Goal: Task Accomplishment & Management: Contribute content

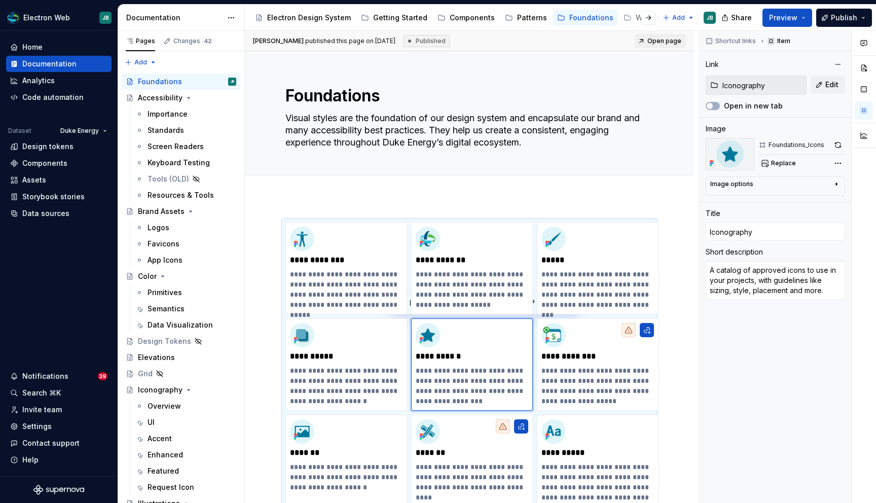
scroll to position [111, 0]
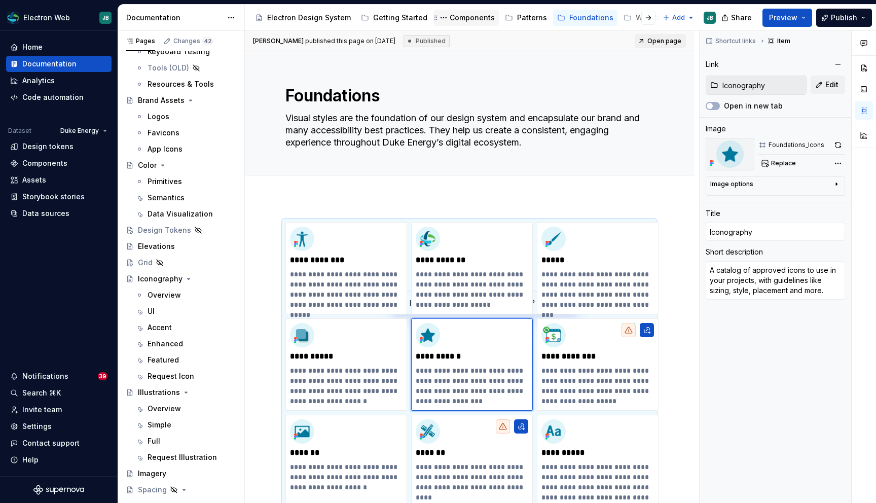
click at [479, 19] on div "Components" at bounding box center [472, 18] width 45 height 10
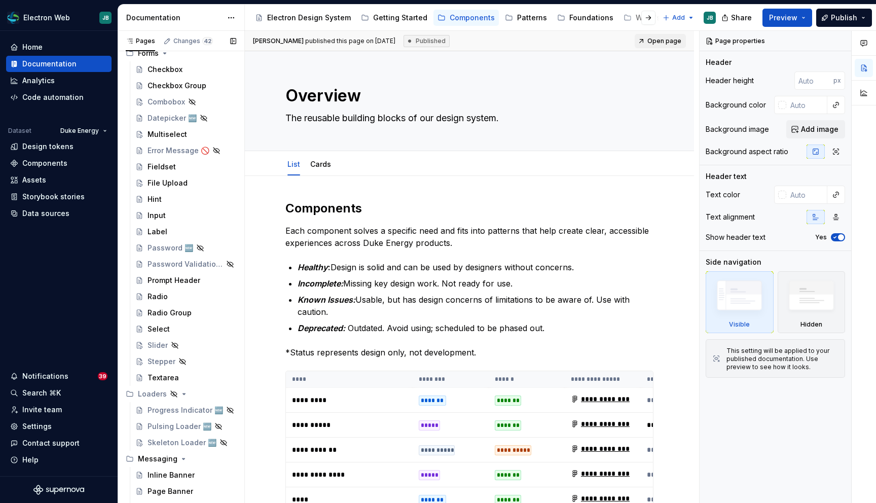
scroll to position [795, 0]
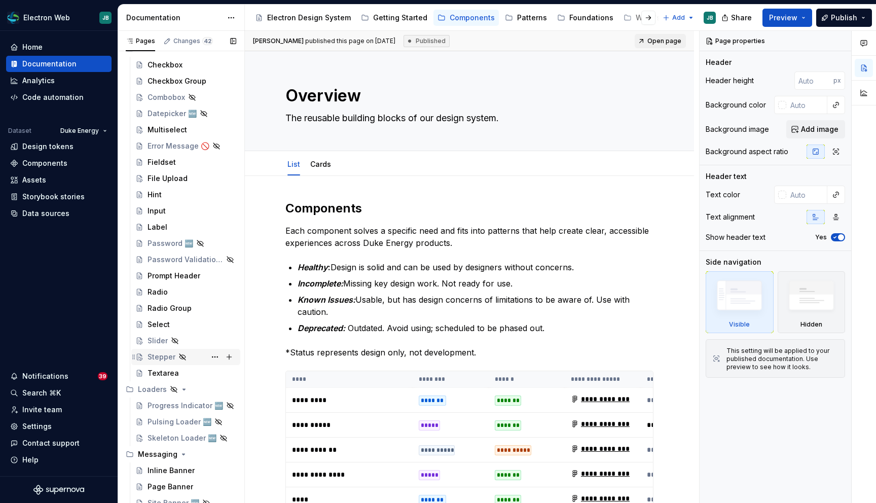
click at [157, 355] on div "Stepper" at bounding box center [162, 357] width 28 height 10
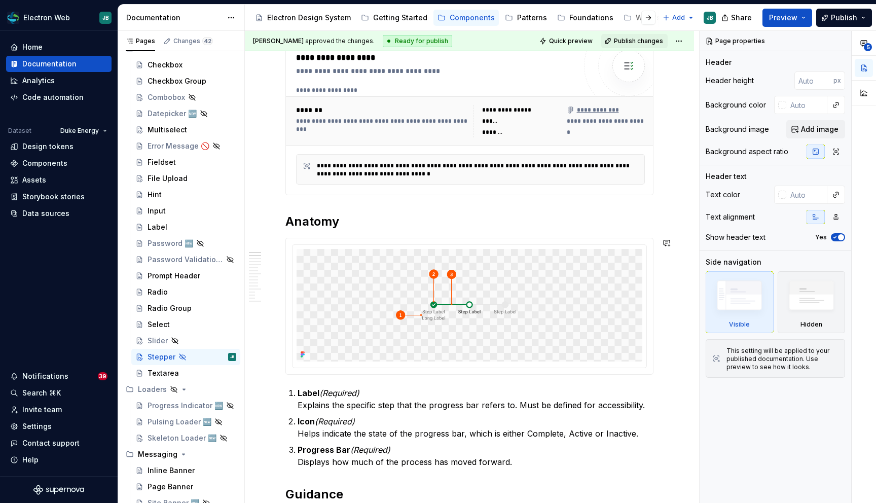
scroll to position [310, 0]
click at [569, 43] on span "Quick preview" at bounding box center [571, 41] width 44 height 8
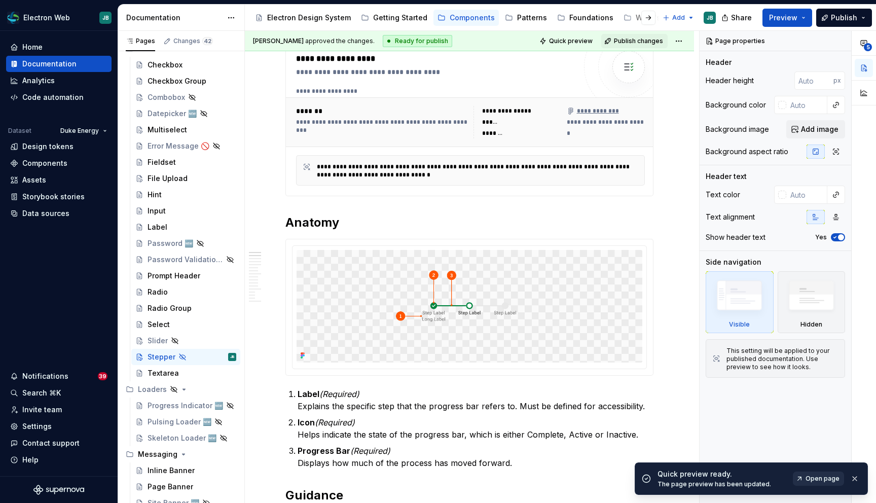
click at [825, 478] on span "Open page" at bounding box center [823, 478] width 34 height 8
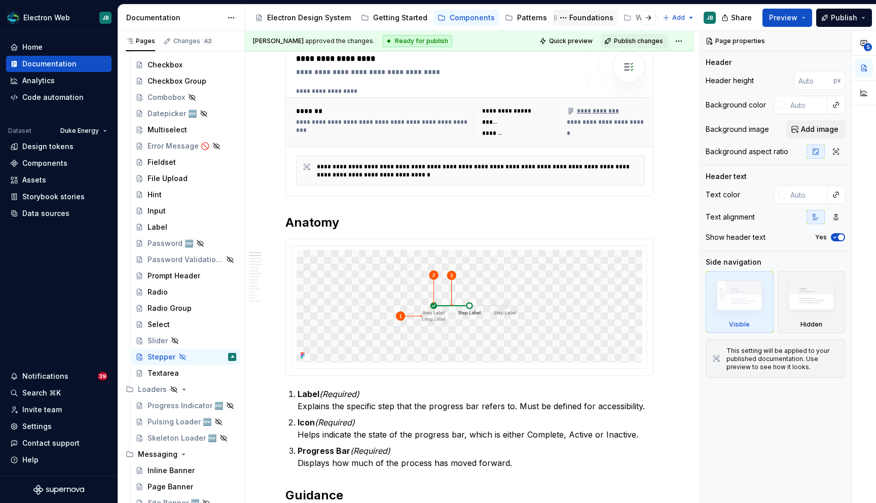
click at [575, 19] on div "Foundations" at bounding box center [591, 18] width 44 height 10
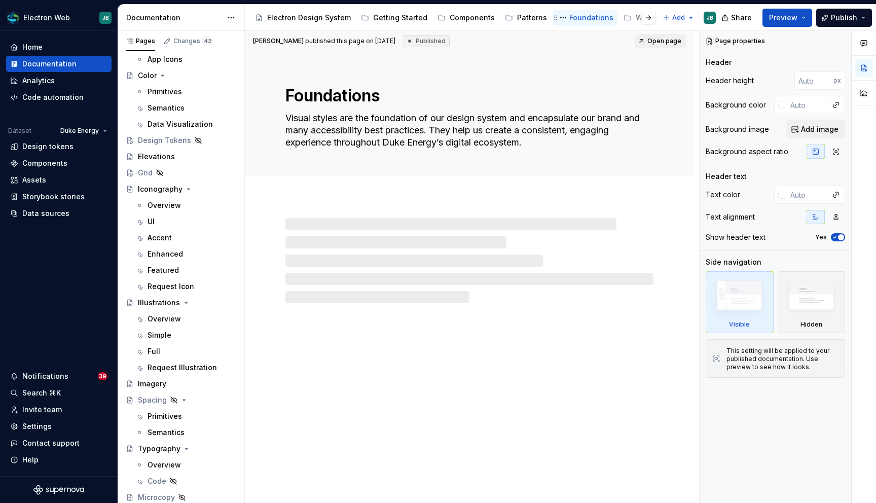
scroll to position [201, 0]
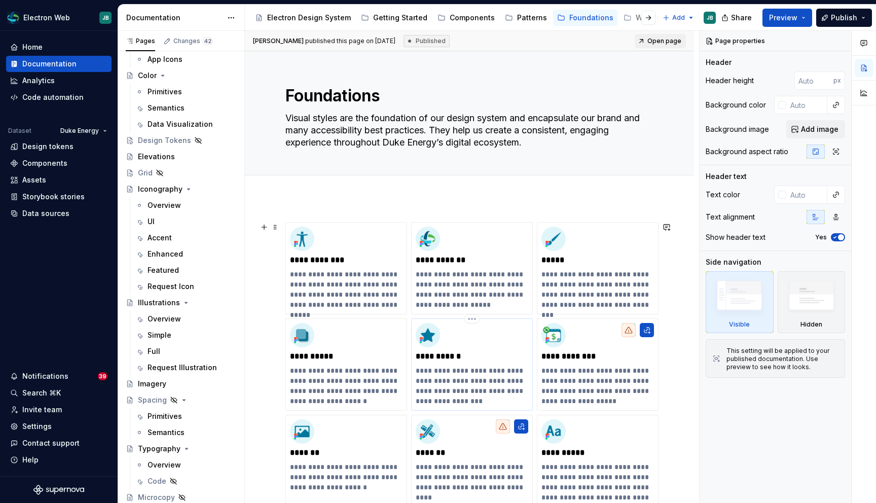
click at [437, 355] on p "**********" at bounding box center [472, 356] width 113 height 10
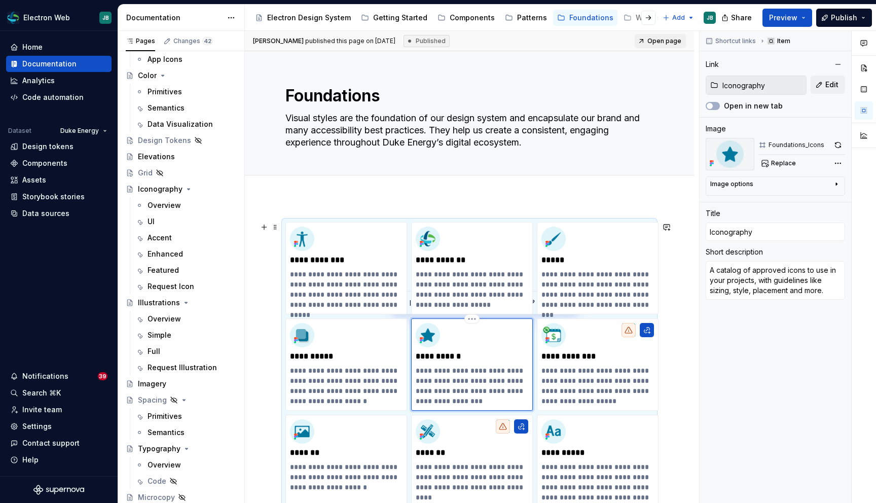
click at [430, 336] on img at bounding box center [428, 335] width 24 height 24
click at [163, 203] on div "Overview" at bounding box center [164, 205] width 33 height 10
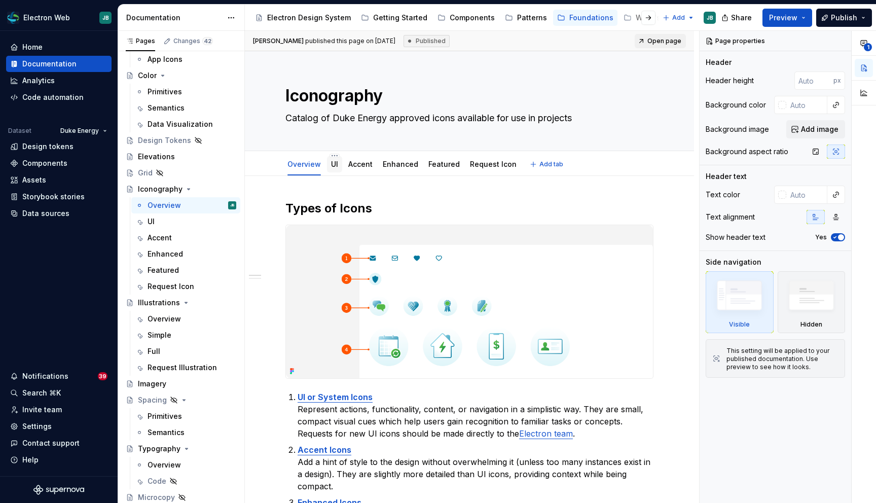
click at [335, 166] on link "UI" at bounding box center [334, 164] width 7 height 9
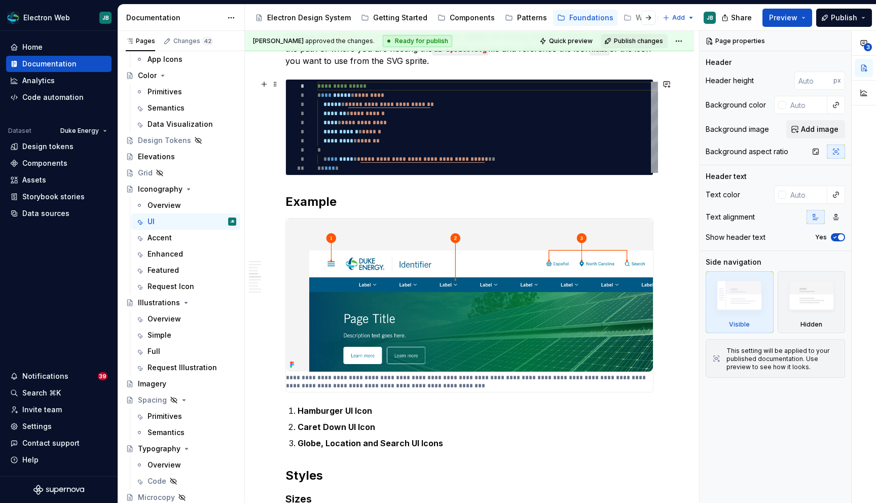
scroll to position [590, 0]
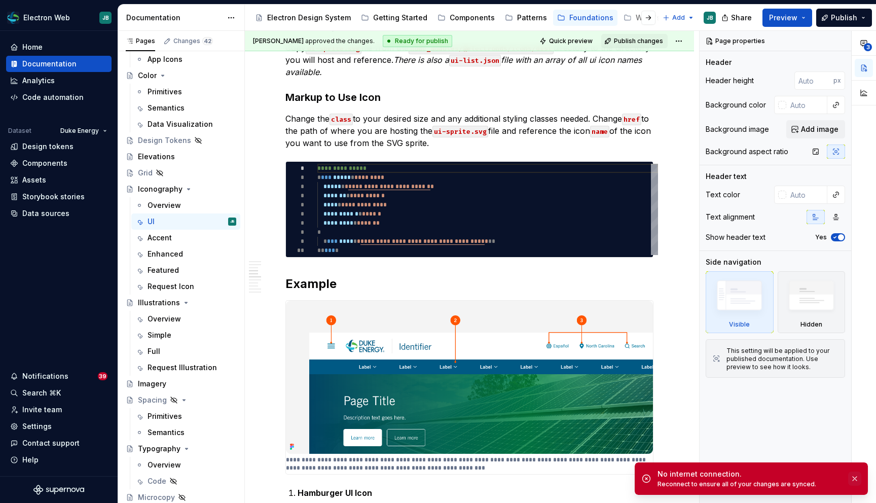
click at [856, 480] on button "button" at bounding box center [854, 478] width 13 height 14
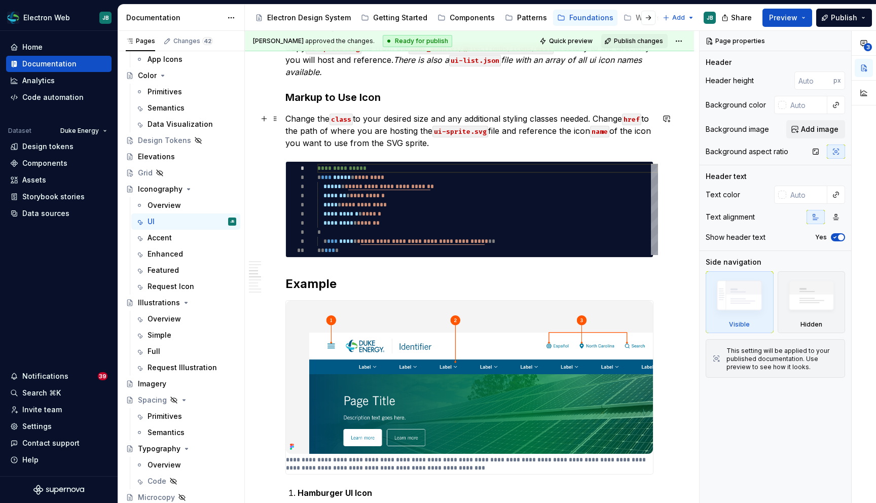
click at [414, 127] on p "Change the class to your desired size and any additional styling classes needed…" at bounding box center [469, 131] width 368 height 36
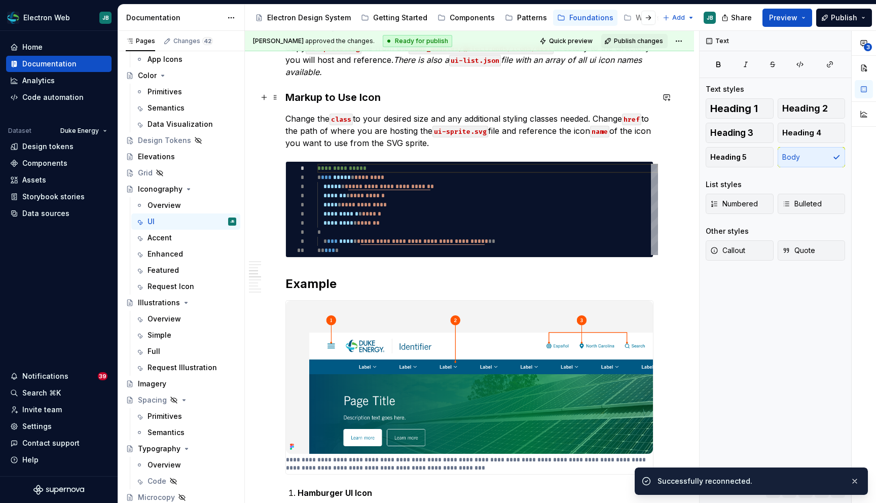
click at [460, 93] on h3 "Markup to Use Icon" at bounding box center [469, 97] width 368 height 14
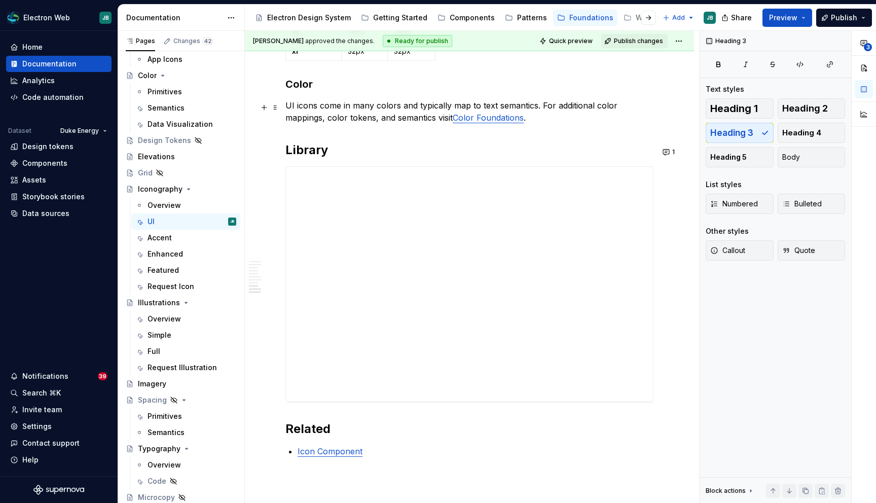
scroll to position [1275, 0]
click at [674, 151] on button "1" at bounding box center [670, 151] width 20 height 14
click at [644, 123] on p "UI icons come in many colors and typically map to text semantics. For additiona…" at bounding box center [469, 110] width 368 height 24
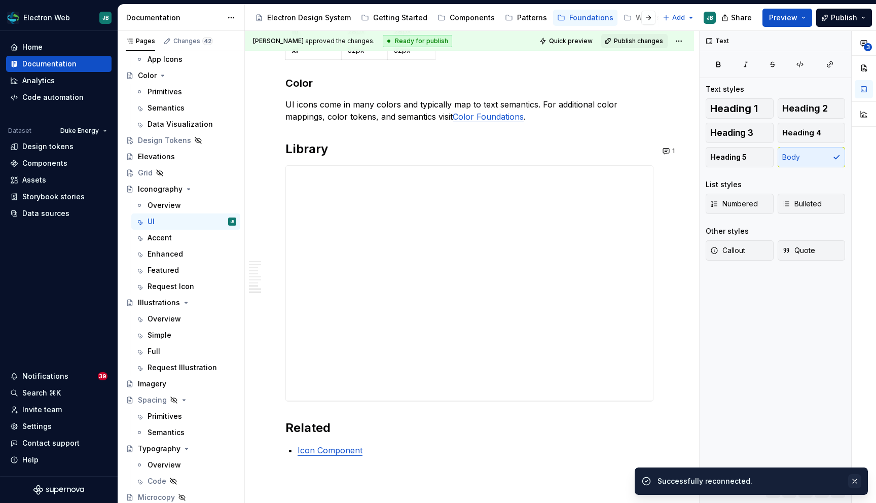
click at [853, 482] on button "button" at bounding box center [854, 481] width 13 height 14
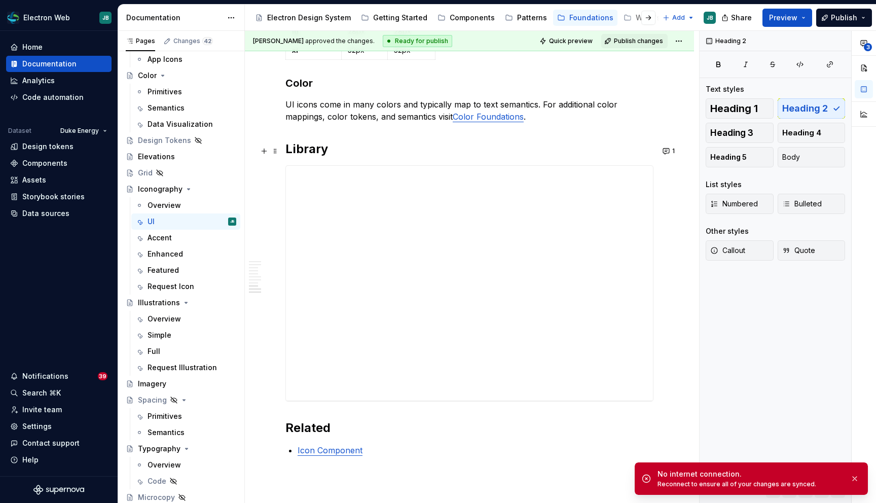
click at [562, 144] on h2 "Library" at bounding box center [469, 149] width 368 height 16
click at [296, 153] on h2 "Library" at bounding box center [469, 149] width 368 height 16
click at [275, 150] on span at bounding box center [275, 151] width 8 height 14
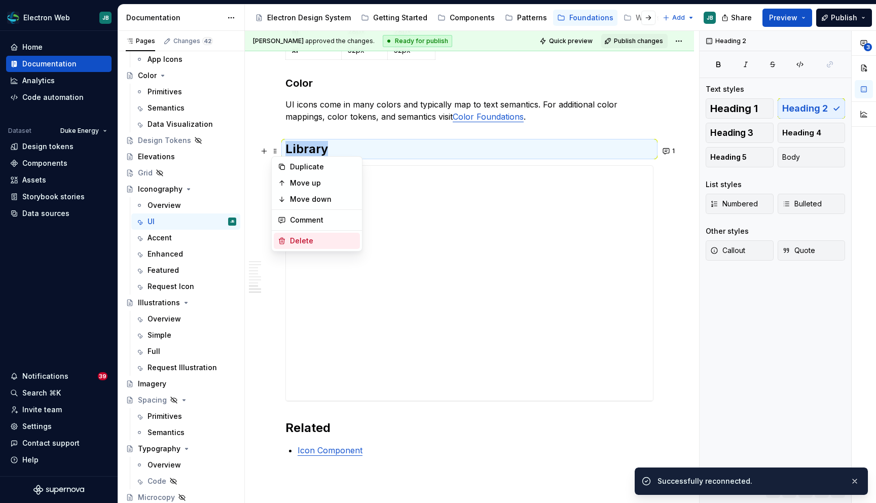
click at [308, 240] on div "Delete" at bounding box center [323, 241] width 66 height 10
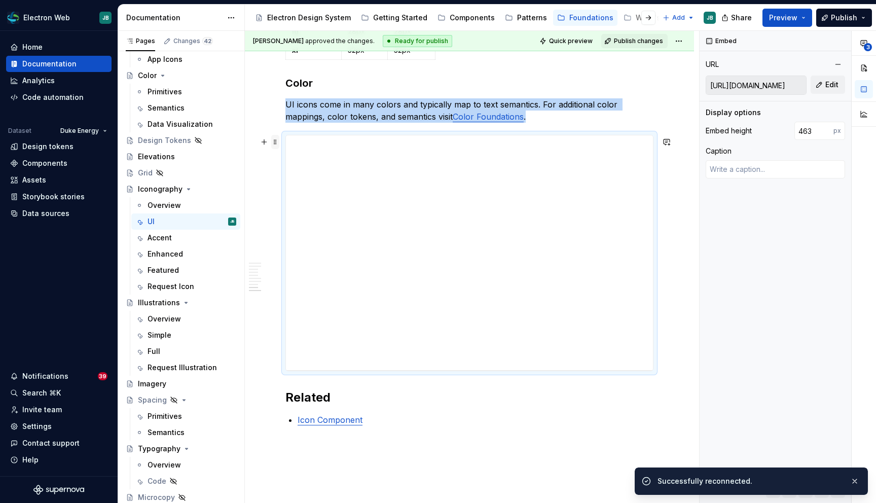
click at [276, 144] on span at bounding box center [275, 142] width 8 height 14
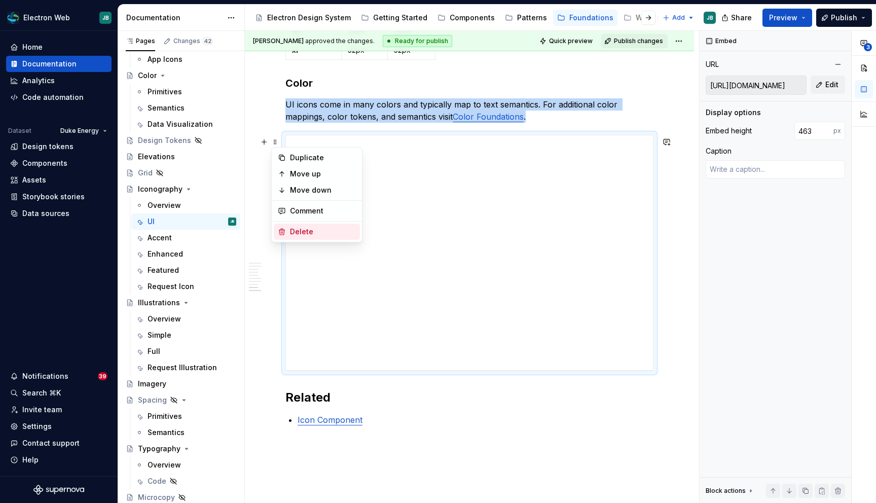
click at [297, 235] on div "Delete" at bounding box center [323, 232] width 66 height 10
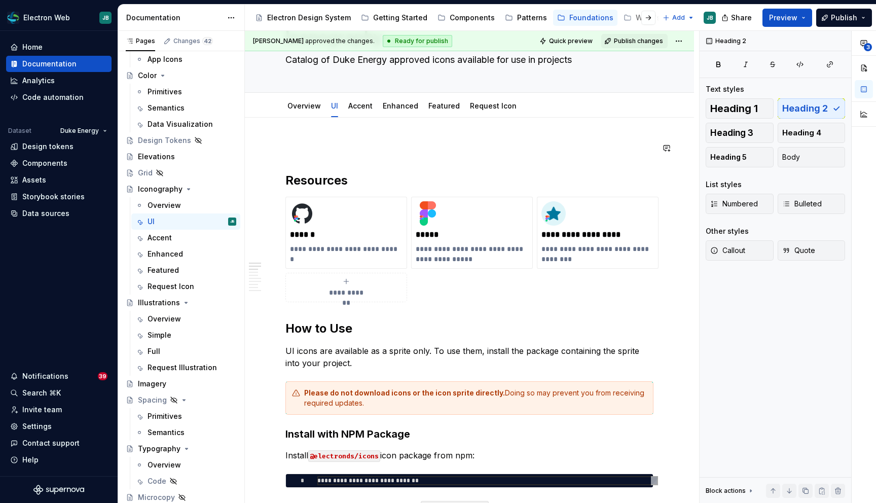
scroll to position [0, 0]
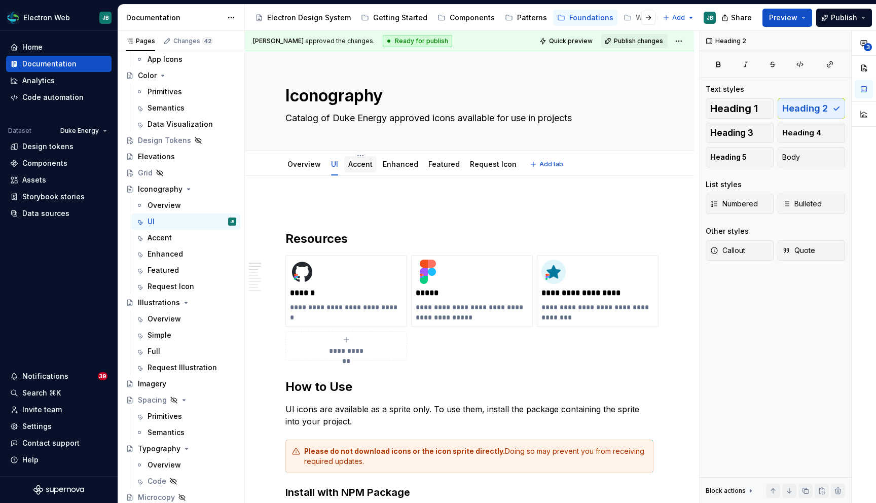
click at [360, 168] on div "Accent" at bounding box center [360, 164] width 24 height 10
click at [357, 166] on link "Accent" at bounding box center [360, 164] width 24 height 9
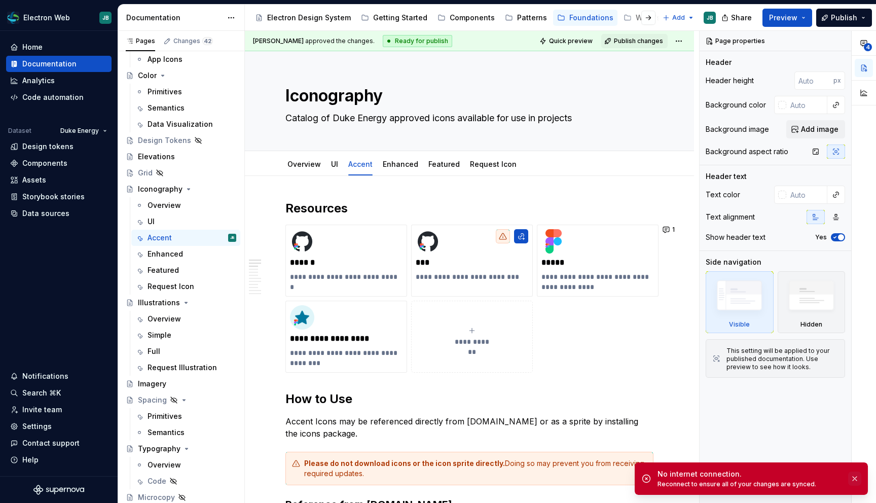
click at [854, 479] on button "button" at bounding box center [854, 478] width 13 height 14
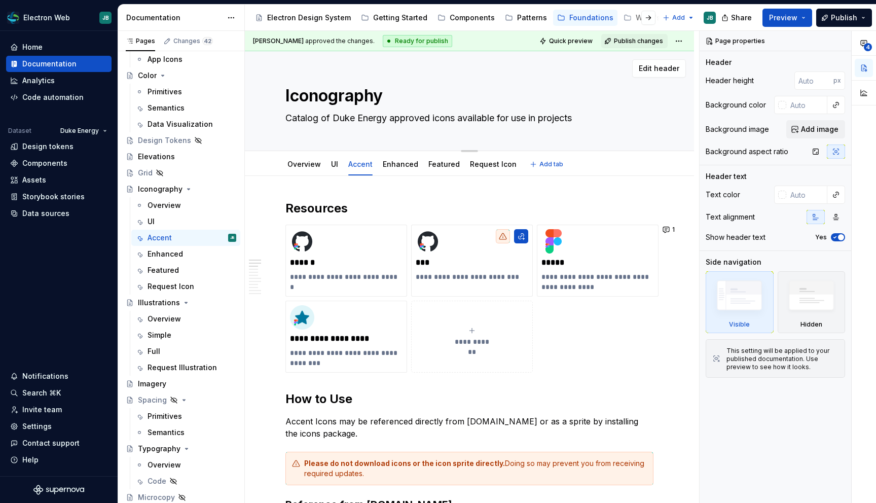
click at [595, 83] on div "Iconography Catalog of Duke Energy approved icons available for use in projects" at bounding box center [469, 100] width 368 height 99
type textarea "*"
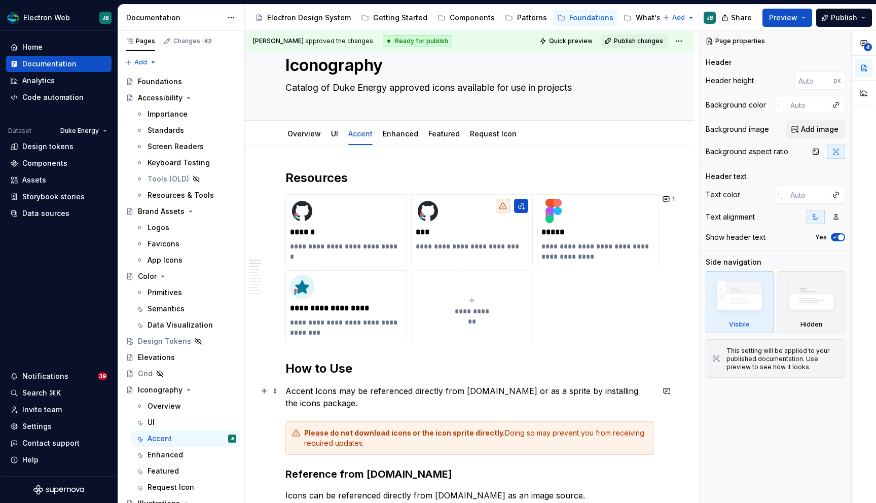
scroll to position [33, 0]
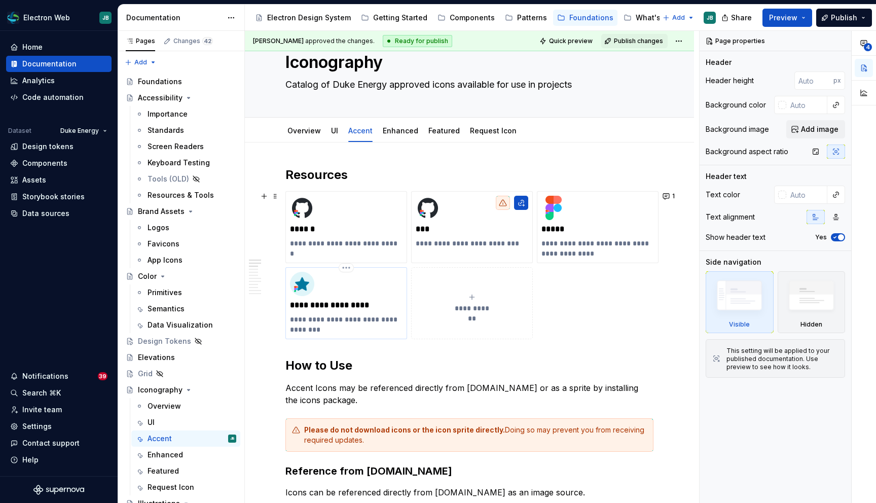
click at [305, 309] on p "**********" at bounding box center [346, 305] width 113 height 10
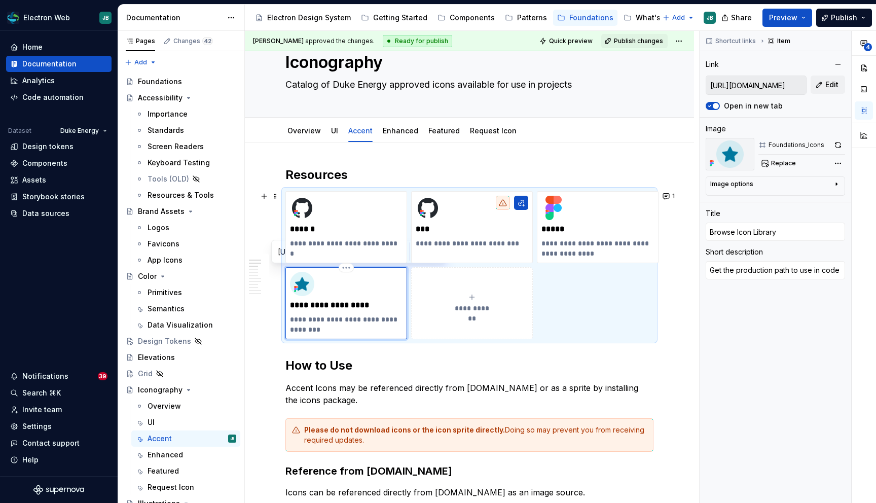
click at [305, 309] on p "**********" at bounding box center [346, 305] width 113 height 10
type textarea "*"
type input "Icon Library"
type textarea "*"
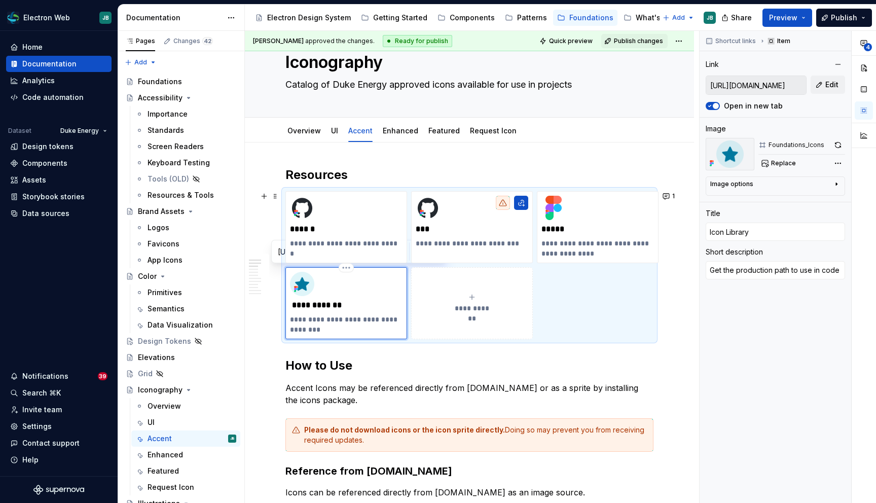
type input "Icon Library"
click at [334, 129] on link "UI" at bounding box center [334, 130] width 7 height 9
type textarea "*"
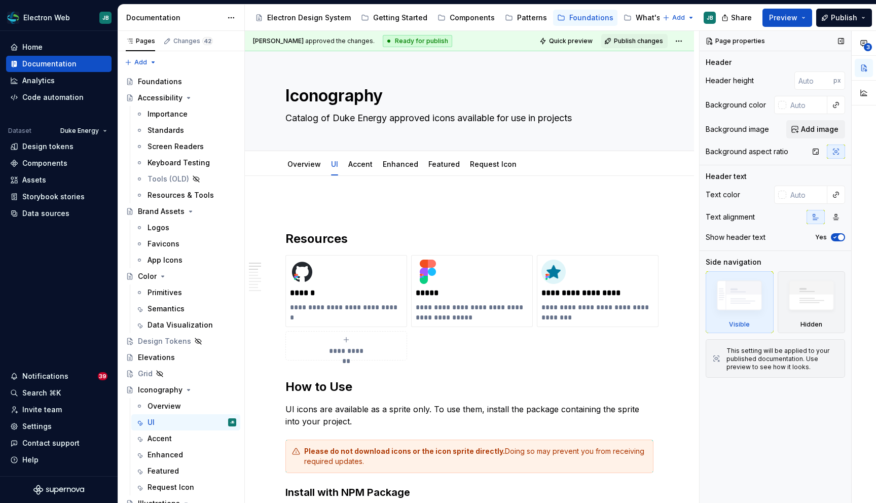
click at [787, 455] on div "Page properties Header Header height px Background color Background image Add i…" at bounding box center [776, 267] width 152 height 472
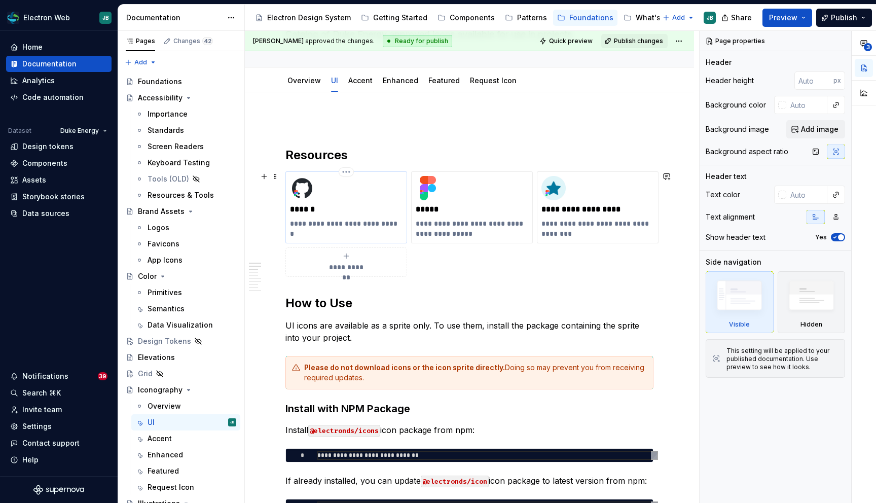
scroll to position [84, 0]
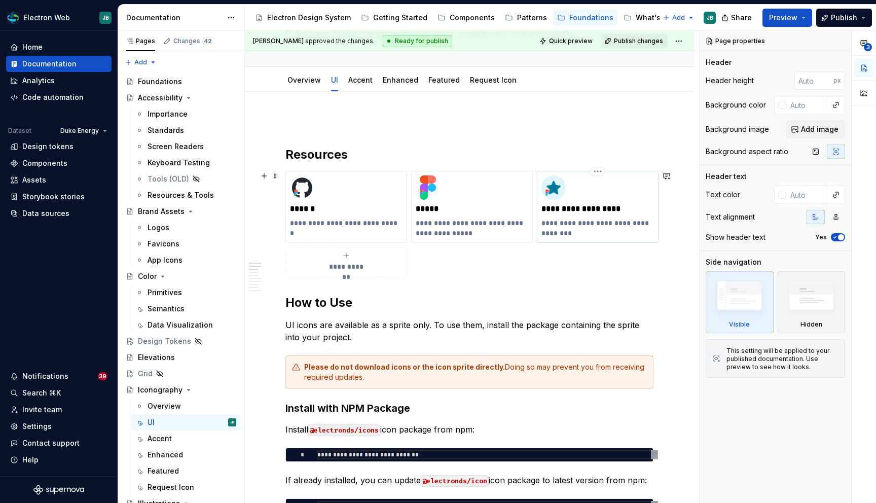
click at [557, 209] on p "**********" at bounding box center [597, 209] width 113 height 10
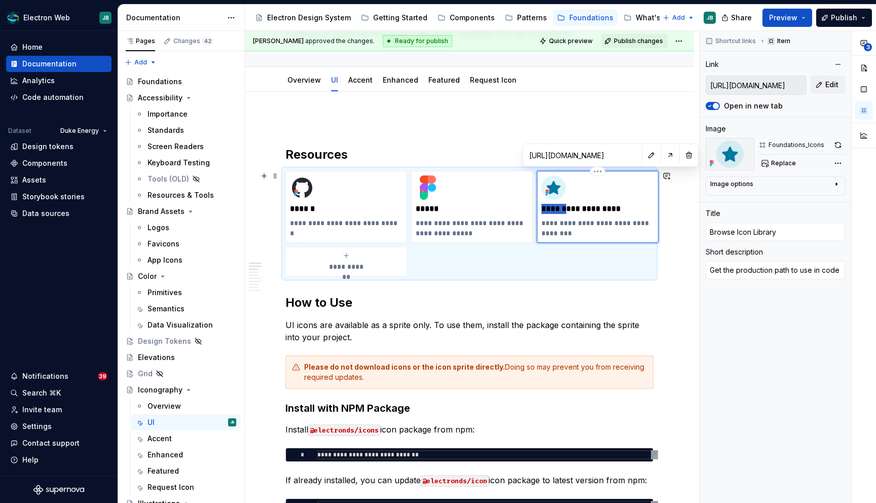
click at [557, 209] on p "**********" at bounding box center [597, 209] width 113 height 10
click at [561, 212] on p "**********" at bounding box center [597, 209] width 113 height 10
type textarea "*"
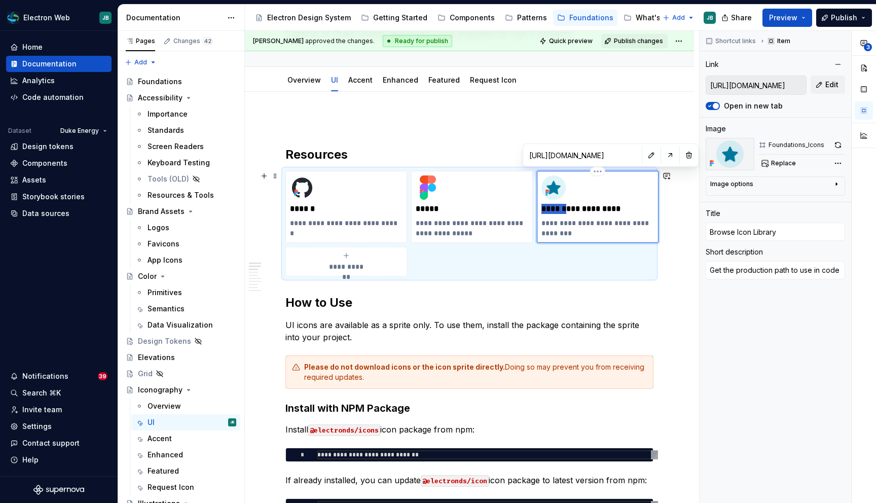
type input "Icon Library"
type textarea "*"
type input "Icon Library"
click at [581, 228] on p "**********" at bounding box center [597, 228] width 113 height 20
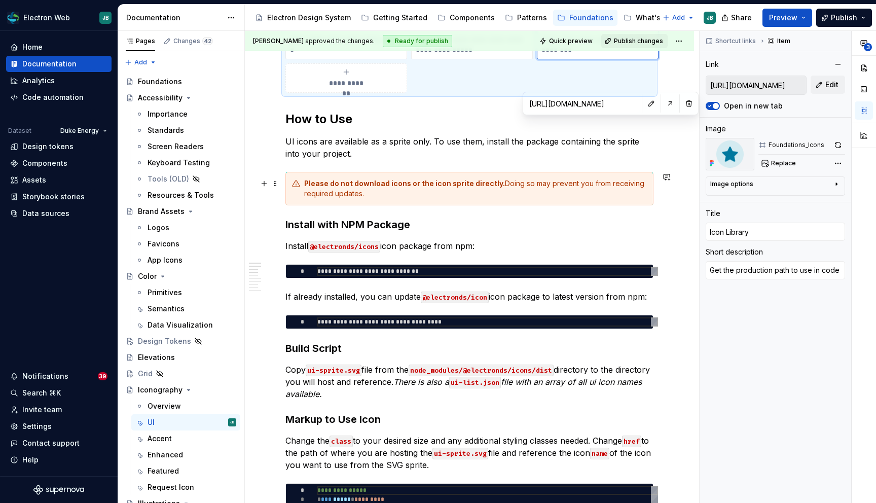
scroll to position [36, 0]
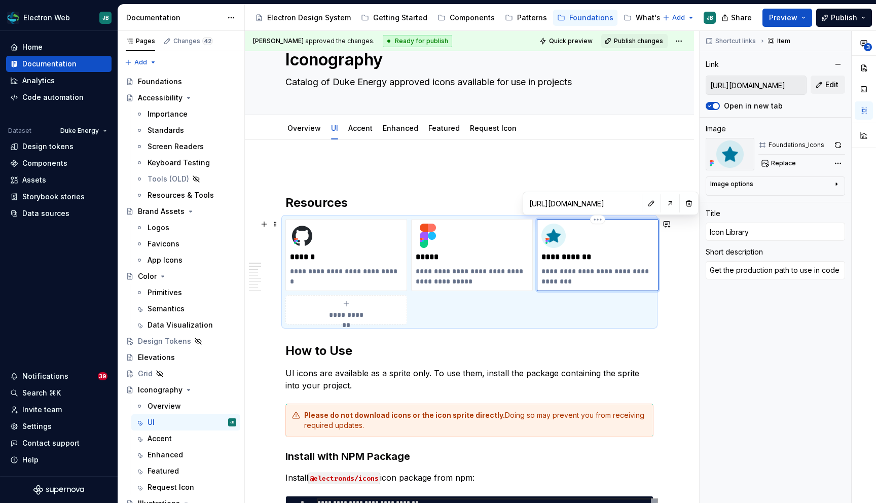
click at [543, 270] on p "**********" at bounding box center [597, 276] width 113 height 20
click at [560, 283] on p "**********" at bounding box center [597, 276] width 113 height 20
click at [542, 272] on p "**********" at bounding box center [597, 276] width 113 height 20
type textarea "*"
type textarea "BGet the production path to use in code"
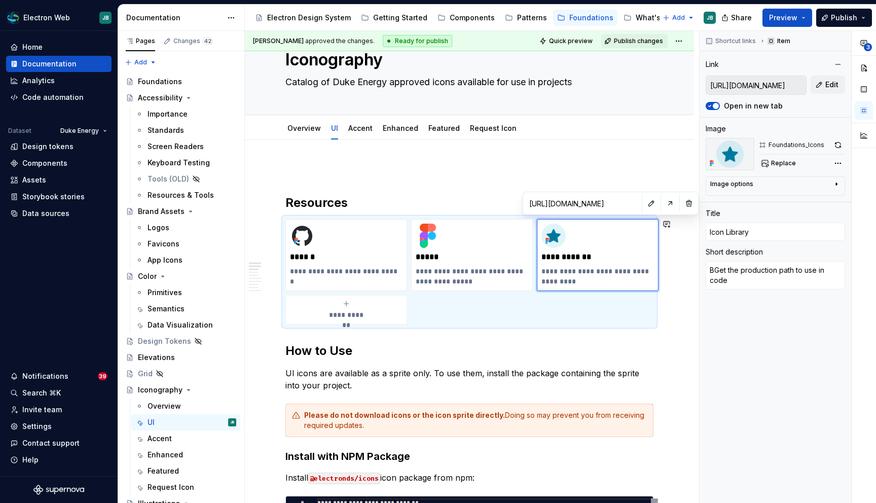
type textarea "*"
type textarea "BrGet the production path to use in code"
type textarea "*"
type textarea "BroGet the production path to use in code"
type textarea "*"
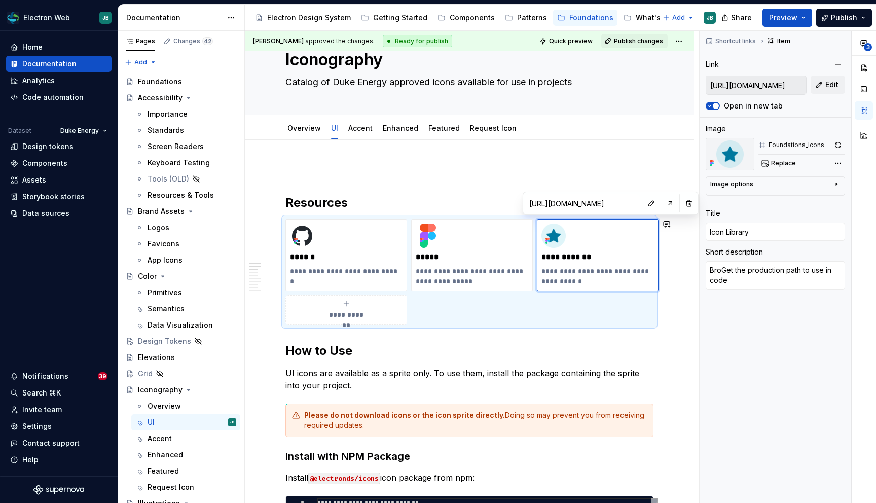
type textarea "BrowGet the production path to use in code"
type textarea "*"
type textarea "BrowsGet the production path to use in code"
type textarea "*"
type textarea "BrowseGet the production path to use in code"
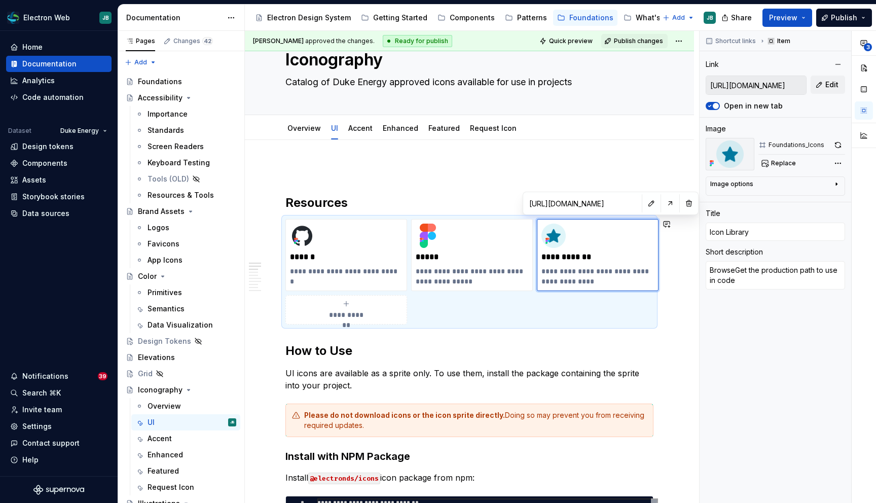
type textarea "*"
type textarea "Browse Get the production path to use in code"
type textarea "*"
type textarea "Browse fGet the production path to use in code"
type textarea "*"
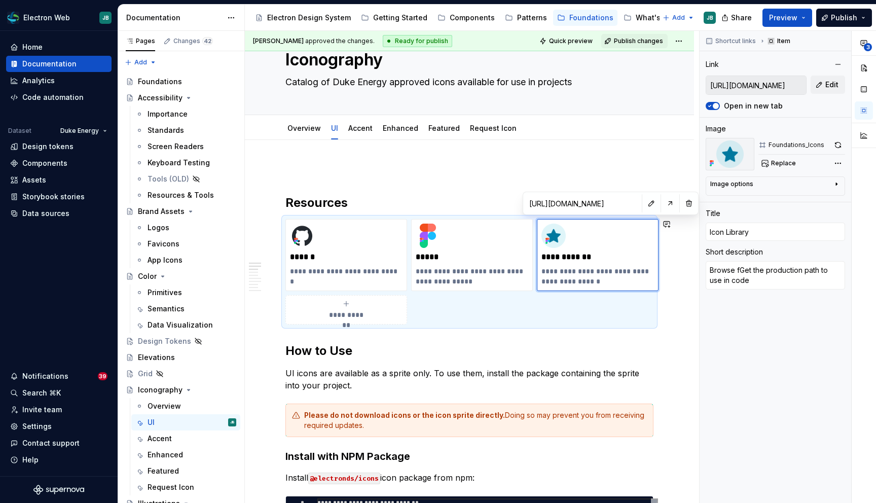
type textarea "Browse fuGet the production path to use in code"
type textarea "*"
type textarea "Browse fulGet the production path to use in code"
type textarea "*"
type textarea "Browse fullGet the production path to use in code"
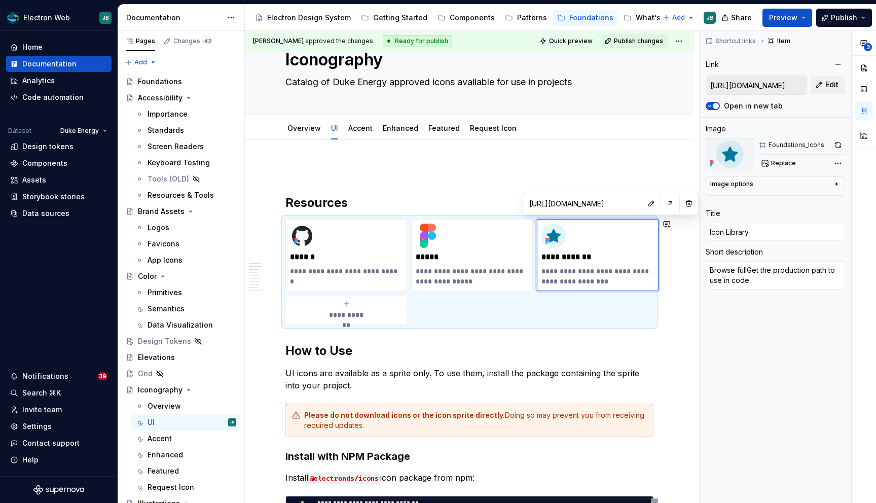
type textarea "*"
type textarea "Browse full Get the production path to use in code"
type textarea "*"
type textarea "Browse full lGet the production path to use in code"
type textarea "*"
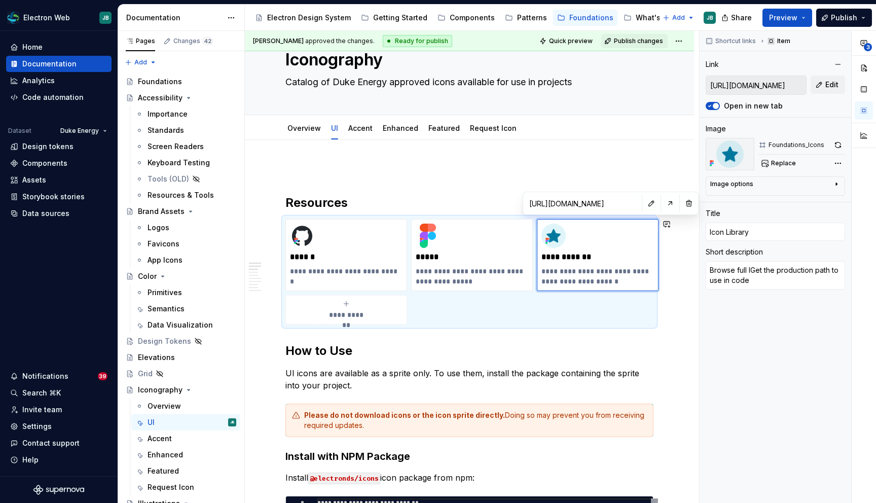
type textarea "Browse full liGet the production path to use in code"
type textarea "*"
type textarea "Browse full libGet the production path to use in code"
type textarea "*"
type textarea "Browse full librGet the production path to use in code"
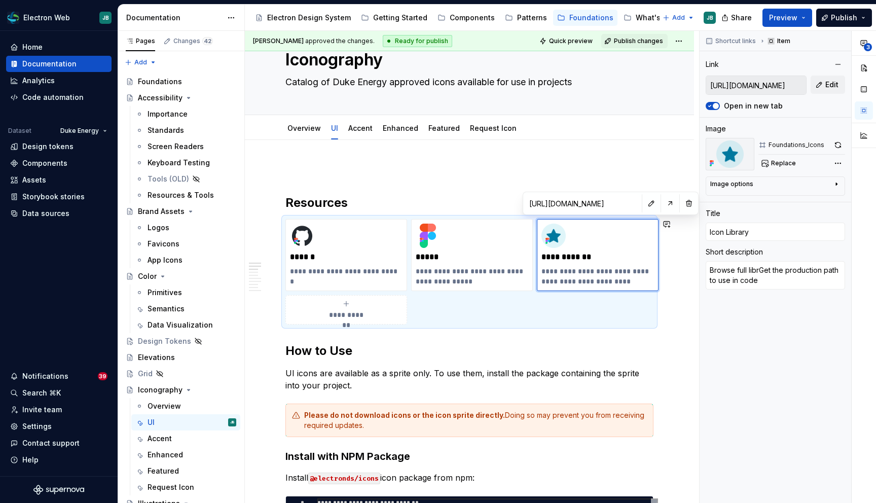
type textarea "*"
type textarea "Browse full libraGet the production path to use in code"
type textarea "*"
type textarea "Browse full librarGet the production path to use in code"
type textarea "*"
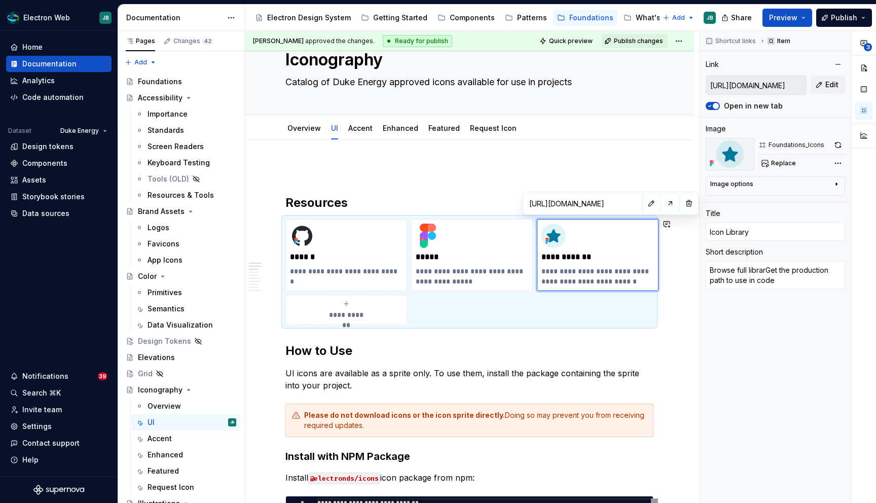
type textarea "Browse full libraryGet the production path to use in code"
type textarea "*"
type textarea "Browse full library Get the production path to use in code"
type textarea "*"
type textarea "Browse full library aGet the production path to use in code"
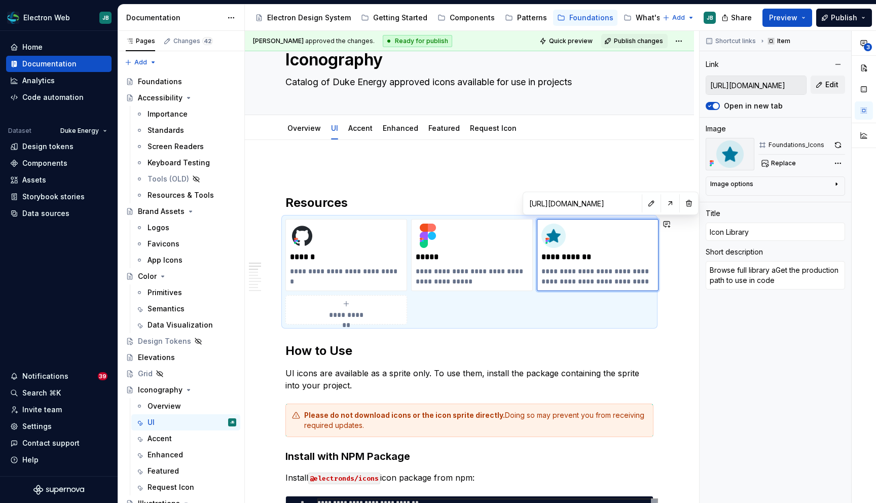
type textarea "*"
type textarea "Browse full library anGet the production path to use in code"
type textarea "*"
type textarea "Browse full library andGet the production path to use in code"
type textarea "*"
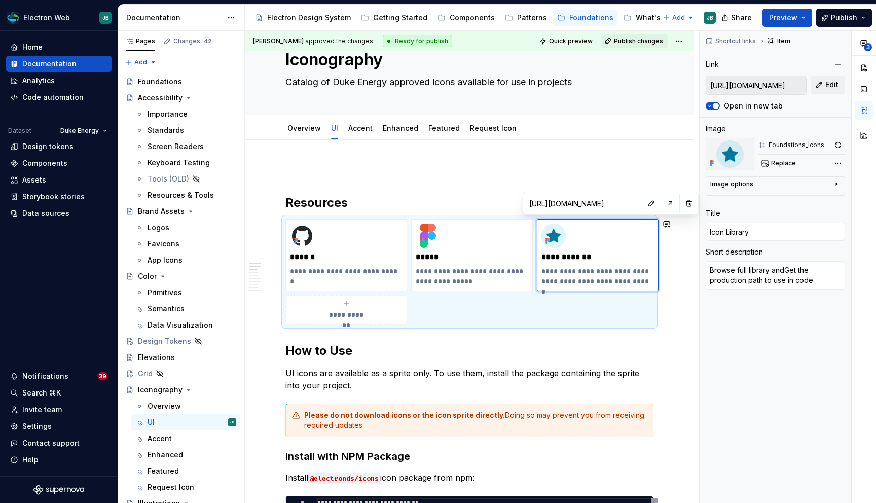
type textarea "Browse full library and Get the production path to use in code"
type textarea "*"
type textarea "Browse full library and et the production path to use in code"
type textarea "*"
type textarea "Browse full library and get the production path to use in code"
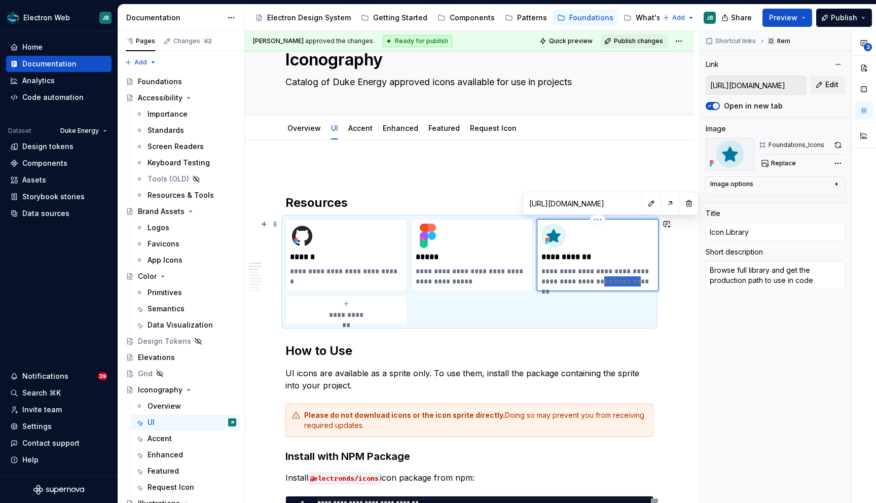
drag, startPoint x: 594, startPoint y: 280, endPoint x: 625, endPoint y: 282, distance: 30.5
click at [625, 282] on p "**********" at bounding box center [597, 276] width 113 height 20
click at [640, 279] on p "**********" at bounding box center [597, 276] width 113 height 20
drag, startPoint x: 647, startPoint y: 280, endPoint x: 540, endPoint y: 283, distance: 106.5
click at [540, 283] on div "**********" at bounding box center [598, 255] width 122 height 72
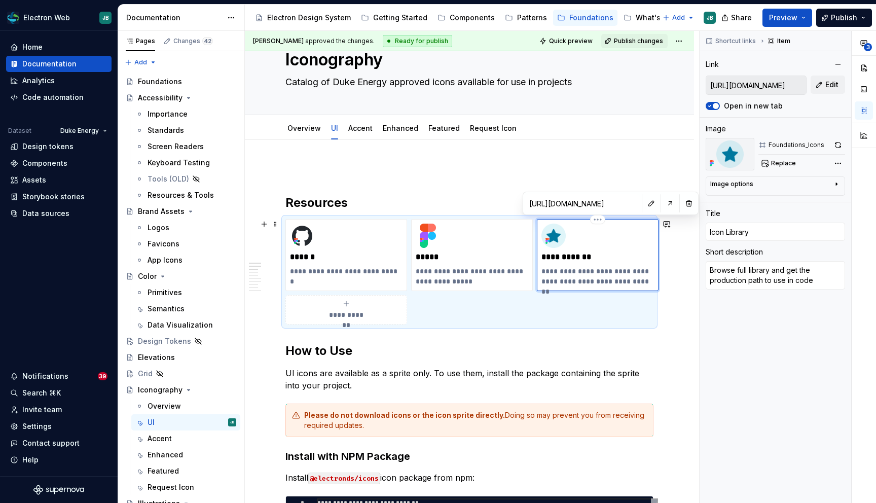
click at [557, 281] on p "**********" at bounding box center [597, 276] width 113 height 20
drag, startPoint x: 594, startPoint y: 282, endPoint x: 525, endPoint y: 281, distance: 68.4
click at [525, 281] on div "**********" at bounding box center [469, 271] width 368 height 105
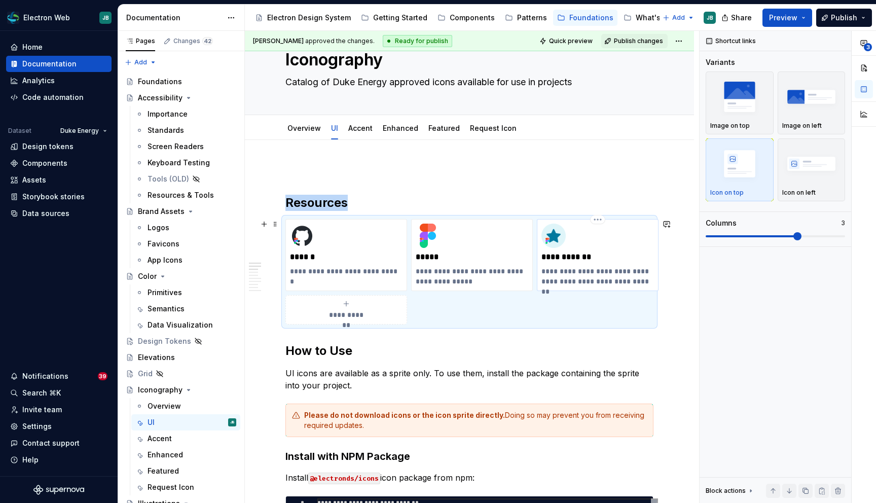
click at [590, 280] on p "**********" at bounding box center [597, 276] width 113 height 20
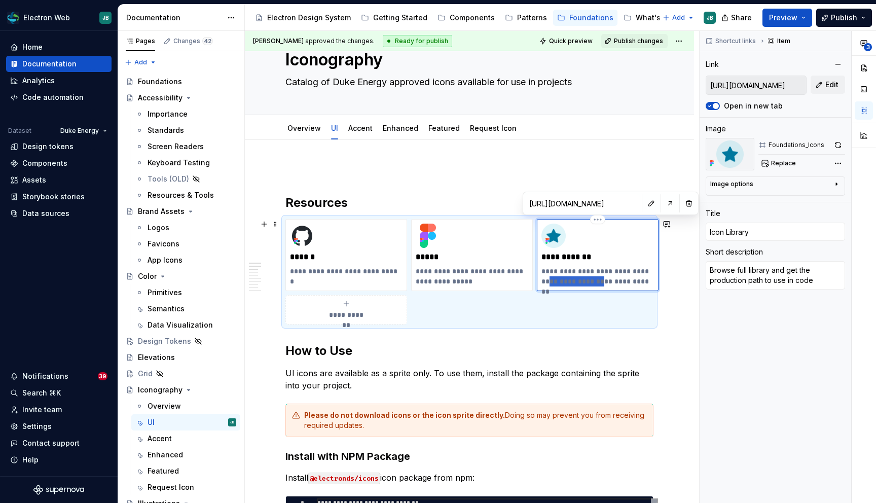
drag, startPoint x: 594, startPoint y: 282, endPoint x: 540, endPoint y: 285, distance: 53.8
click at [540, 285] on div "**********" at bounding box center [598, 255] width 122 height 72
type textarea "*"
type textarea "Browse full library and get the U to use in code"
type textarea "*"
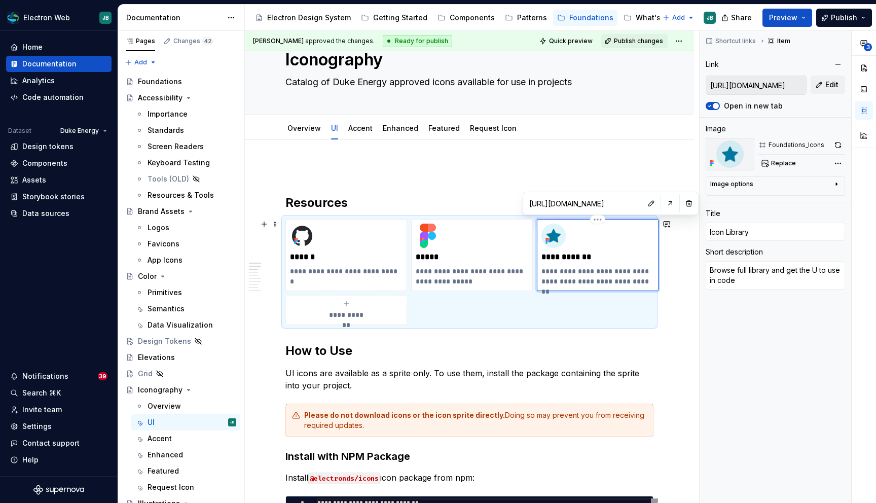
type textarea "Browse full library and get the UR to use in code"
type textarea "*"
type textarea "Browse full library and get the URL to use in code"
click at [622, 282] on p "**********" at bounding box center [597, 276] width 113 height 20
click at [501, 278] on p "**********" at bounding box center [472, 276] width 113 height 20
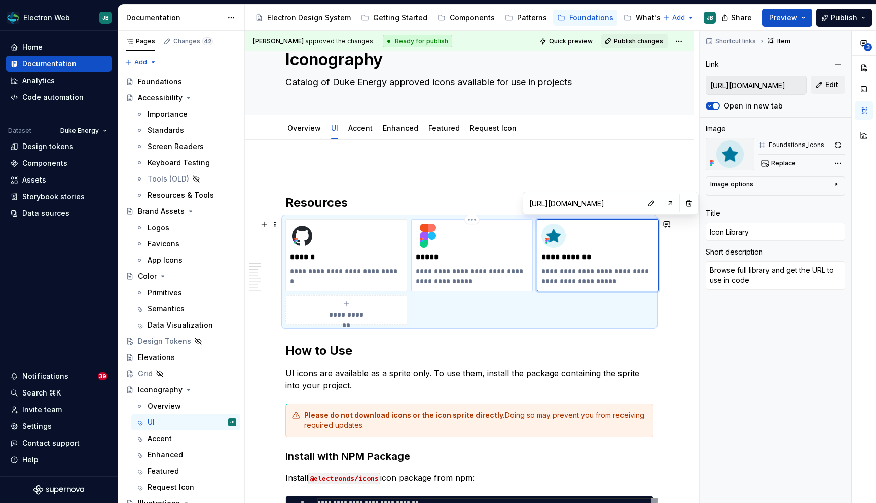
type textarea "*"
type input "https://www.figma.com/design/z7h6eYJcaGsajU7l9lgo9G/Style-Guide?node-id=129-198"
type input "Figma"
type textarea "Visual reference, do not download from Figma."
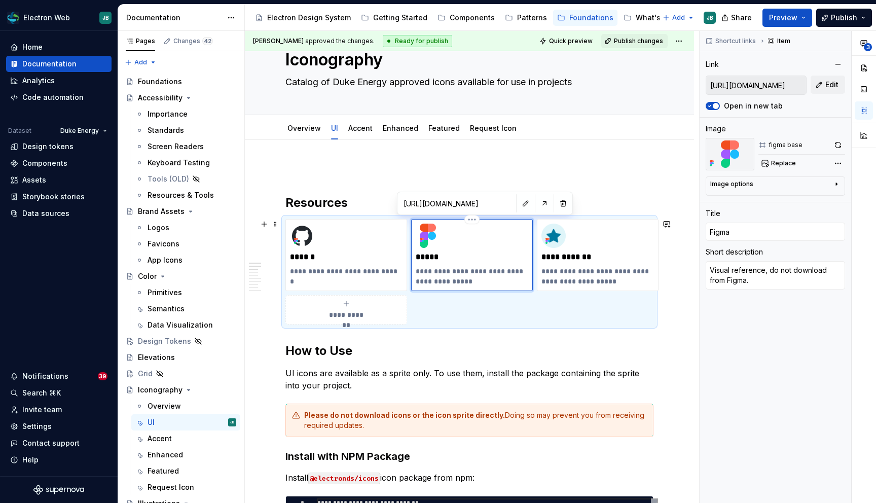
type textarea "*"
type textarea "Visual reference, do not download from Figma"
click at [596, 275] on p "**********" at bounding box center [597, 276] width 113 height 20
type textarea "*"
type input "[URL][DOMAIN_NAME]"
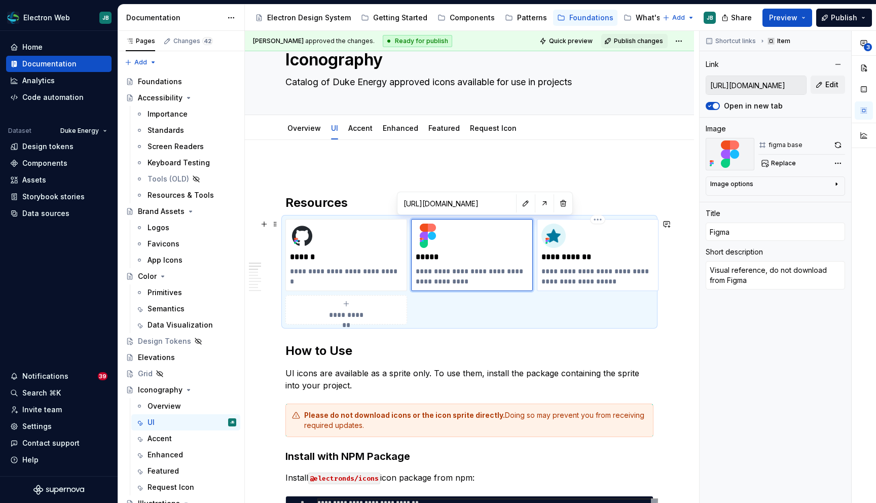
type input "[URL][DOMAIN_NAME]"
type input "Icon Library"
type textarea "Browse full library and get the URL to use in code"
click at [596, 275] on p "**********" at bounding box center [597, 276] width 113 height 20
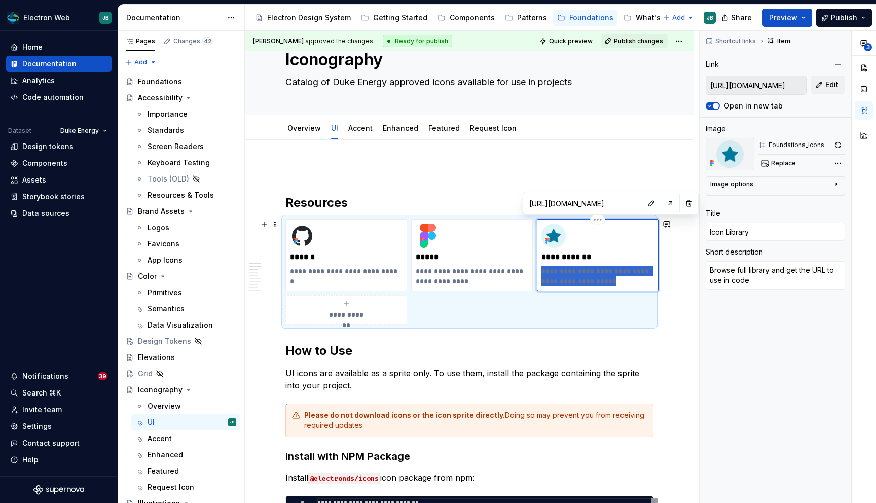
click at [596, 275] on p "**********" at bounding box center [597, 276] width 113 height 20
click at [360, 132] on div "Accent" at bounding box center [360, 128] width 24 height 10
click at [593, 280] on p "**********" at bounding box center [597, 276] width 113 height 20
click at [595, 272] on p "**********" at bounding box center [597, 276] width 113 height 20
click at [614, 281] on p "**********" at bounding box center [597, 276] width 113 height 20
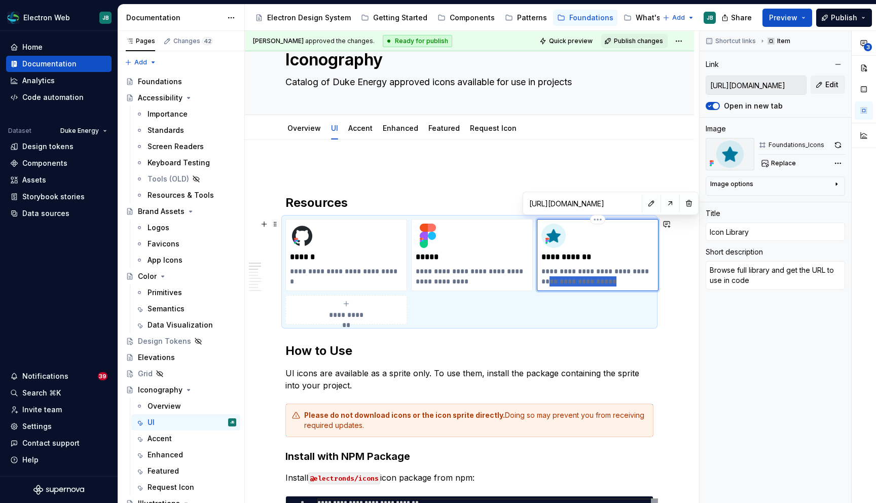
drag, startPoint x: 614, startPoint y: 282, endPoint x: 540, endPoint y: 277, distance: 74.2
click at [540, 277] on div "**********" at bounding box center [598, 255] width 122 height 72
type textarea "*"
type textarea "Browse full library and get the t"
type textarea "*"
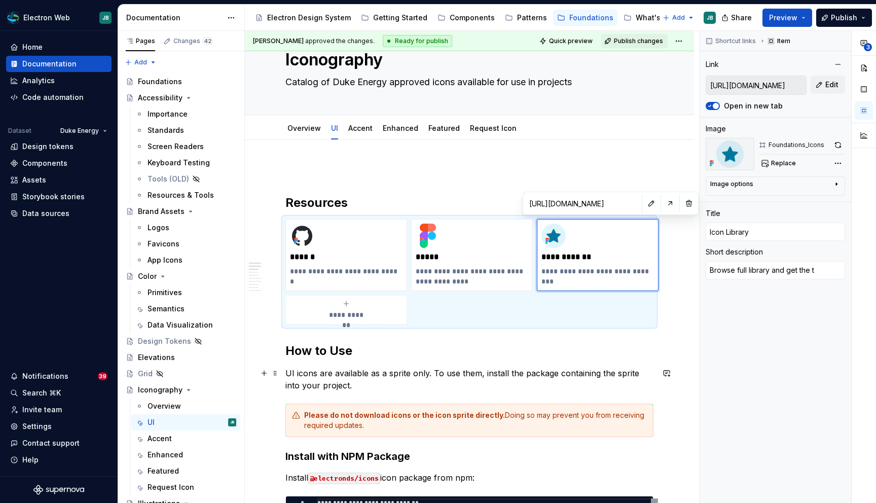
type textarea "Browse full library and get the th"
type textarea "*"
type textarea "Browse full library and get the the"
type textarea "*"
type textarea "Browse full library and get the the"
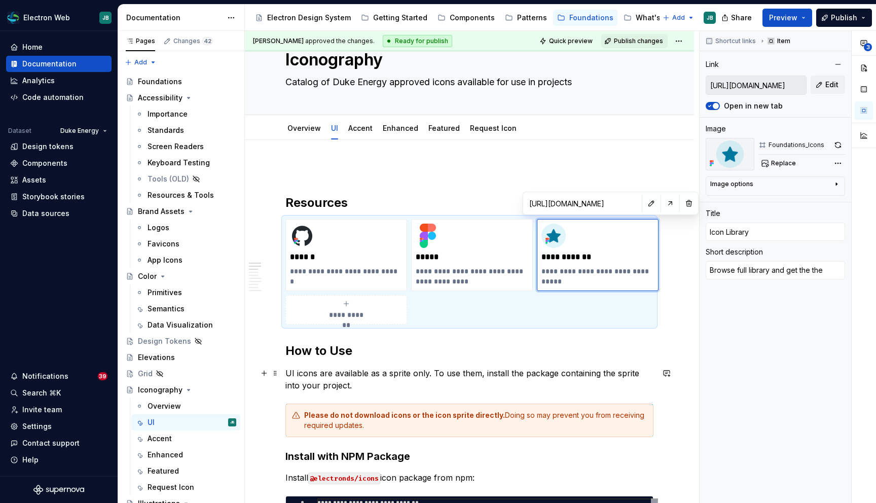
type textarea "*"
type textarea "Browse full library and get the the i"
type textarea "*"
type textarea "Browse full library and get the the ic"
type textarea "*"
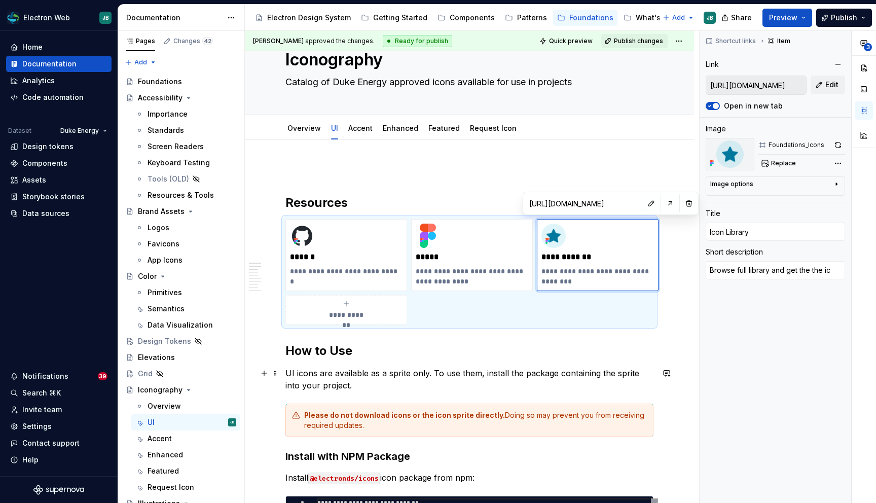
type textarea "Browse full library and get the the ico"
type textarea "*"
type textarea "Browse full library and get the the icon"
type textarea "*"
type textarea "Browse full library and get the the icon"
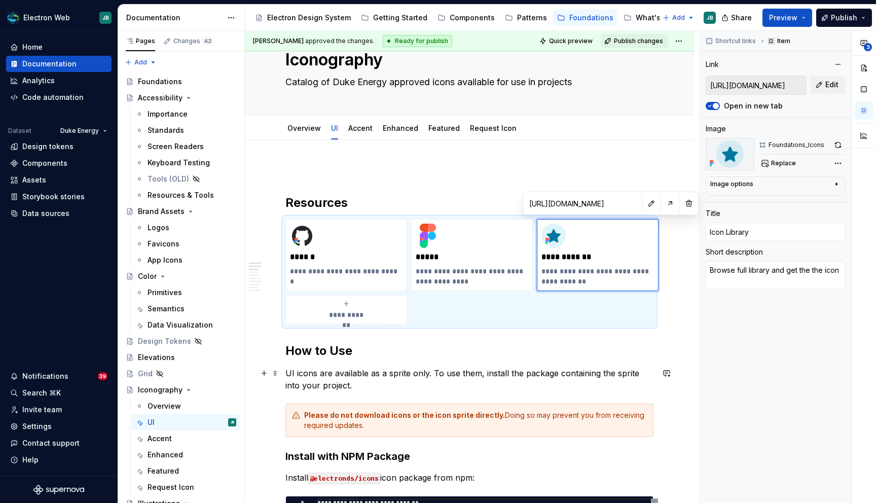
type textarea "*"
type textarea "Browse full library and get the the icon n"
type textarea "*"
type textarea "Browse full library and get the the icon na"
type textarea "*"
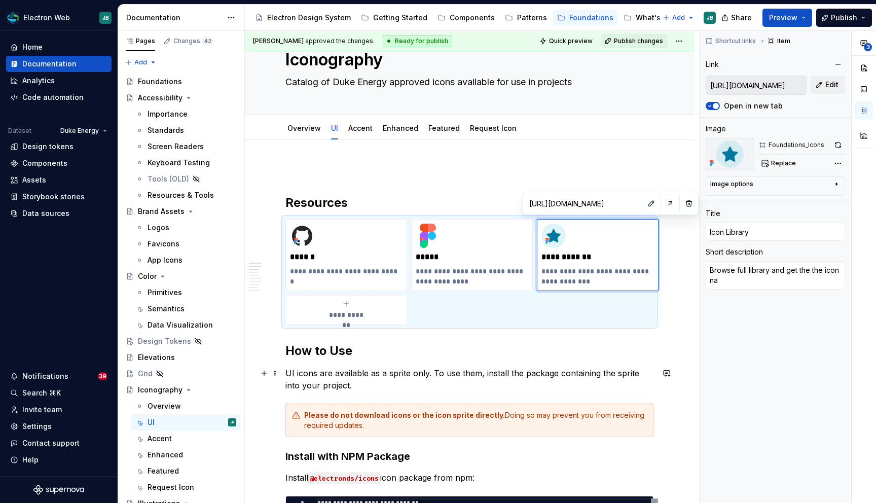
type textarea "Browse full library and get the the icon nam"
type textarea "*"
type textarea "Browse full library and get the the icon name"
type textarea "*"
type textarea "Browse full library and get the the icon name"
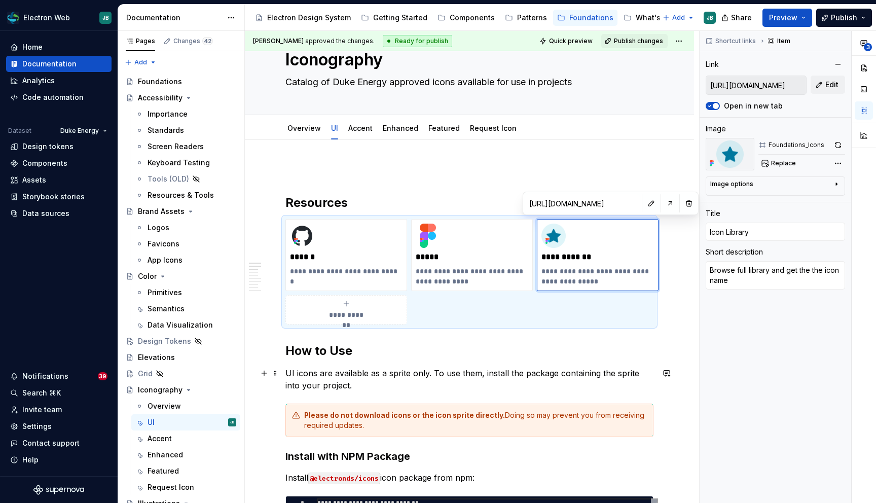
type textarea "*"
type textarea "Browse full library and get the the icon name f"
type textarea "*"
type textarea "Browse full library and get the the icon name fo"
type textarea "*"
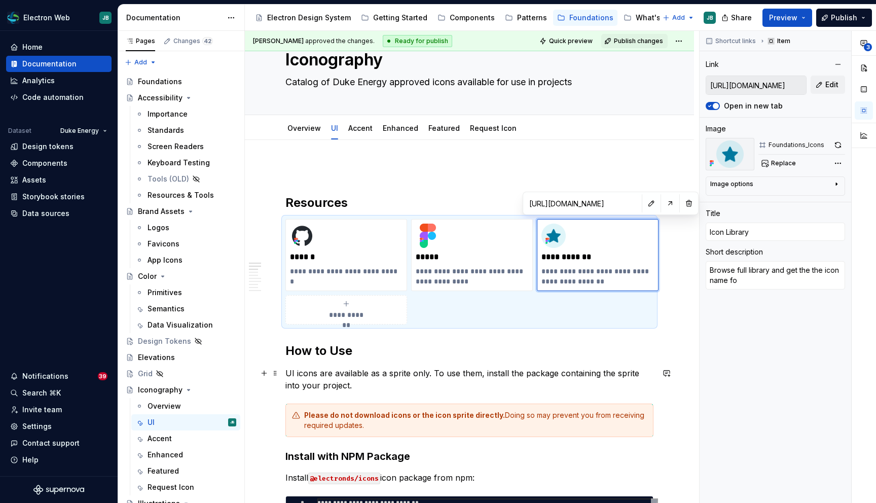
type textarea "Browse full library and get the the icon name for"
type textarea "*"
type textarea "Browse full library and get the the icon name for"
type textarea "*"
type textarea "Browse full library and get the the icon name for r"
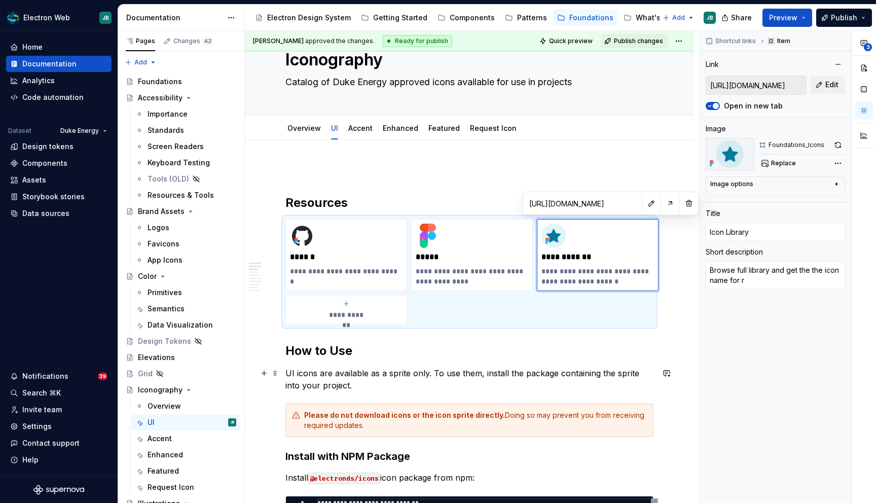
type textarea "*"
type textarea "Browse full library and get the the icon name for re"
type textarea "*"
type textarea "Browse full library and get the the icon name for ref"
type textarea "*"
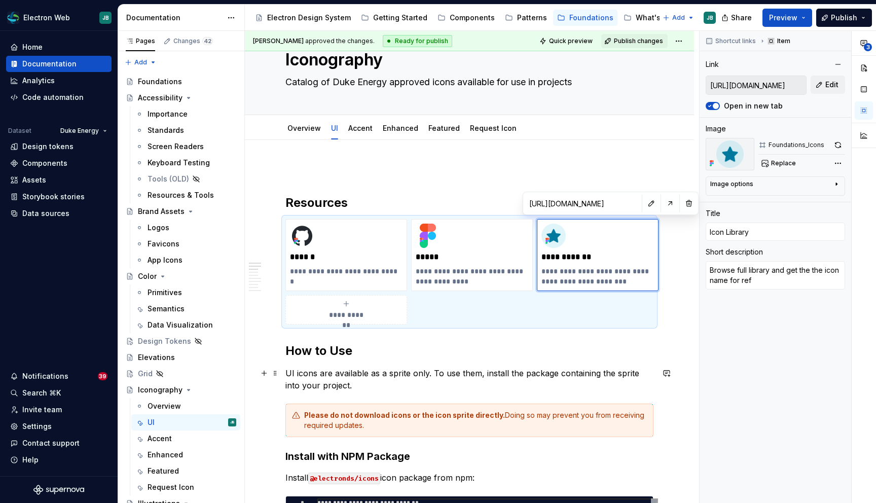
type textarea "Browse full library and get the the icon name for refe"
type textarea "*"
type textarea "Browse full library and get the the icon name for refer"
type textarea "*"
type textarea "Browse full library and get the the icon name for refere"
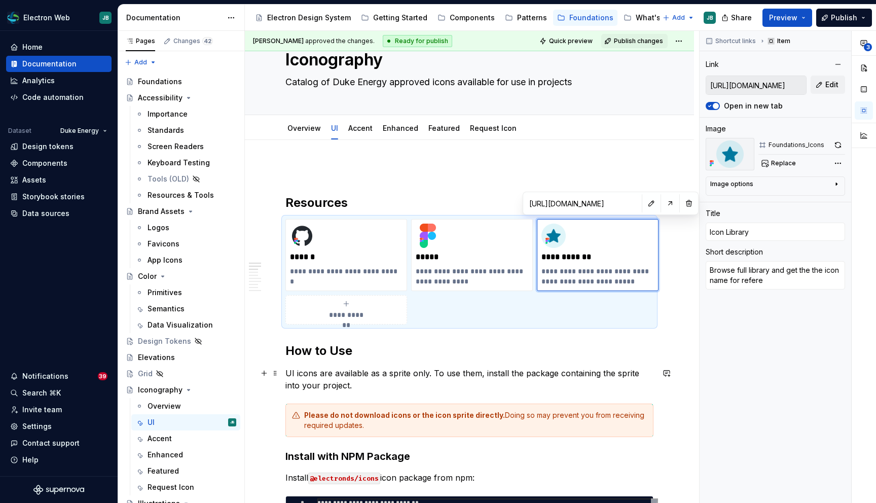
type textarea "*"
type textarea "Browse full library and get the the icon name for referen"
type textarea "*"
type textarea "Browse full library and get the the icon name for referenc"
type textarea "*"
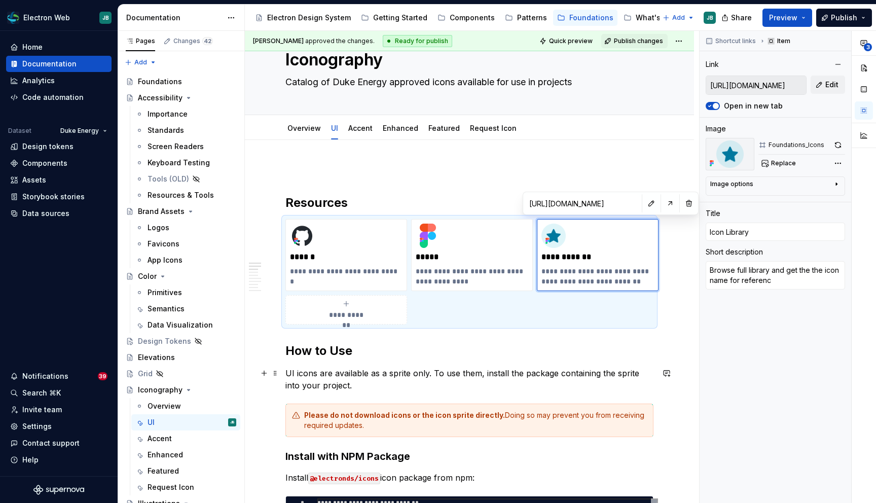
type textarea "Browse full library and get the the icon name for reference"
click at [358, 128] on link "Accent" at bounding box center [360, 128] width 24 height 9
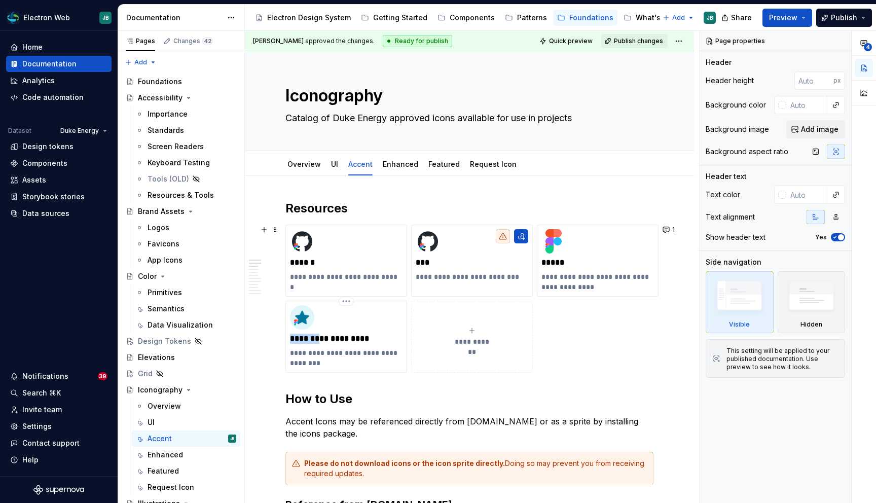
drag, startPoint x: 320, startPoint y: 339, endPoint x: 282, endPoint y: 340, distance: 38.6
click at [285, 340] on div "**********" at bounding box center [469, 299] width 368 height 148
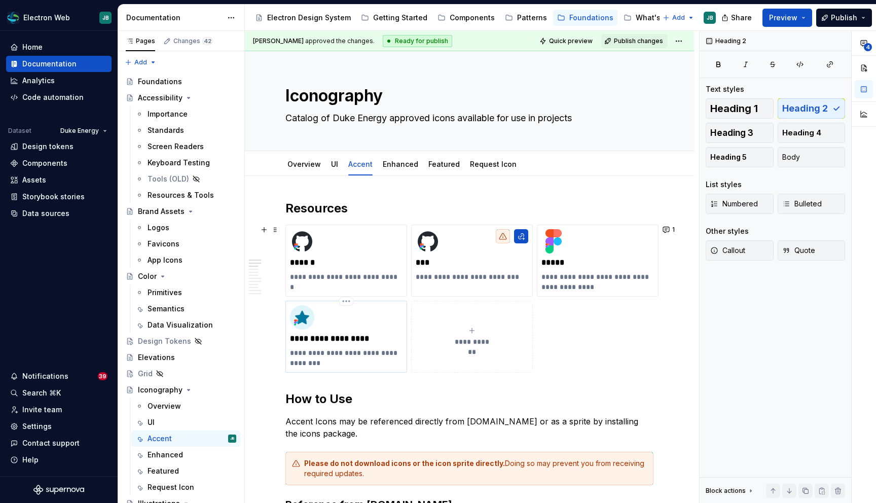
click at [308, 339] on p "**********" at bounding box center [346, 339] width 113 height 10
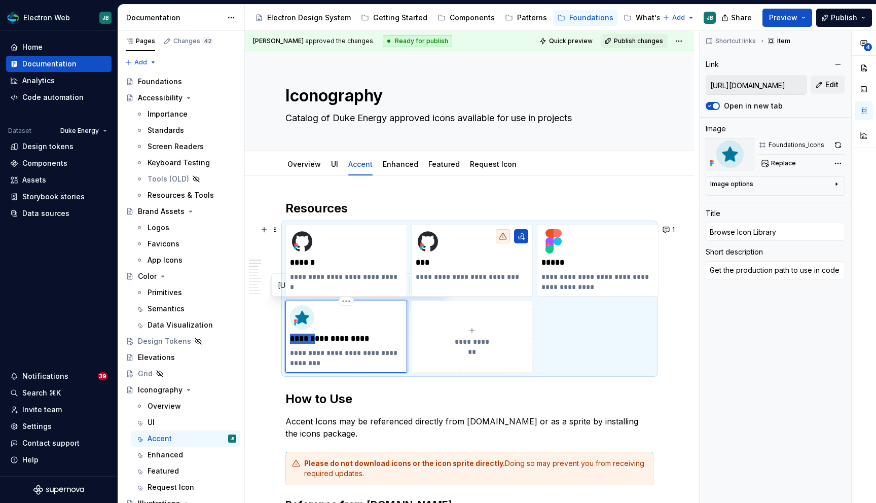
type textarea "*"
type input "Icon Library"
type textarea "*"
type input "Icon Library"
click at [305, 351] on p "**********" at bounding box center [346, 358] width 113 height 20
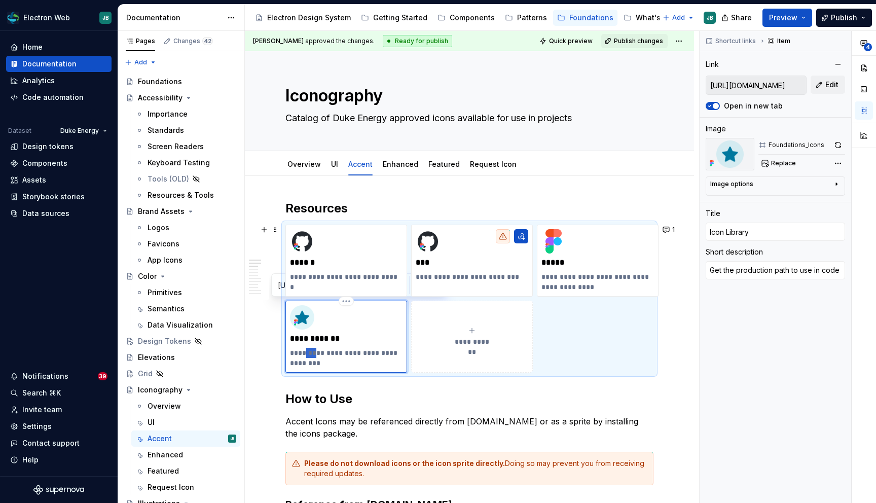
click at [305, 351] on p "**********" at bounding box center [346, 358] width 113 height 20
type textarea "*"
type textarea "Browse full library and get the URL to use in code"
click at [399, 168] on link "Enhanced" at bounding box center [400, 164] width 35 height 9
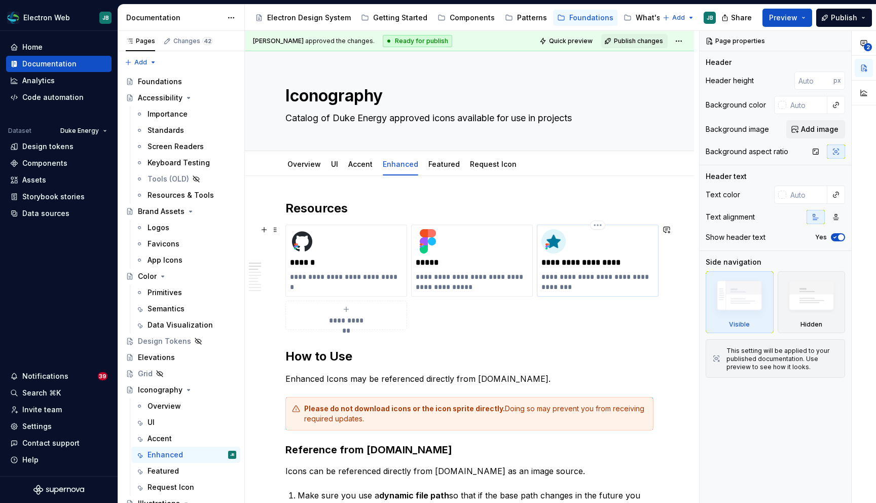
click at [558, 258] on p "**********" at bounding box center [597, 263] width 113 height 10
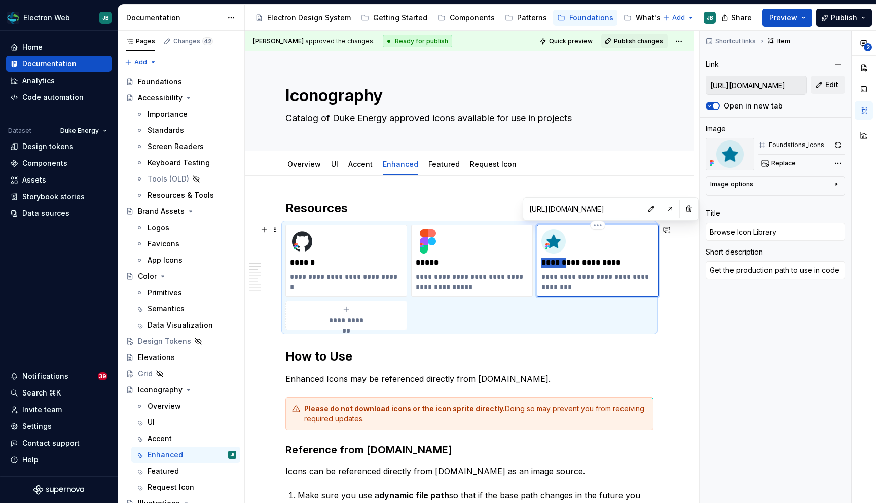
click at [558, 258] on p "**********" at bounding box center [597, 263] width 113 height 10
type textarea "*"
type input "Icon Library"
type textarea "*"
type input "Icon Library"
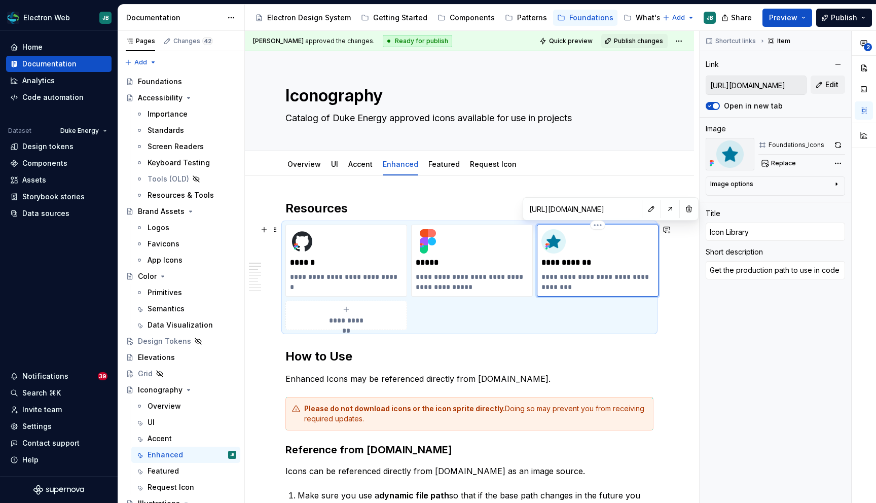
click at [551, 277] on p "**********" at bounding box center [597, 282] width 113 height 20
type textarea "*"
type textarea "Browse full library and get the URL to use in code"
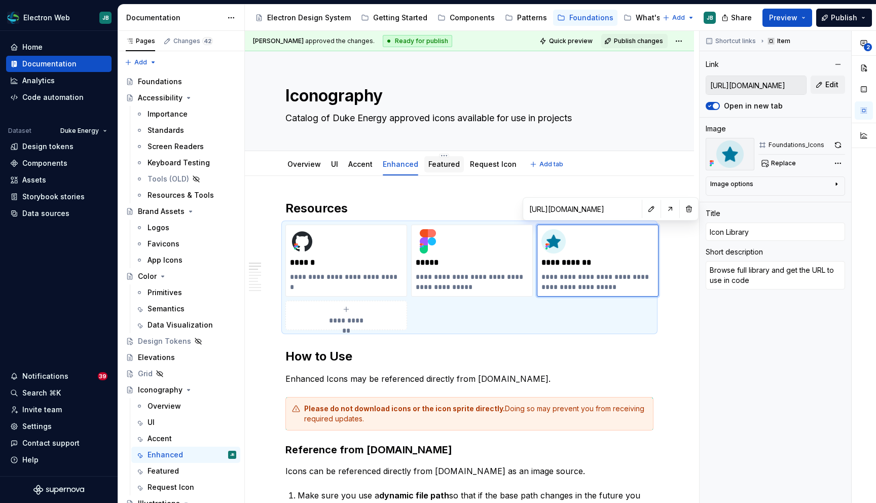
click at [445, 165] on link "Featured" at bounding box center [443, 164] width 31 height 9
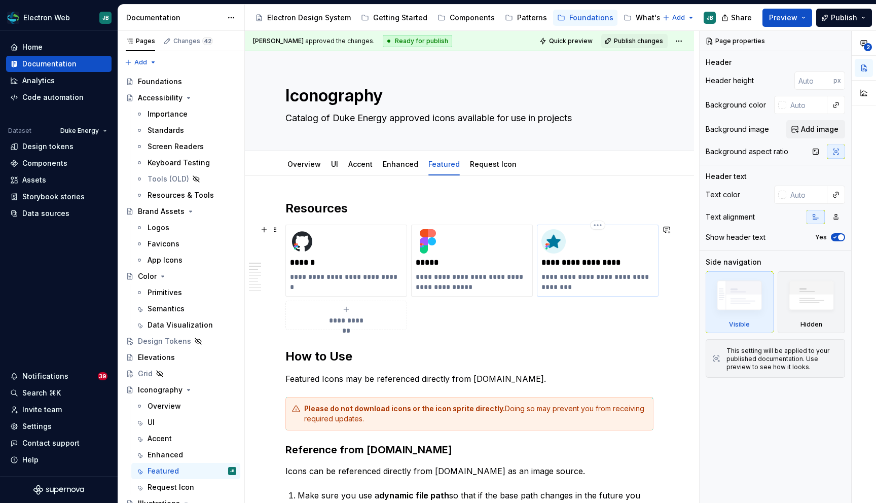
click at [557, 264] on p "**********" at bounding box center [597, 263] width 113 height 10
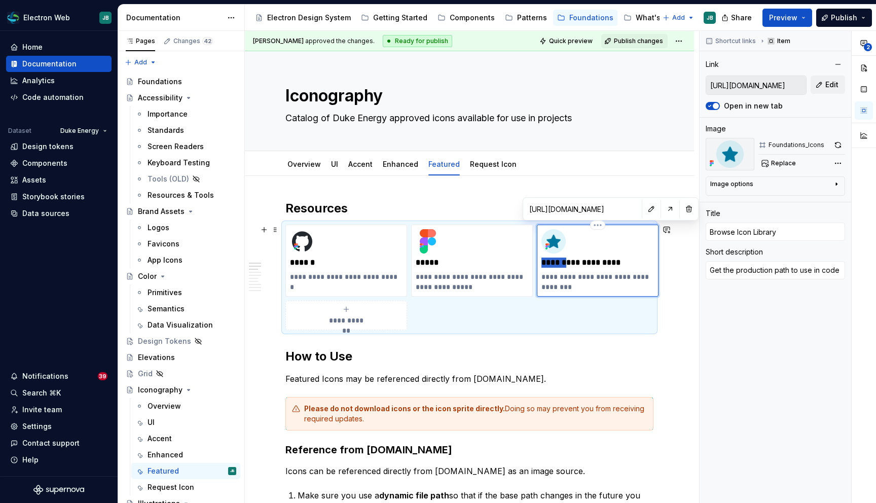
click at [557, 264] on p "**********" at bounding box center [597, 263] width 113 height 10
type textarea "*"
type input "Icon Library"
type textarea "*"
type input "Icon Library"
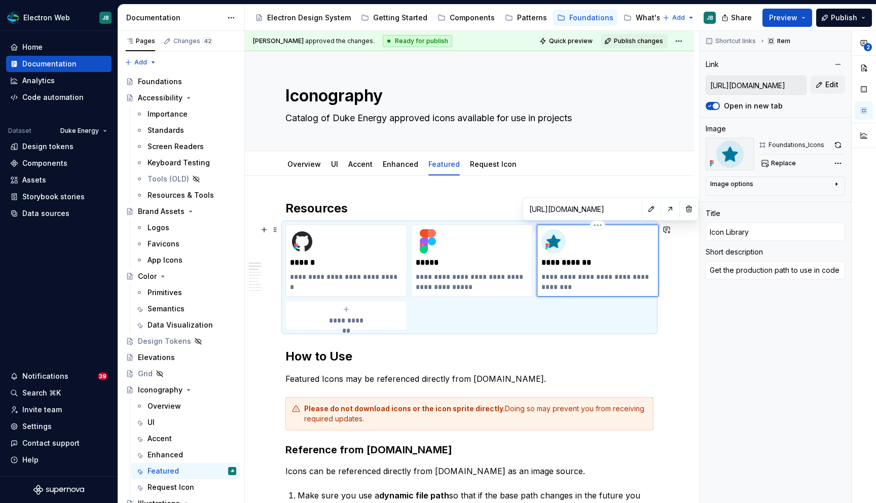
click at [558, 273] on p "**********" at bounding box center [597, 282] width 113 height 20
type textarea "*"
type textarea "Browse full library and get the URL to use in code"
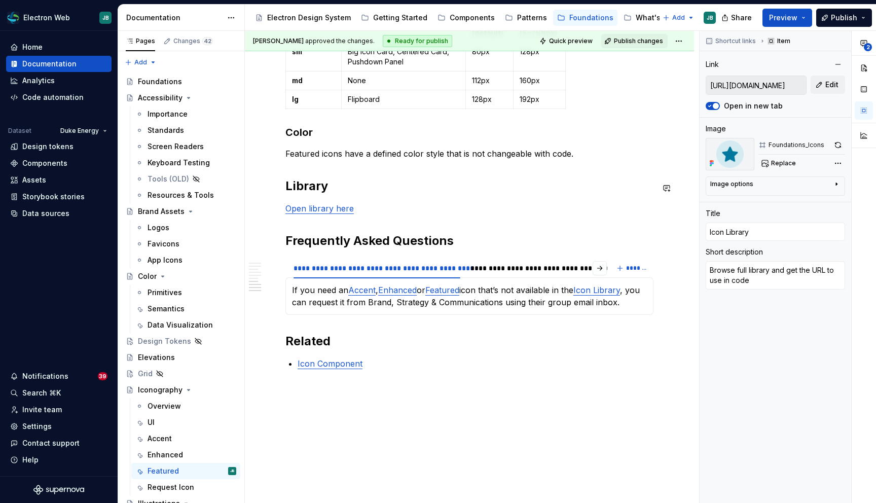
scroll to position [891, 0]
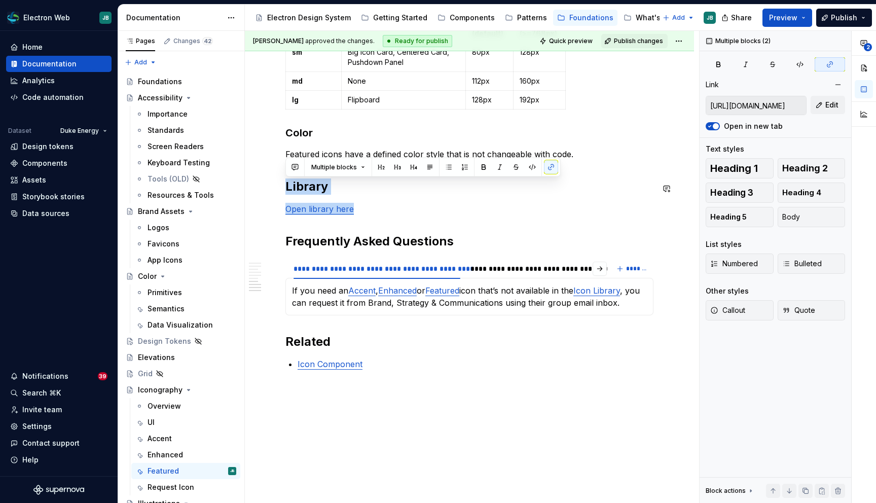
drag, startPoint x: 363, startPoint y: 213, endPoint x: 271, endPoint y: 178, distance: 98.4
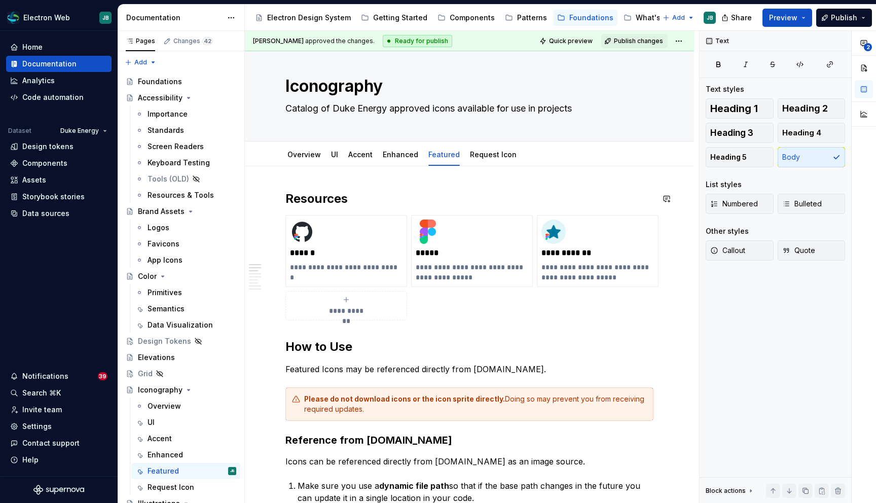
scroll to position [0, 0]
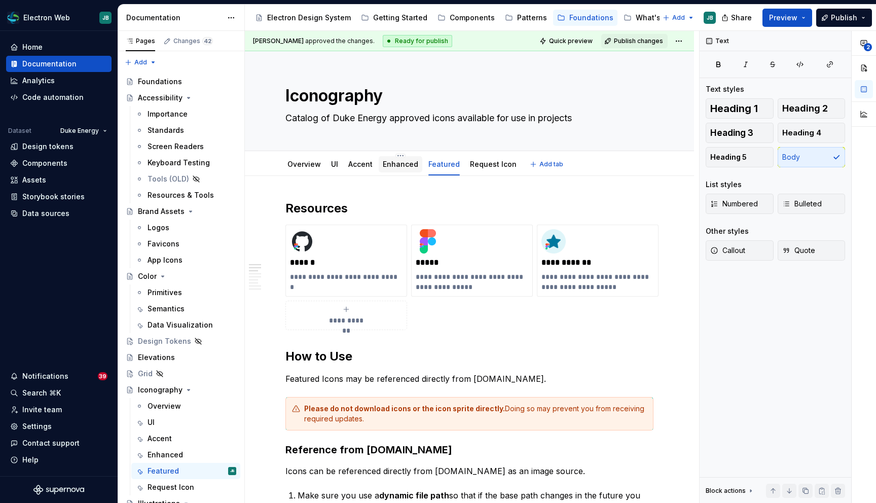
click at [397, 164] on link "Enhanced" at bounding box center [400, 164] width 35 height 9
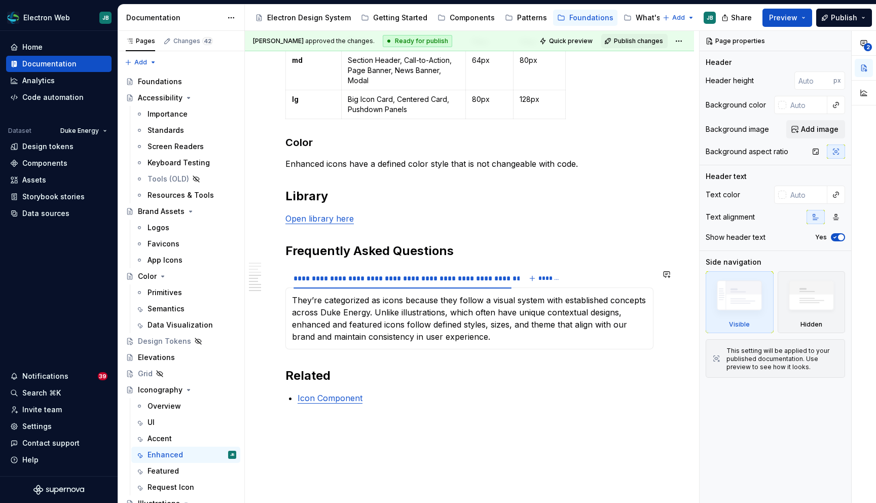
scroll to position [967, 0]
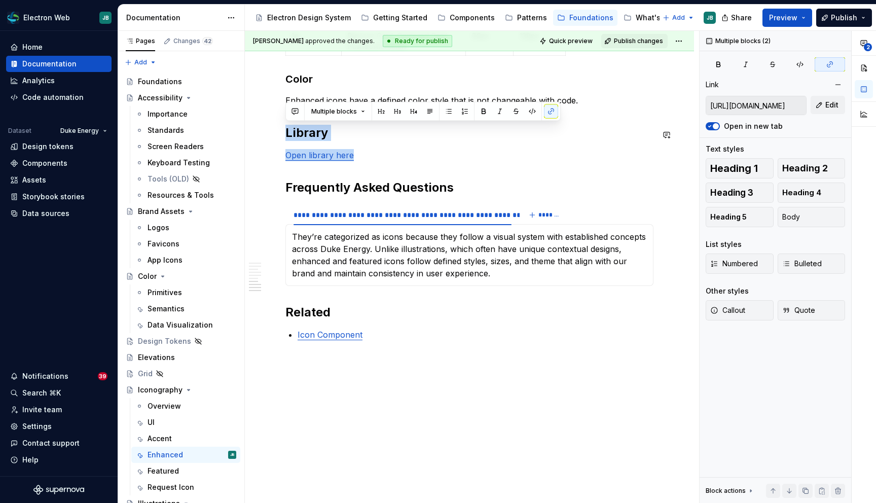
drag, startPoint x: 371, startPoint y: 157, endPoint x: 259, endPoint y: 112, distance: 121.0
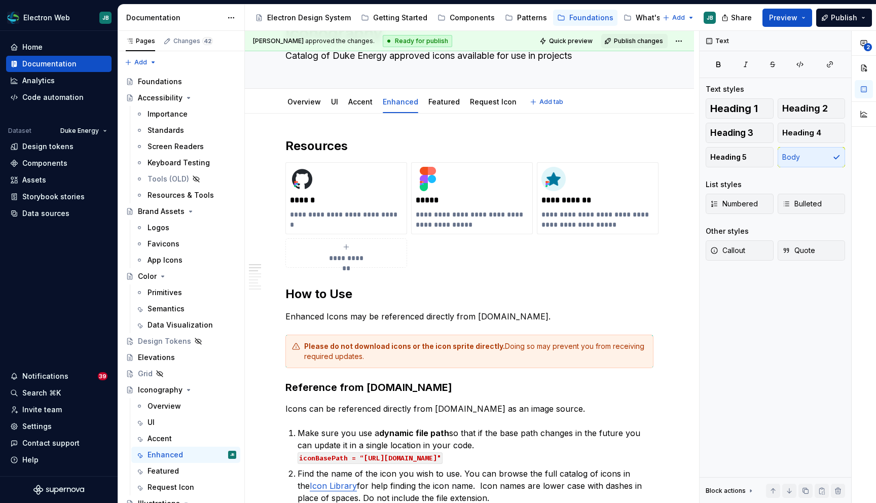
scroll to position [0, 0]
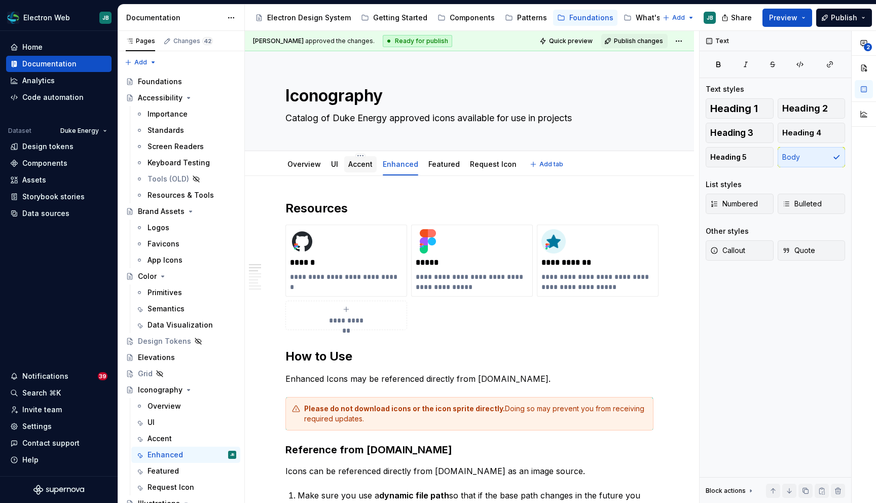
click at [353, 157] on div "Accent" at bounding box center [360, 164] width 32 height 16
click at [357, 163] on link "Accent" at bounding box center [360, 164] width 24 height 9
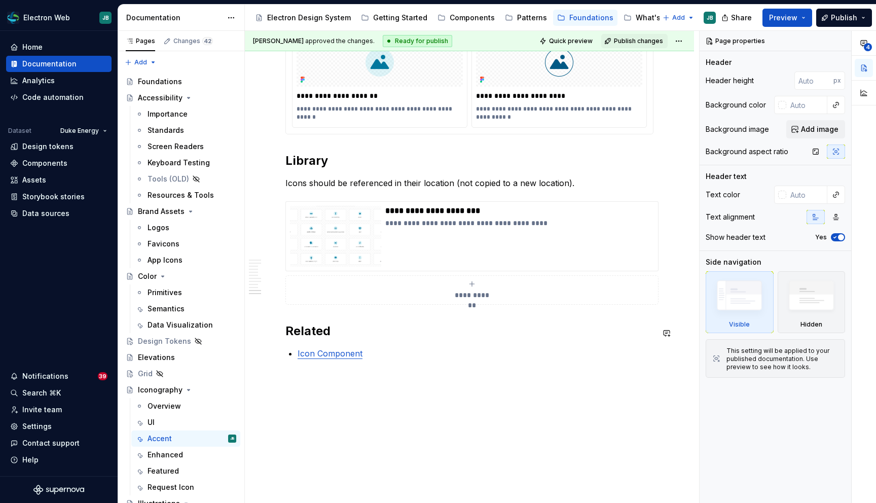
scroll to position [1678, 0]
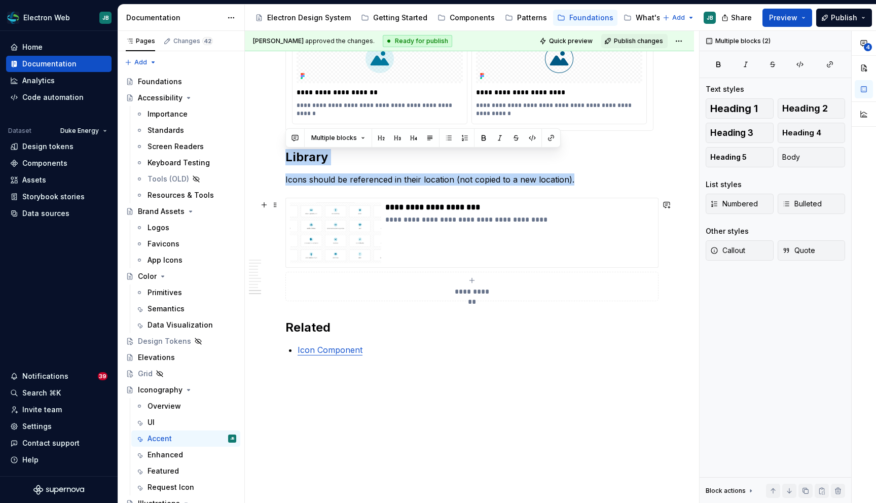
drag, startPoint x: 286, startPoint y: 160, endPoint x: 333, endPoint y: 273, distance: 122.8
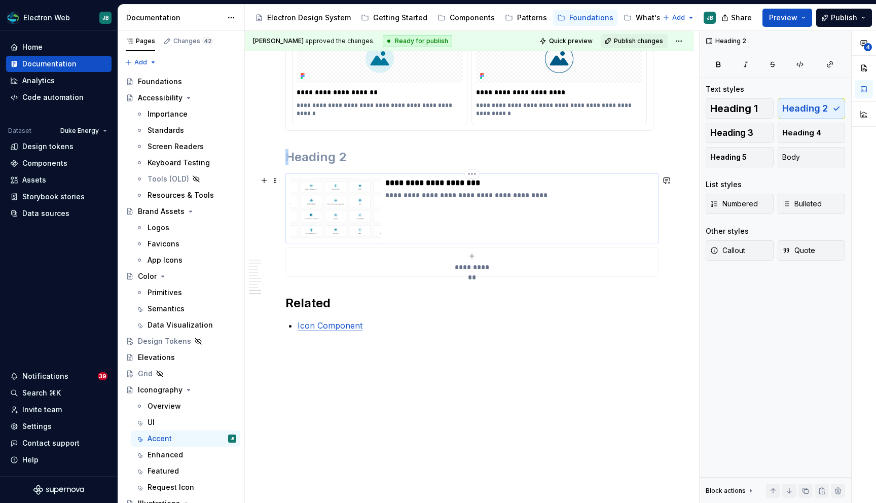
click at [504, 214] on div "**********" at bounding box center [519, 208] width 269 height 61
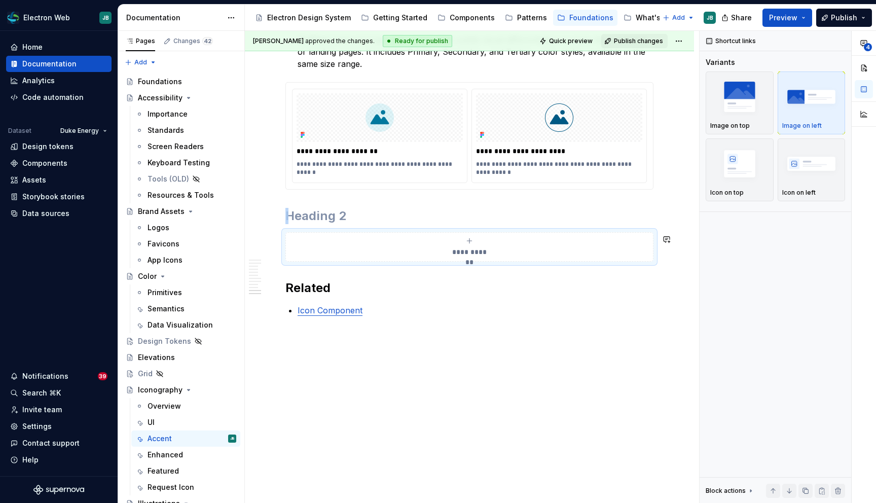
scroll to position [1621, 0]
click at [342, 232] on button "**********" at bounding box center [469, 246] width 368 height 29
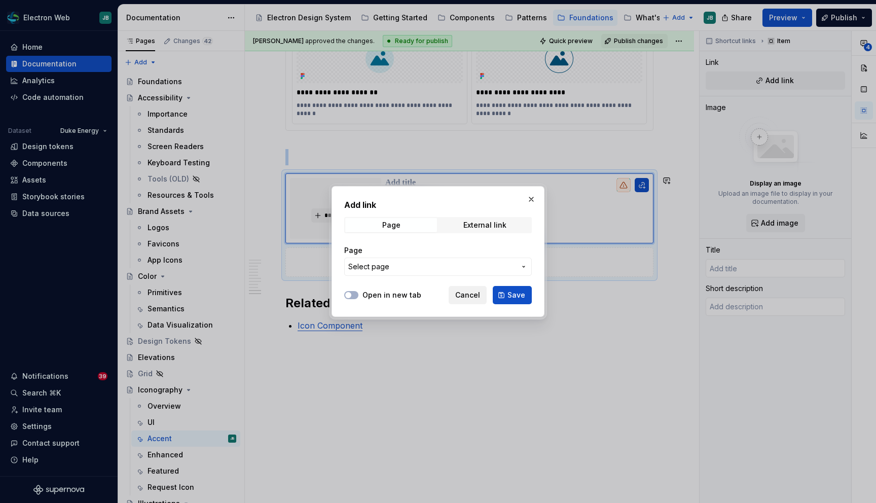
click at [467, 296] on span "Cancel" at bounding box center [467, 295] width 25 height 10
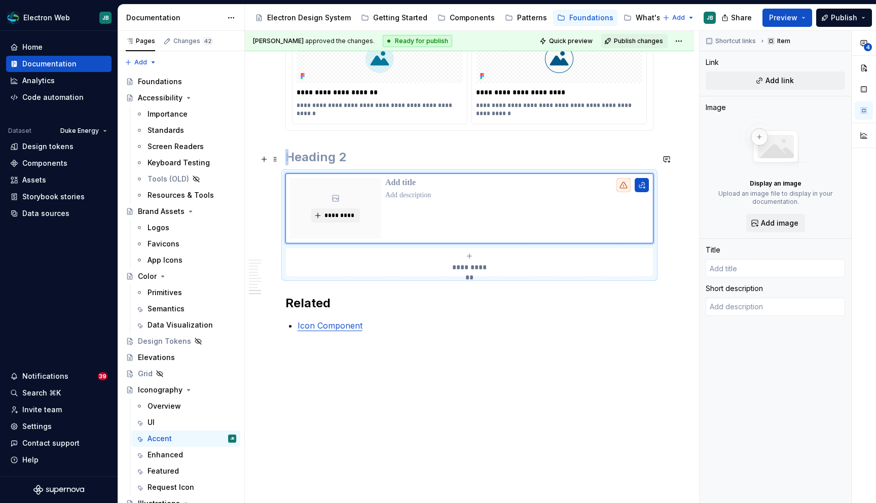
click at [310, 159] on h2 at bounding box center [469, 157] width 368 height 16
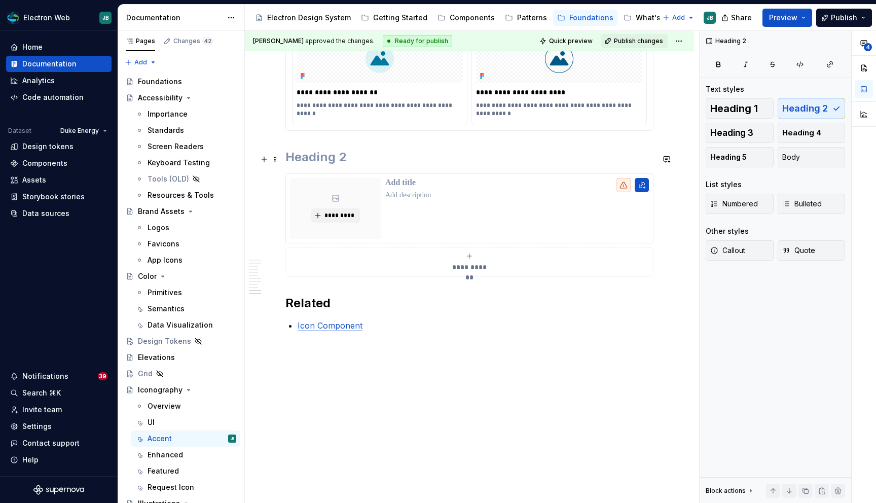
scroll to position [1665, 0]
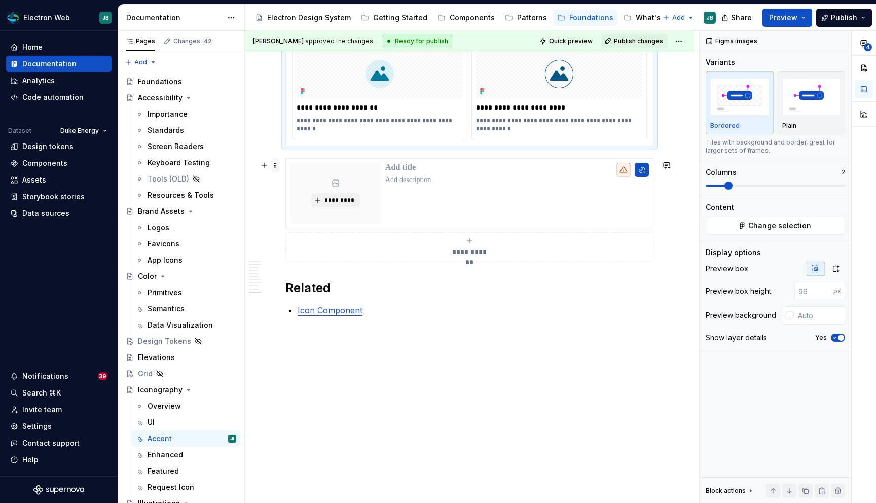
click at [275, 161] on span at bounding box center [275, 165] width 8 height 14
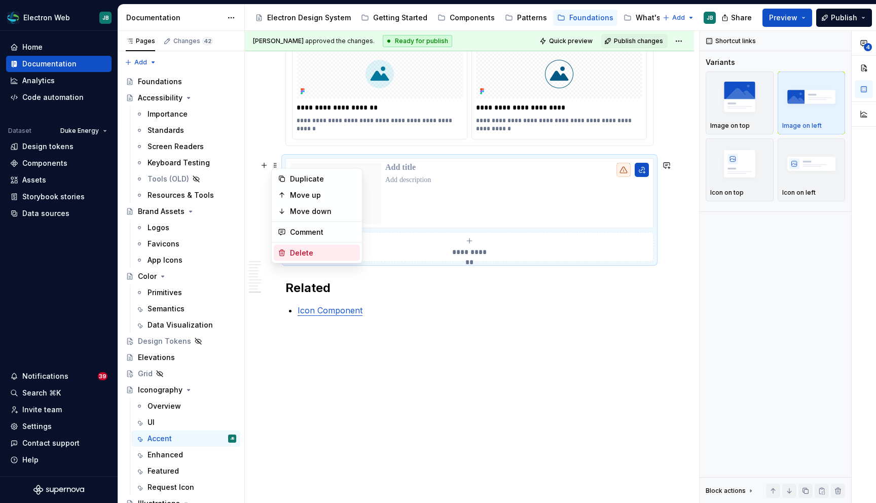
click at [309, 251] on div "Delete" at bounding box center [323, 253] width 66 height 10
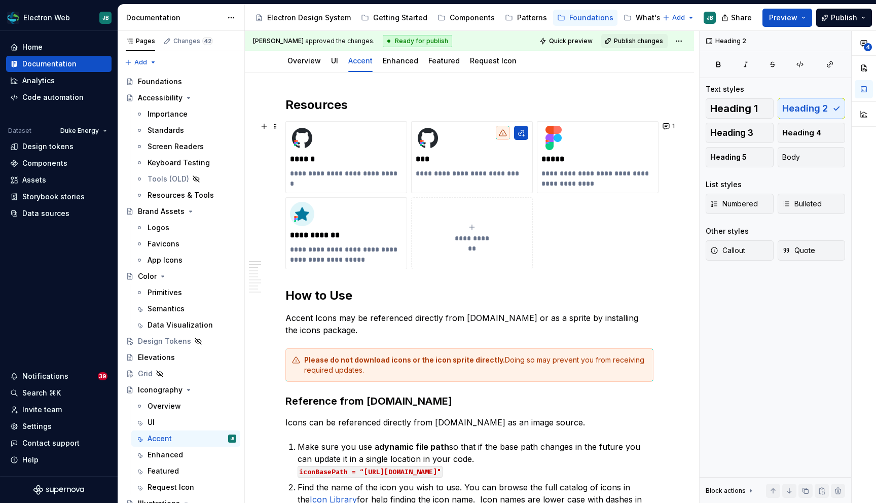
scroll to position [0, 0]
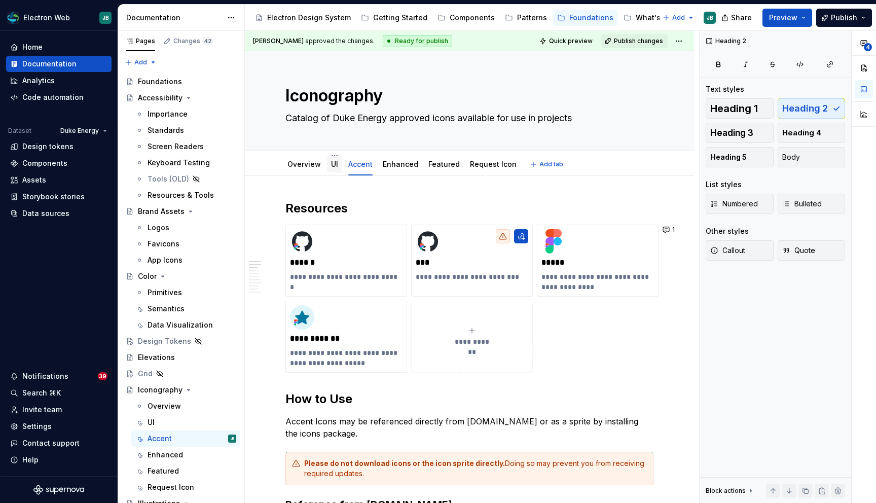
click at [333, 167] on link "UI" at bounding box center [334, 164] width 7 height 9
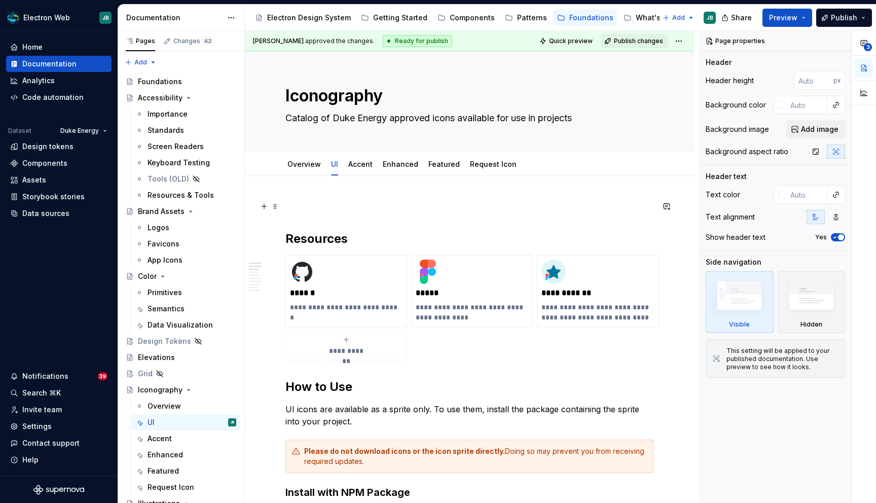
click at [275, 205] on span at bounding box center [275, 206] width 8 height 14
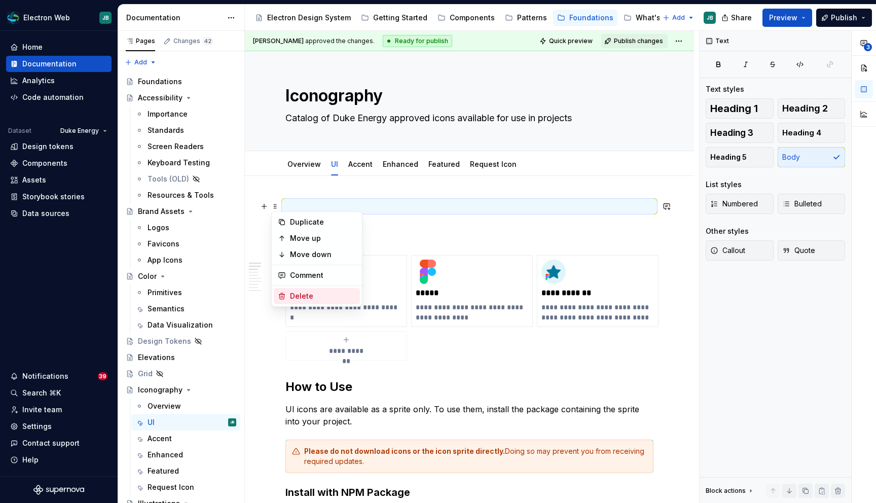
click at [296, 296] on div "Delete" at bounding box center [323, 296] width 66 height 10
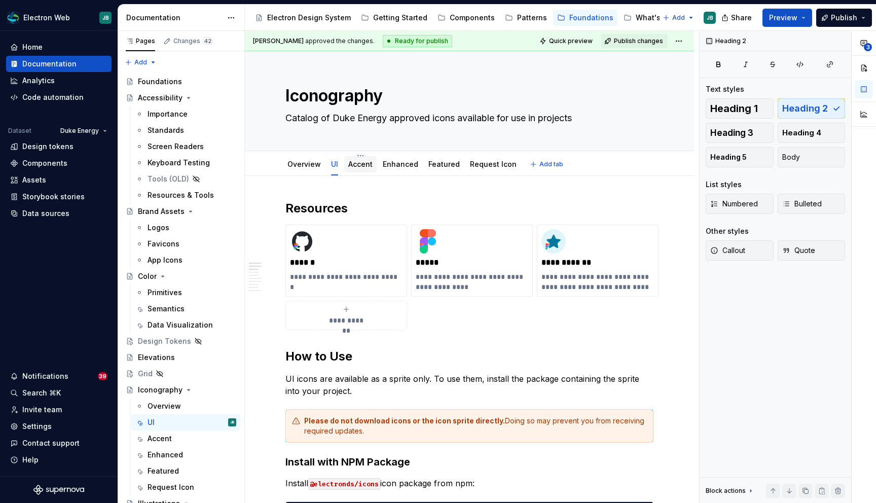
click at [365, 166] on link "Accent" at bounding box center [360, 164] width 24 height 9
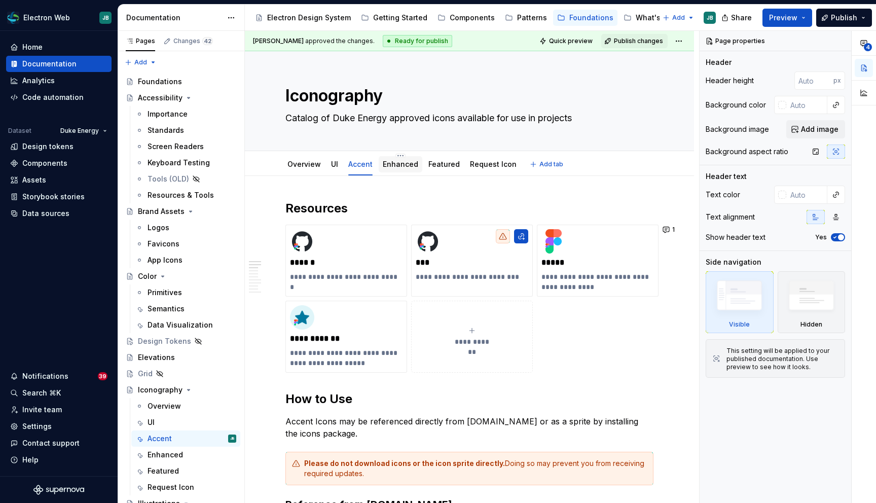
click at [403, 165] on link "Enhanced" at bounding box center [400, 164] width 35 height 9
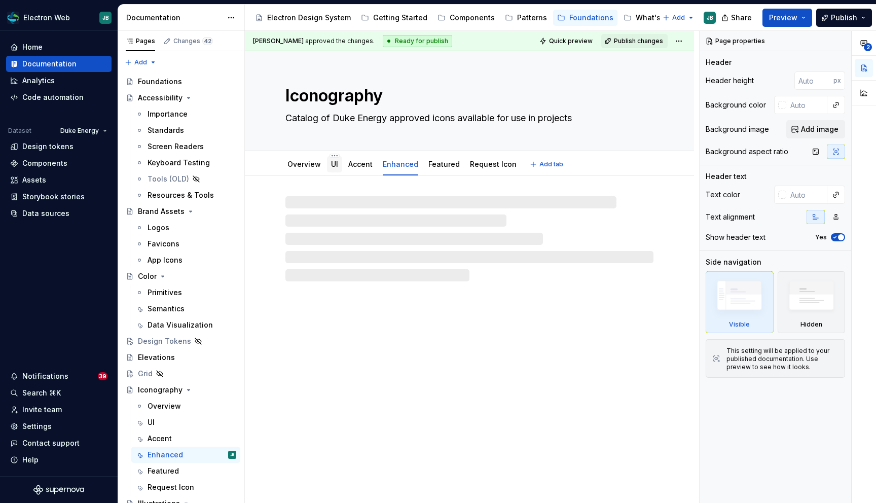
click at [327, 162] on div "UI" at bounding box center [334, 164] width 15 height 16
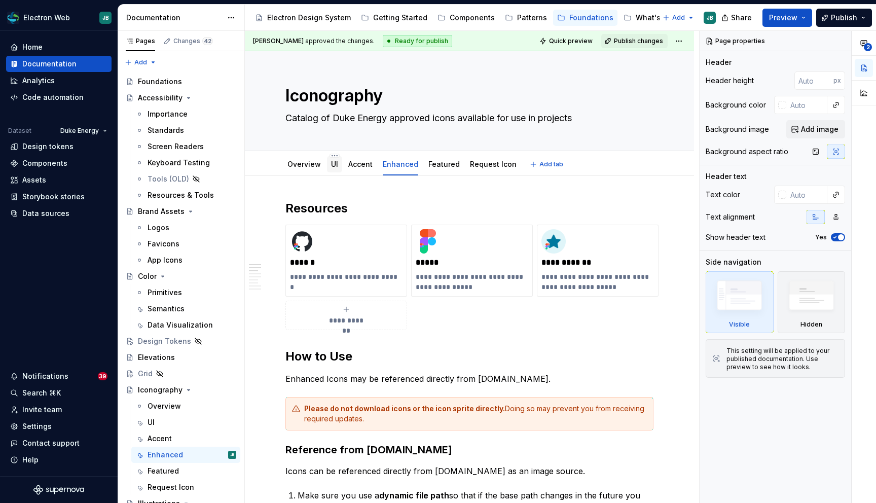
click at [334, 166] on link "UI" at bounding box center [334, 164] width 7 height 9
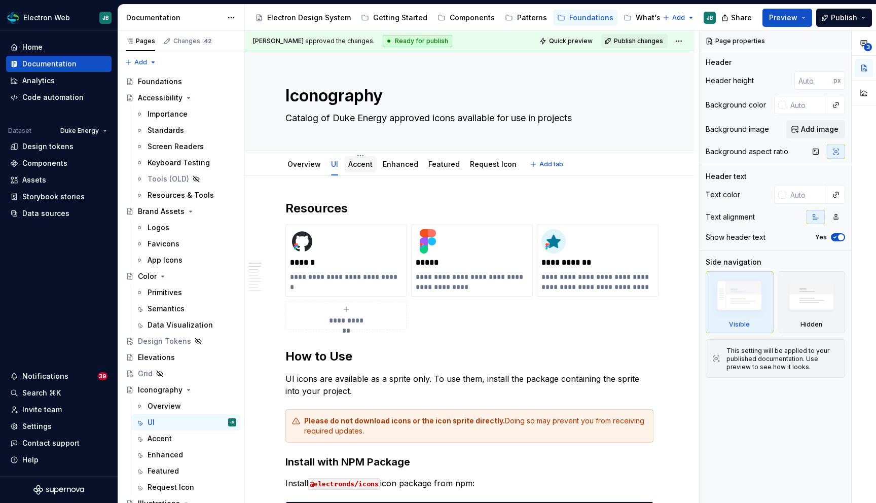
click at [358, 162] on link "Accent" at bounding box center [360, 164] width 24 height 9
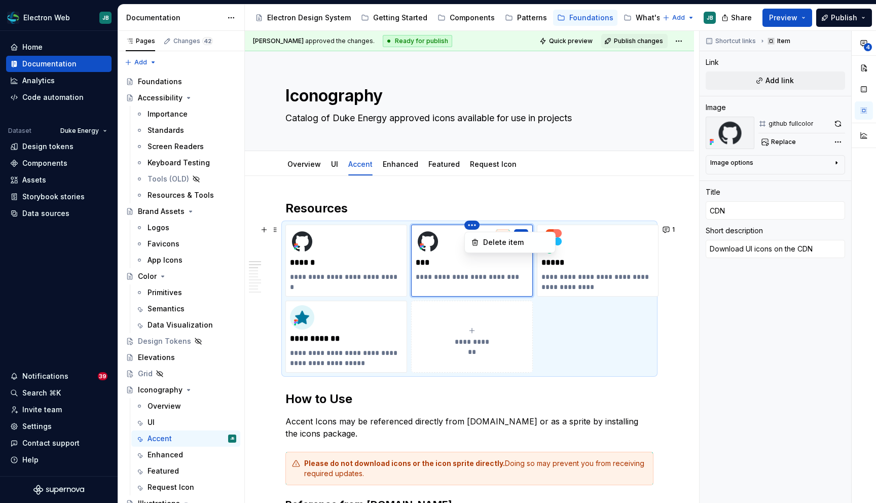
click at [472, 224] on html "Electron Web JB Home Documentation Analytics Code automation Dataset Duke Energ…" at bounding box center [438, 251] width 876 height 503
click at [489, 244] on div "Delete item" at bounding box center [516, 242] width 66 height 10
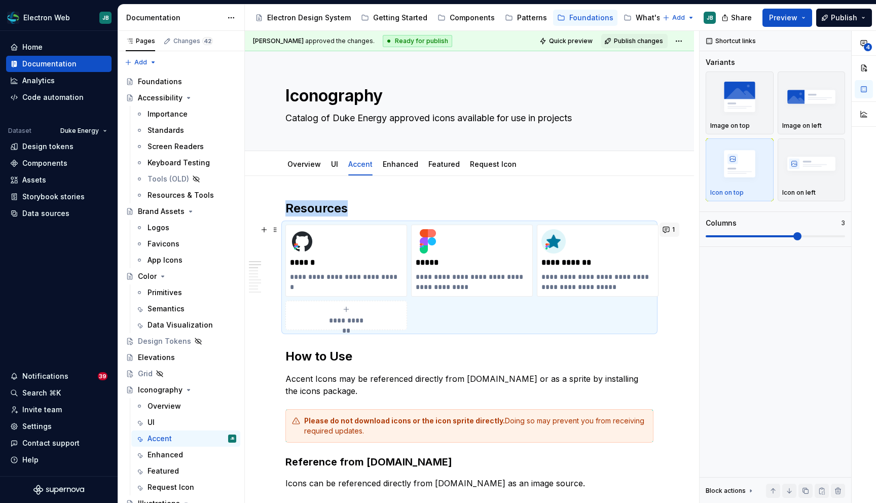
click at [676, 230] on button "1" at bounding box center [670, 230] width 20 height 14
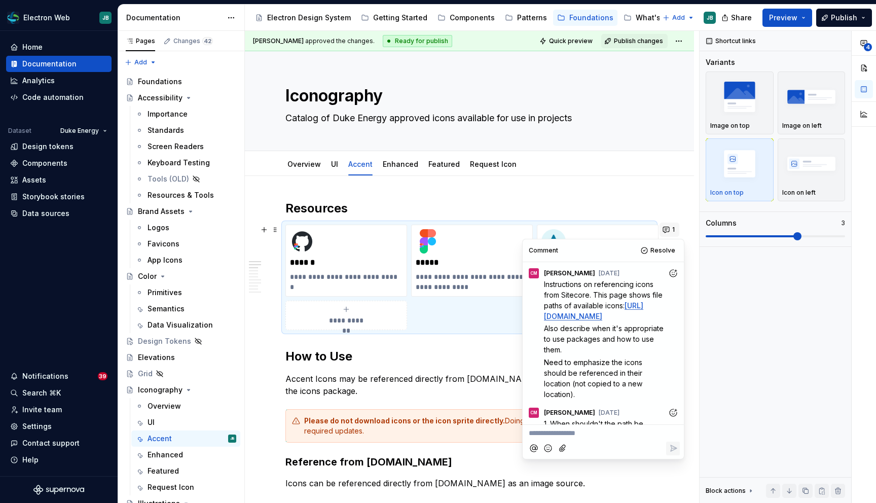
scroll to position [31, 0]
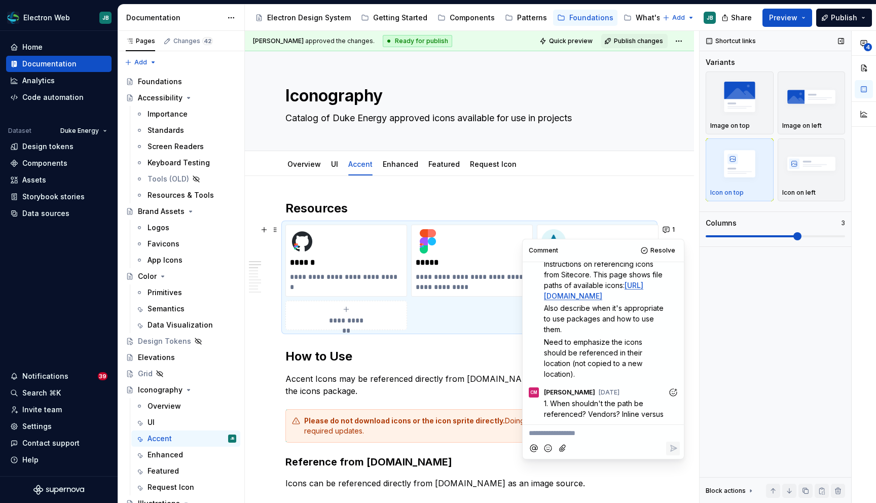
click at [700, 330] on div "Shortcut links Variants Image on top Image on left Icon on top Icon on left Col…" at bounding box center [776, 267] width 152 height 472
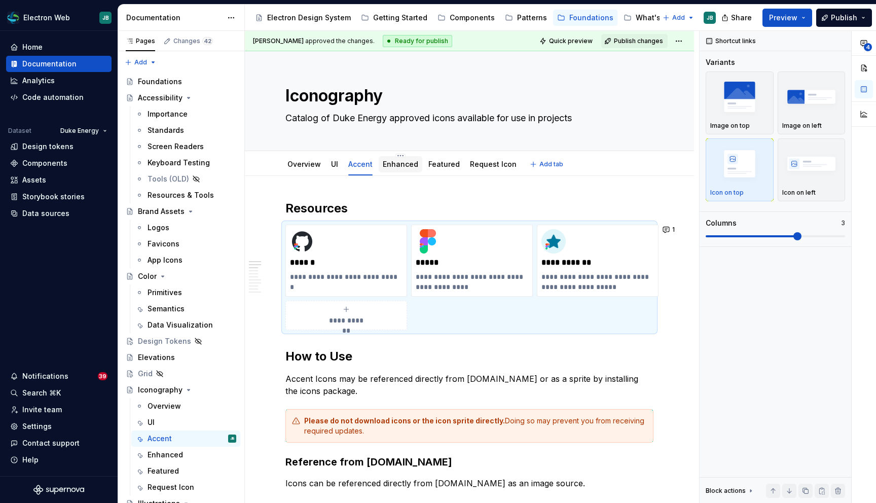
click at [391, 161] on link "Enhanced" at bounding box center [400, 164] width 35 height 9
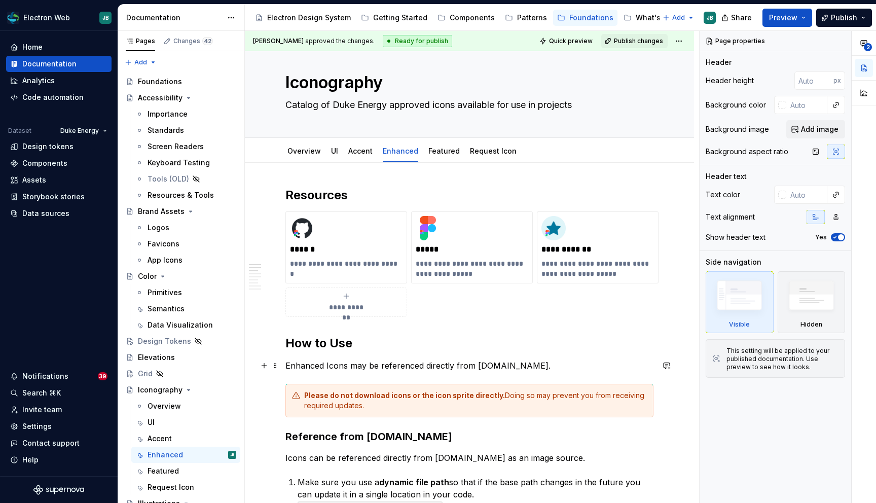
scroll to position [14, 0]
type textarea "*"
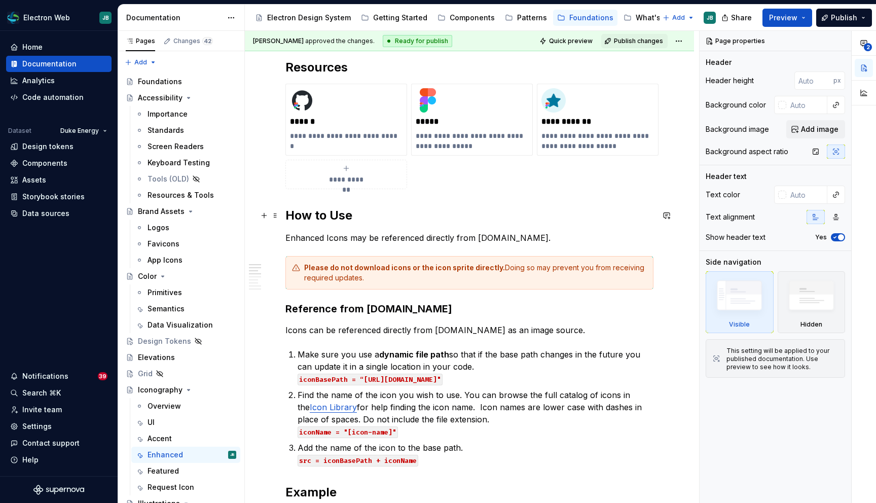
scroll to position [143, 0]
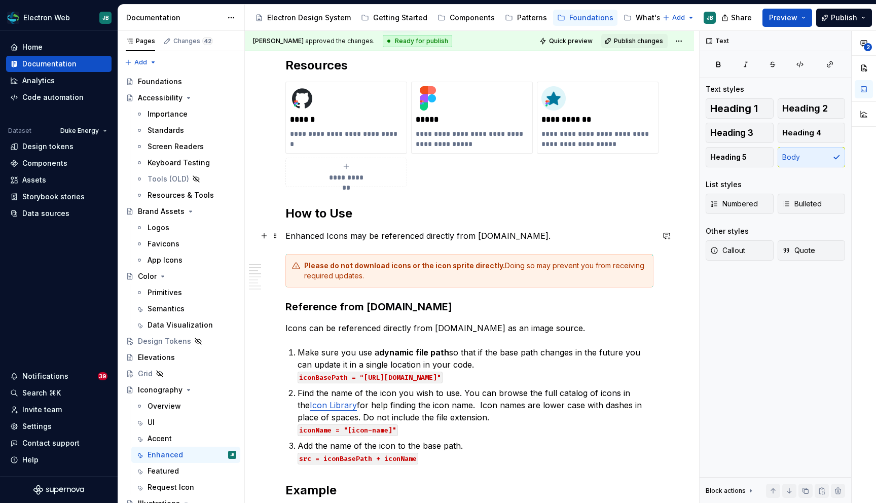
click at [547, 235] on p "Enhanced Icons may be referenced directly from duke-energy.com." at bounding box center [469, 236] width 368 height 12
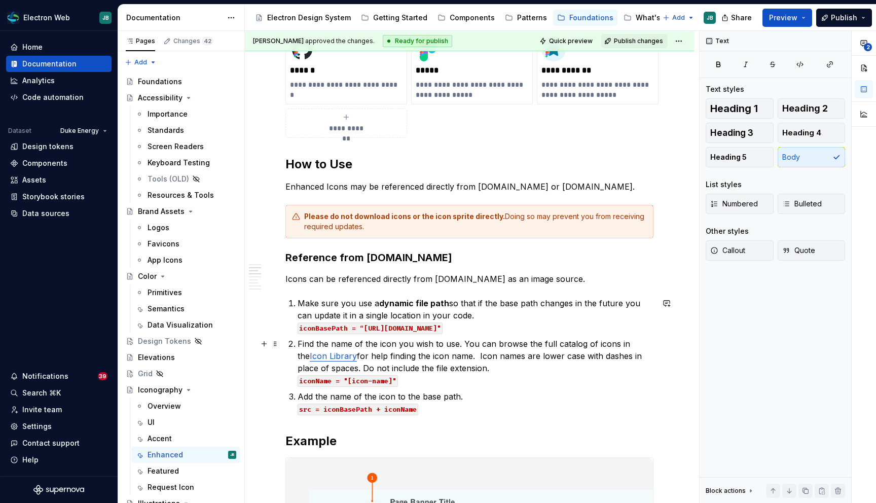
scroll to position [193, 0]
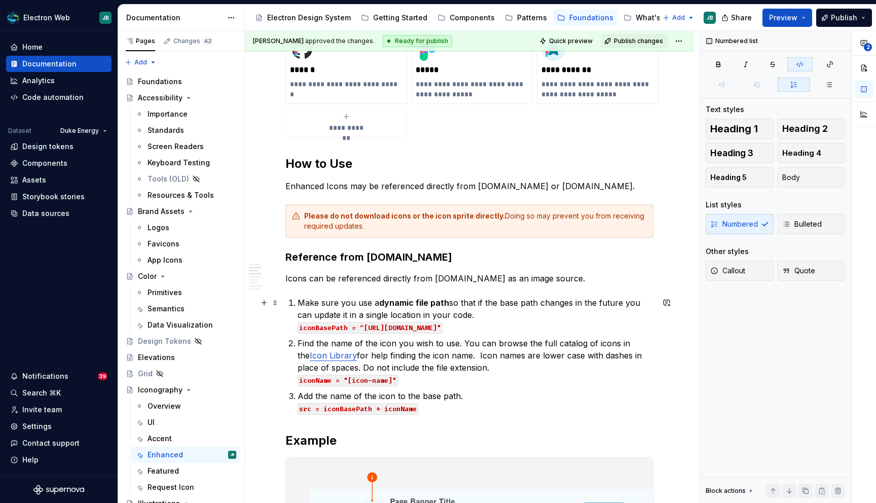
click at [443, 327] on code "iconBasePath = “https://www.duke-energy.com/-/media/images/icons/enhanced/"" at bounding box center [370, 328] width 145 height 12
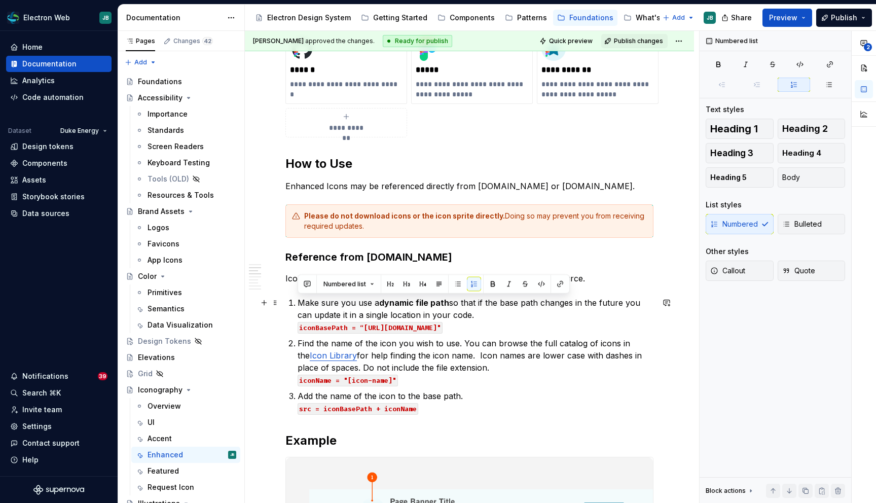
click at [443, 327] on code "iconBasePath = “https://www.duke-energy.com/-/media/images/icons/enhanced/"" at bounding box center [370, 328] width 145 height 12
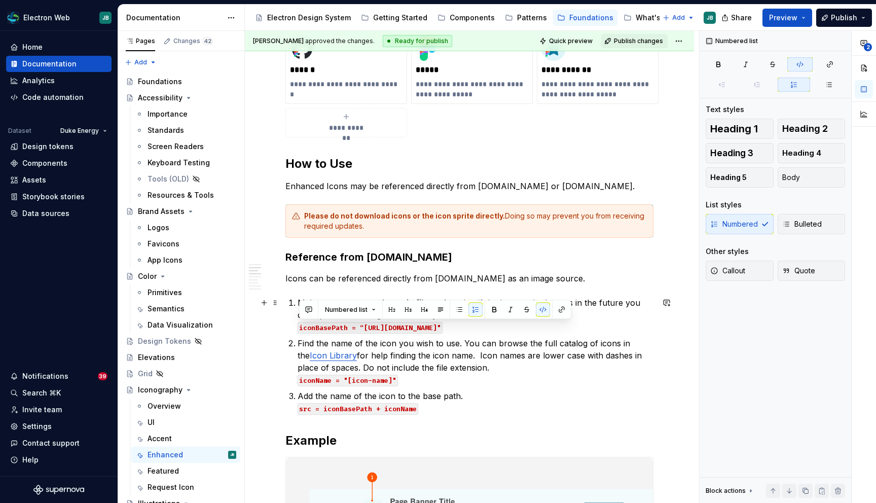
drag, startPoint x: 606, startPoint y: 327, endPoint x: 279, endPoint y: 328, distance: 327.5
copy code "iconBasePath = “https://www.duke-energy.com/-/media/images/icons/enhanced/""
click at [612, 328] on p "Make sure you use a dynamic file path so that if the base path changes in the f…" at bounding box center [476, 315] width 356 height 36
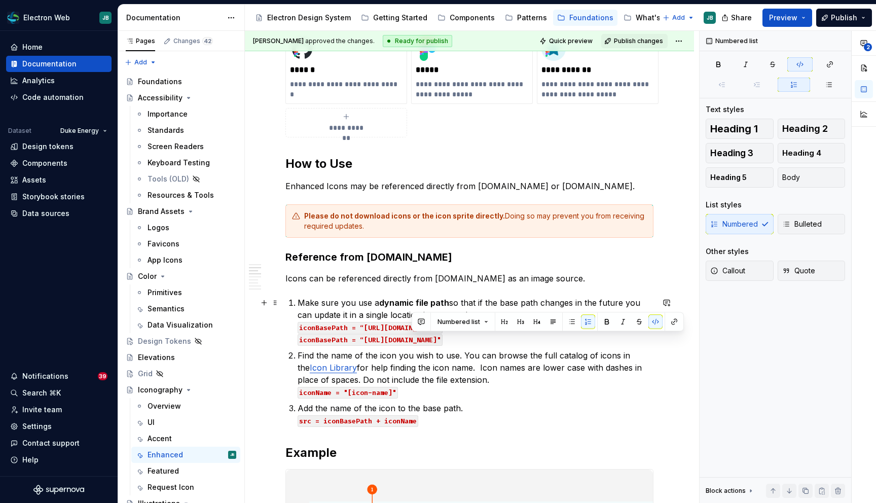
drag, startPoint x: 455, startPoint y: 339, endPoint x: 412, endPoint y: 340, distance: 43.1
click at [412, 340] on code "iconBasePath = “https://www.duke-energy.com/-/media/images/icons/enhanced/"" at bounding box center [370, 340] width 145 height 12
click at [632, 327] on p "Make sure you use a dynamic file path so that if the base path changes in the f…" at bounding box center [476, 321] width 356 height 49
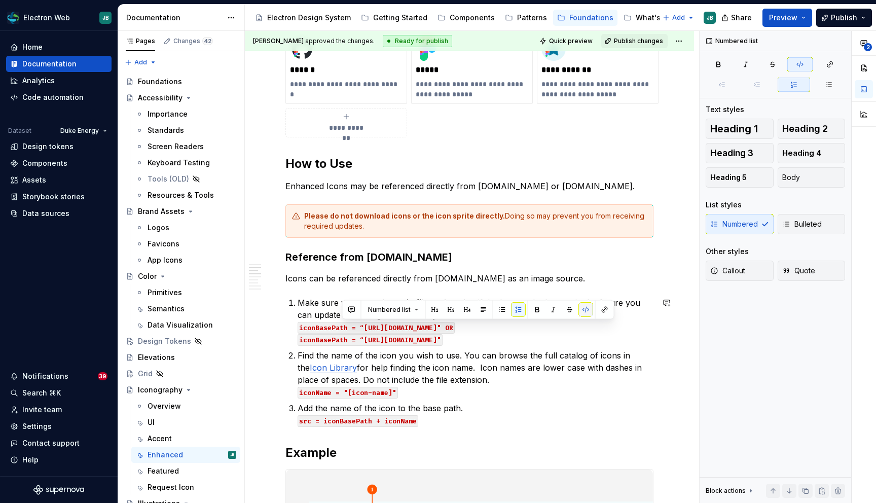
click at [583, 309] on button "button" at bounding box center [586, 310] width 14 height 14
click at [605, 326] on p "Make sure you use a dynamic file path so that if the base path changes in the f…" at bounding box center [476, 321] width 356 height 49
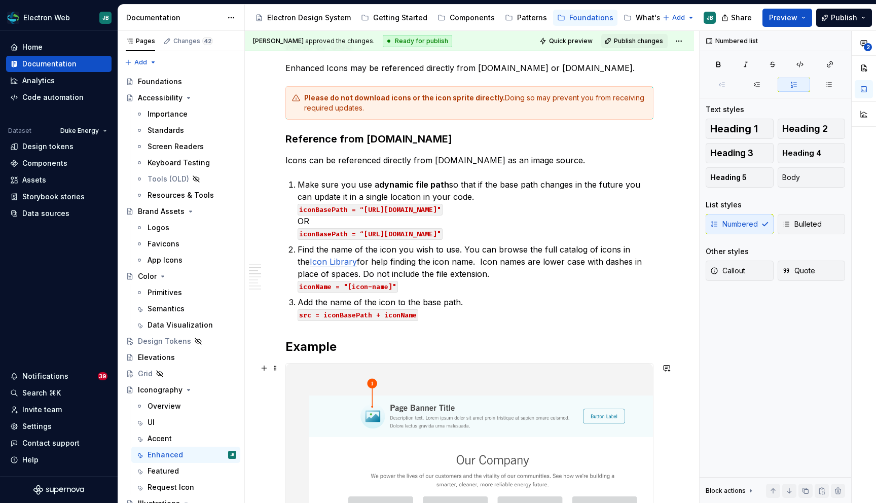
scroll to position [310, 0]
drag, startPoint x: 605, startPoint y: 236, endPoint x: 291, endPoint y: 203, distance: 315.6
click at [291, 203] on div "**********" at bounding box center [469, 428] width 368 height 1075
click at [340, 215] on code "iconBasePath = “https://www.duke-energy.com/-/media/images/icons/enhanced/"" at bounding box center [370, 211] width 145 height 12
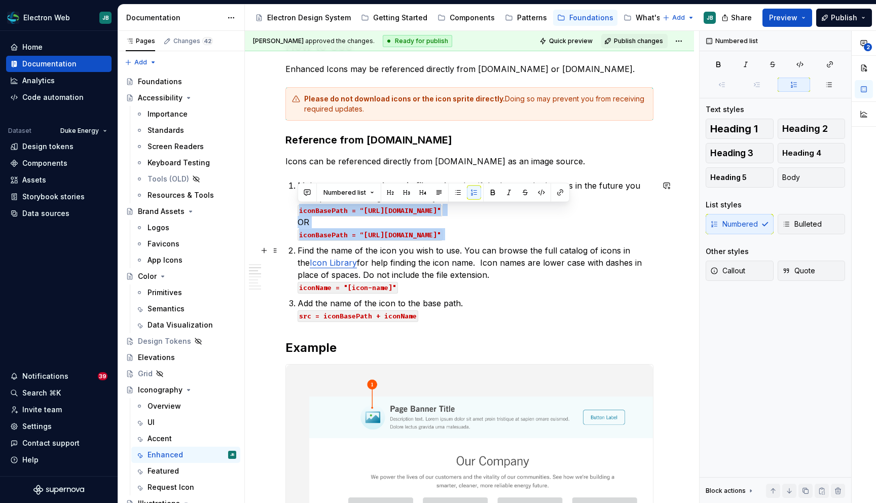
drag, startPoint x: 297, startPoint y: 211, endPoint x: 679, endPoint y: 241, distance: 382.9
click at [679, 241] on div "**********" at bounding box center [469, 497] width 449 height 1262
copy p "iconBasePath = “https://www.duke-energy.com/-/media/images/icons/enhanced/" OR …"
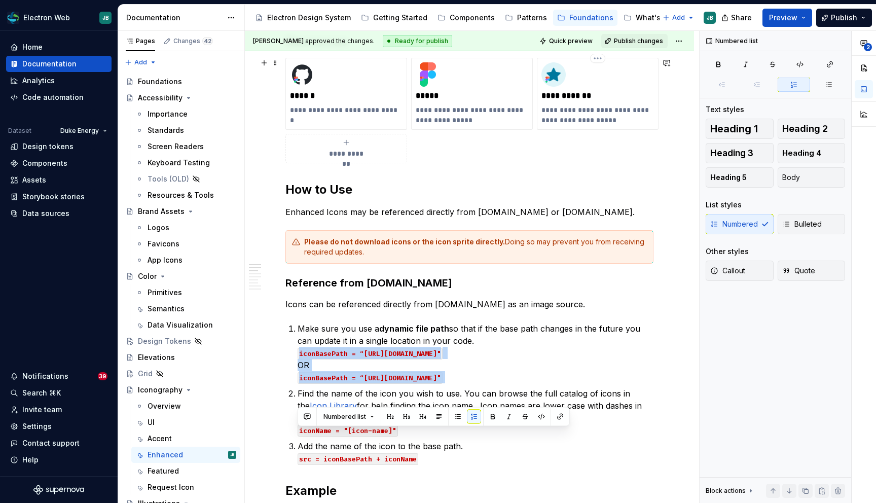
scroll to position [0, 0]
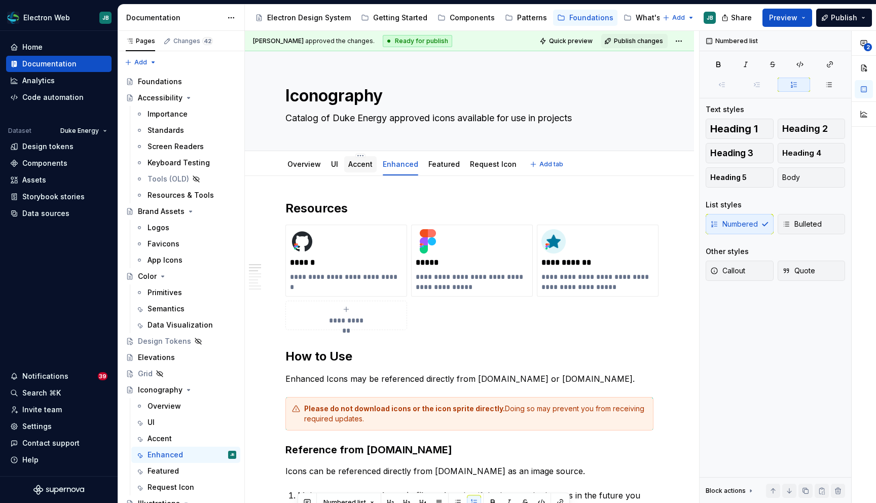
click at [358, 162] on link "Accent" at bounding box center [360, 164] width 24 height 9
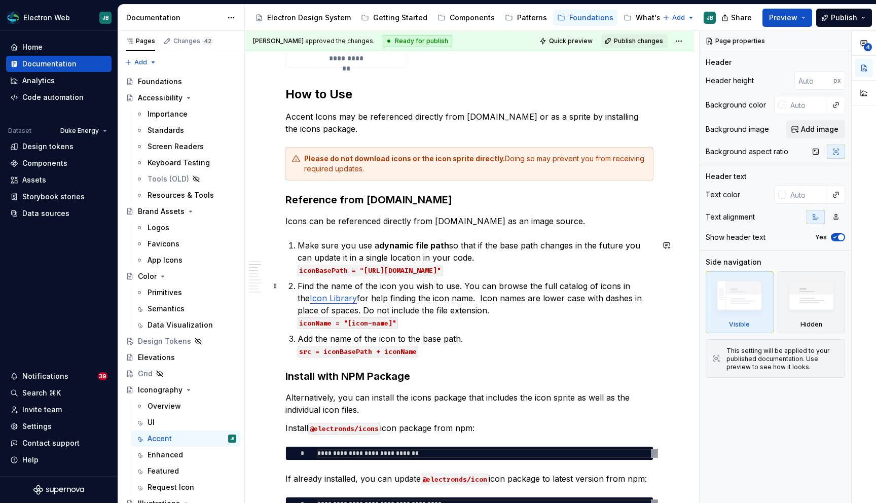
scroll to position [265, 0]
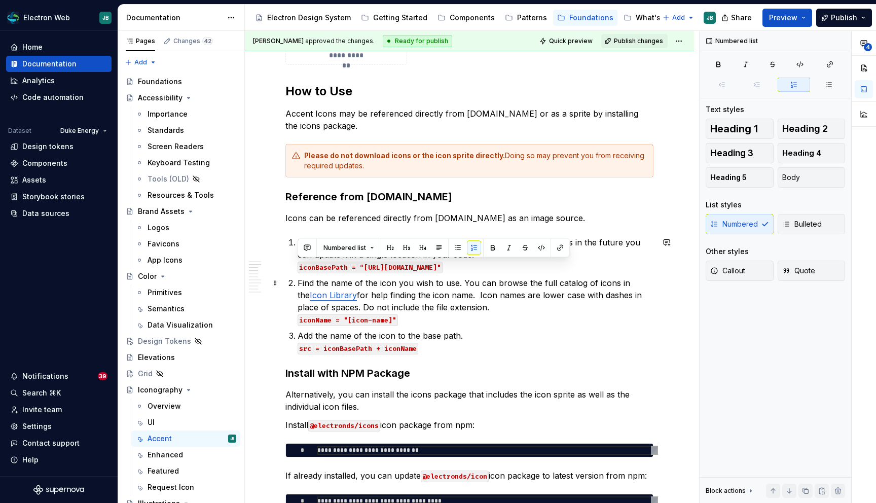
type textarea "*"
drag, startPoint x: 597, startPoint y: 269, endPoint x: 295, endPoint y: 266, distance: 302.2
click at [477, 252] on p "Make sure you use a dynamic file path so that if the base path changes in the f…" at bounding box center [476, 254] width 356 height 36
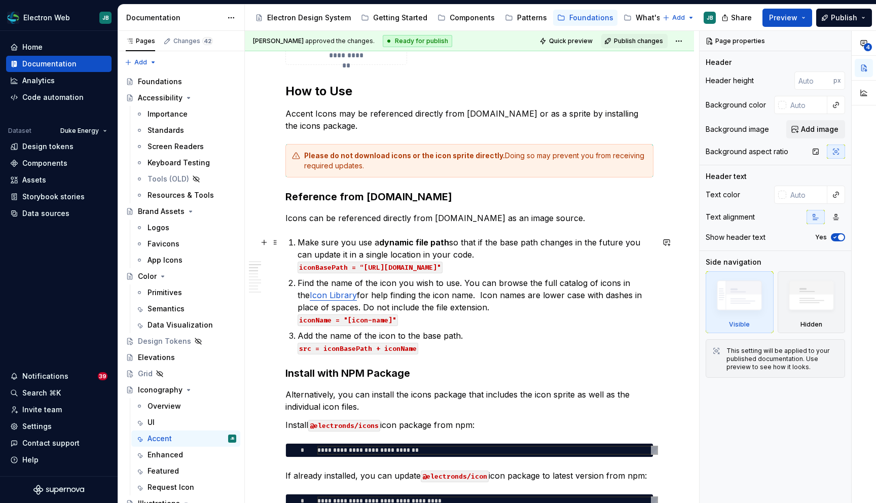
click at [601, 268] on p "Make sure you use a dynamic file path so that if the base path changes in the f…" at bounding box center [476, 254] width 356 height 36
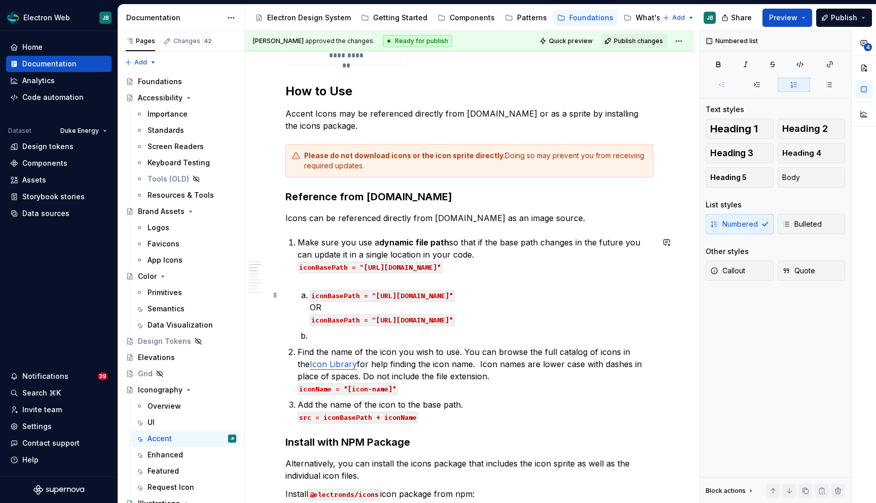
click at [310, 294] on li "iconBasePath = “https://www.duke-energy.com/-/media/images/icons/enhanced/" OR …" at bounding box center [482, 307] width 344 height 36
click at [739, 221] on div "Numbered Bulleted" at bounding box center [775, 224] width 139 height 20
click at [746, 212] on div "List styles Numbered Bulleted" at bounding box center [775, 220] width 139 height 41
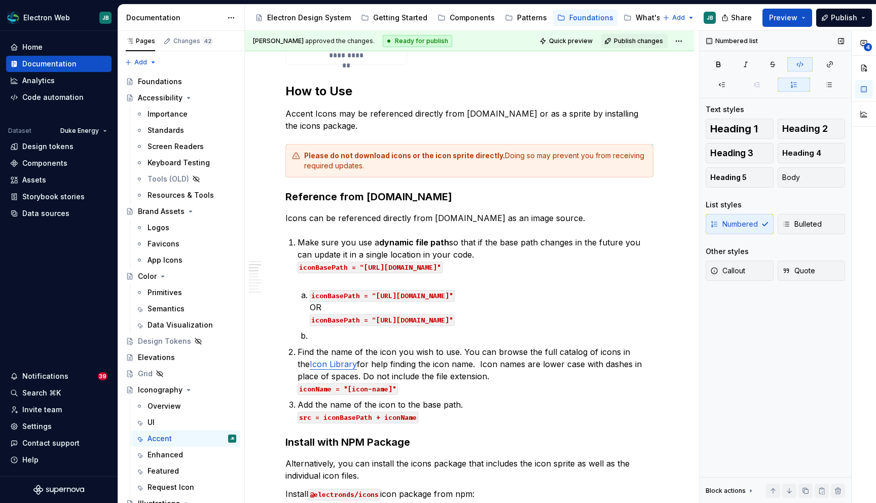
click at [751, 223] on div "Numbered Bulleted" at bounding box center [775, 224] width 139 height 20
click at [736, 245] on div "Heading 1 Heading 2 Heading 3 Heading 4 Heading 5 Body List styles Numbered Bul…" at bounding box center [775, 206] width 139 height 174
click at [785, 180] on span "Body" at bounding box center [791, 177] width 18 height 10
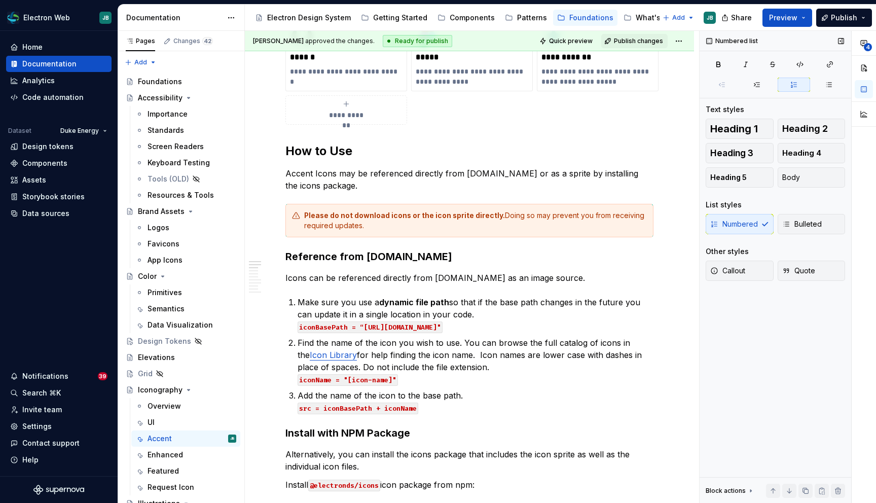
scroll to position [221, 0]
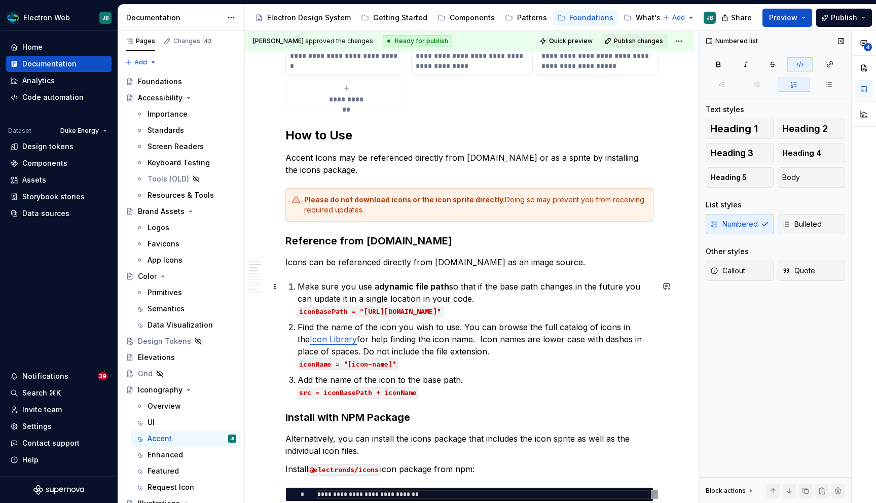
click at [600, 315] on p "Make sure you use a dynamic file path so that if the base path changes in the f…" at bounding box center [476, 298] width 356 height 36
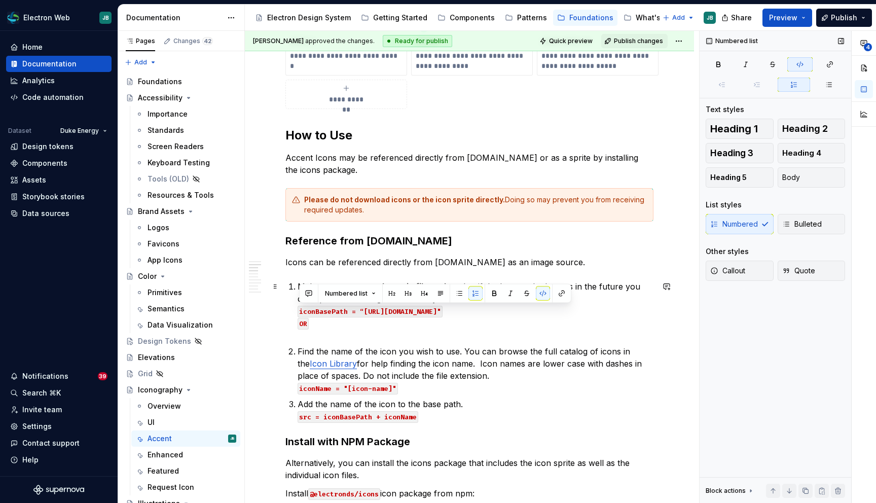
drag, startPoint x: 597, startPoint y: 313, endPoint x: 297, endPoint y: 311, distance: 300.1
copy code "iconBasePath = “[URL][DOMAIN_NAME]""
click at [325, 331] on p "Make sure you use a dynamic file path so that if the base path changes in the f…" at bounding box center [476, 310] width 356 height 61
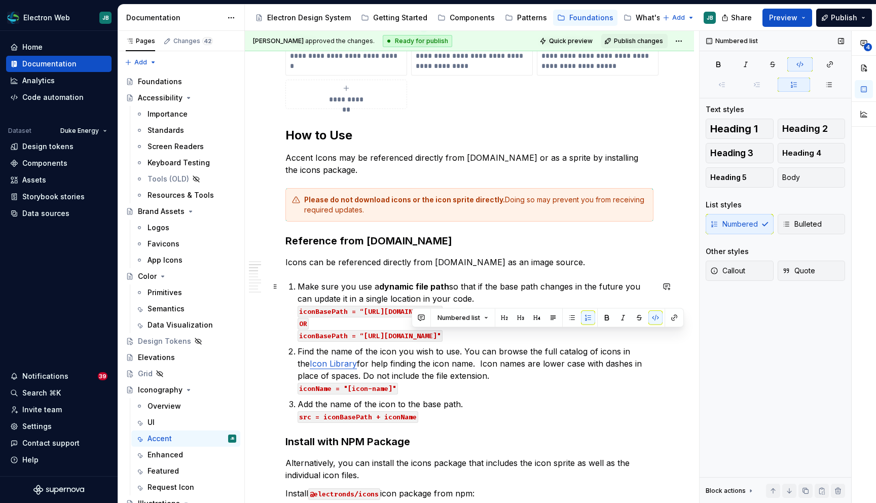
drag, startPoint x: 455, startPoint y: 336, endPoint x: 413, endPoint y: 334, distance: 42.1
click at [413, 334] on code "iconBasePath = “[URL][DOMAIN_NAME]"" at bounding box center [370, 336] width 145 height 12
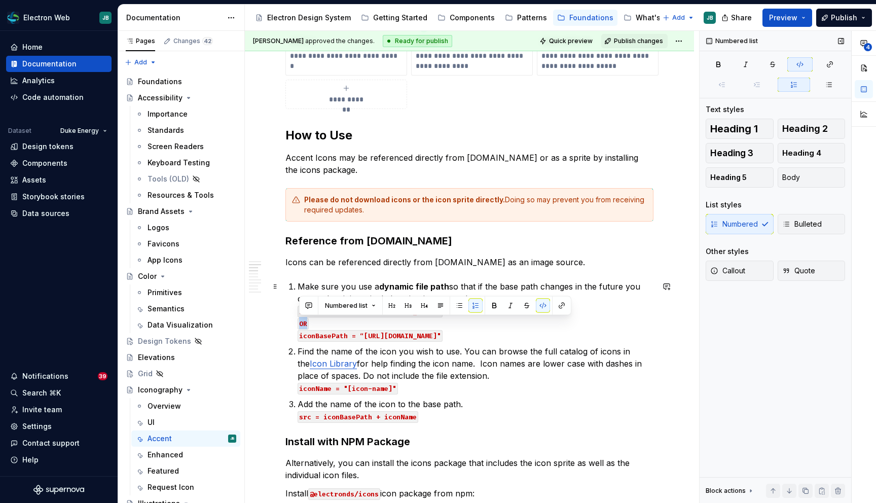
drag, startPoint x: 309, startPoint y: 324, endPoint x: 294, endPoint y: 323, distance: 14.7
click at [541, 306] on button "button" at bounding box center [543, 306] width 14 height 14
click at [507, 305] on button "button" at bounding box center [509, 304] width 14 height 14
click at [497, 364] on p "Find the name of the icon you wish to use. You can browse the full catalog of i…" at bounding box center [476, 369] width 356 height 49
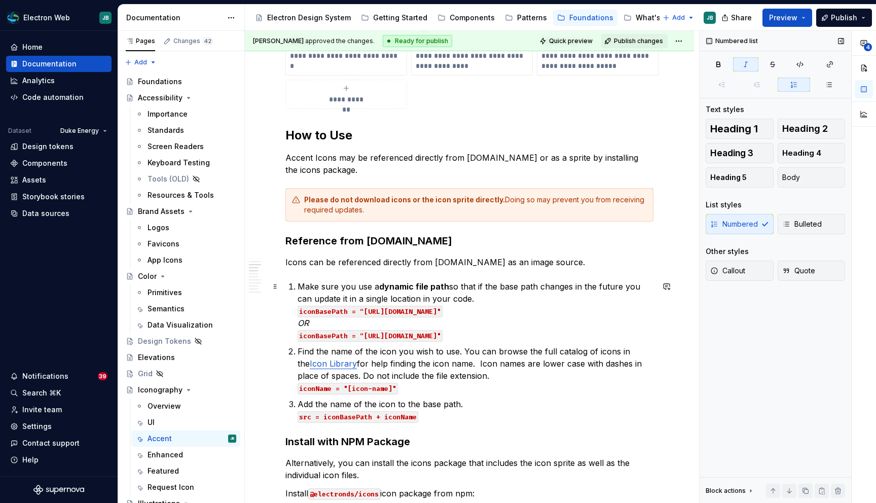
click at [302, 322] on em "OR" at bounding box center [303, 323] width 11 height 10
click at [642, 336] on p "Make sure you use a dynamic file path so that if the base path changes in the f…" at bounding box center [476, 310] width 356 height 61
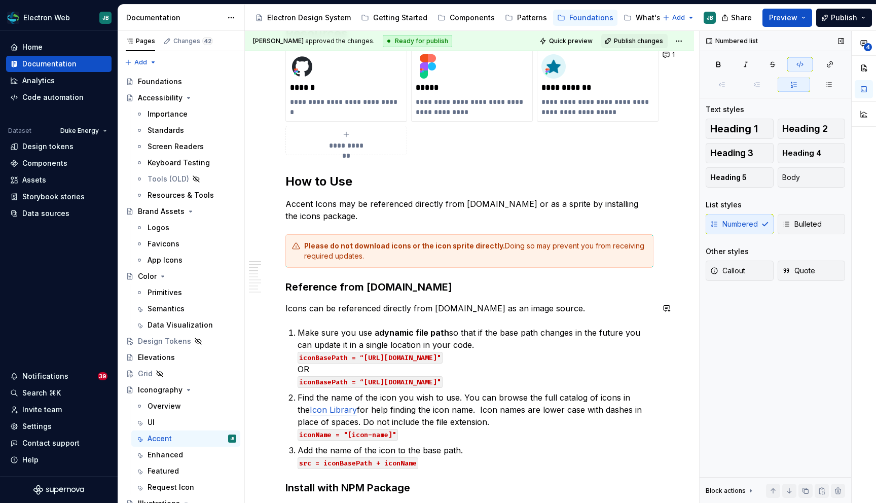
scroll to position [0, 0]
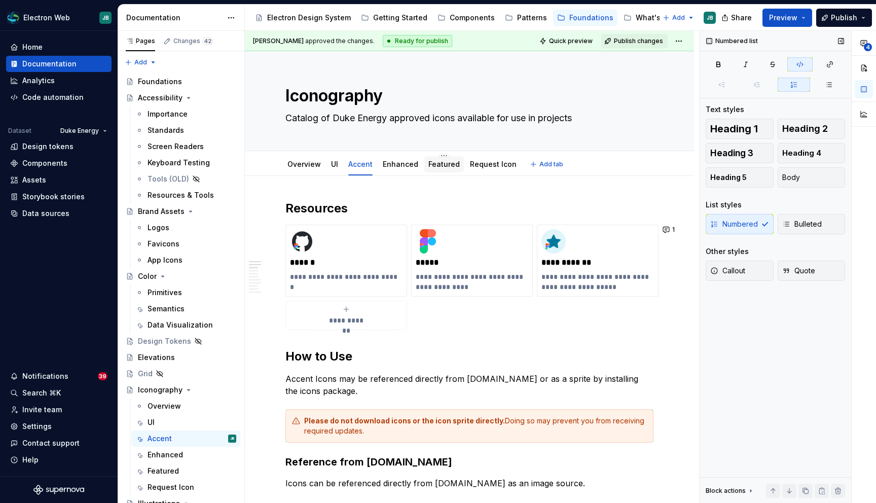
click at [440, 169] on div "Featured" at bounding box center [443, 164] width 31 height 12
click at [440, 163] on link "Featured" at bounding box center [443, 164] width 31 height 9
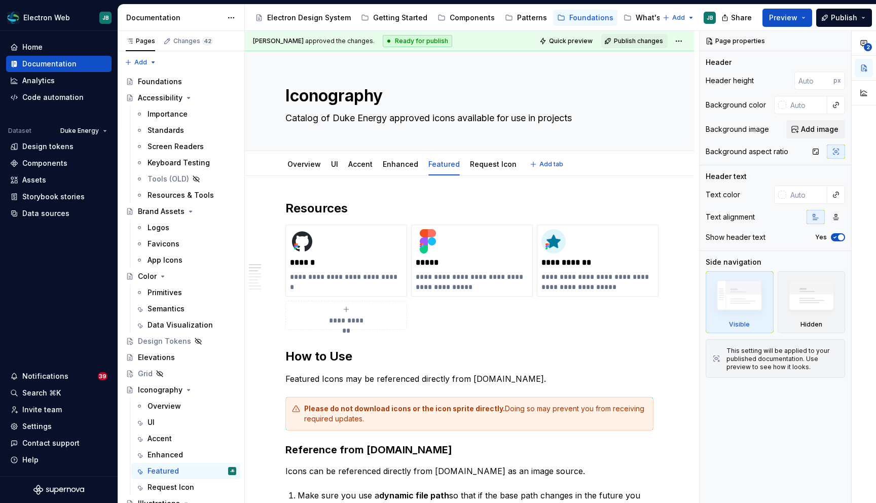
type textarea "*"
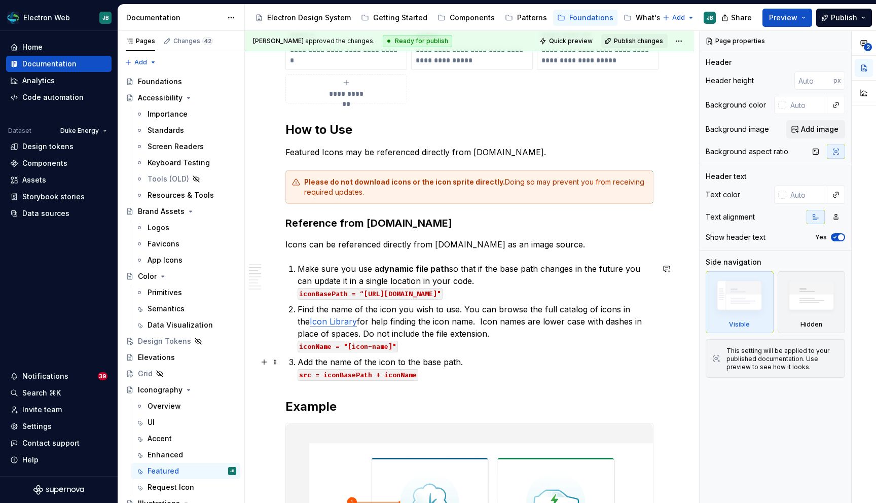
scroll to position [243, 0]
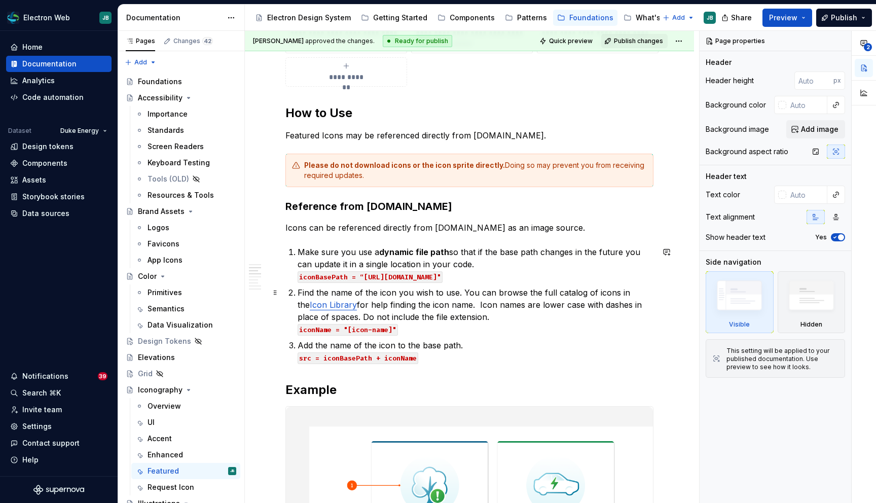
click at [612, 282] on ol "Make sure you use a dynamic file path so that if the base path changes in the f…" at bounding box center [476, 305] width 356 height 118
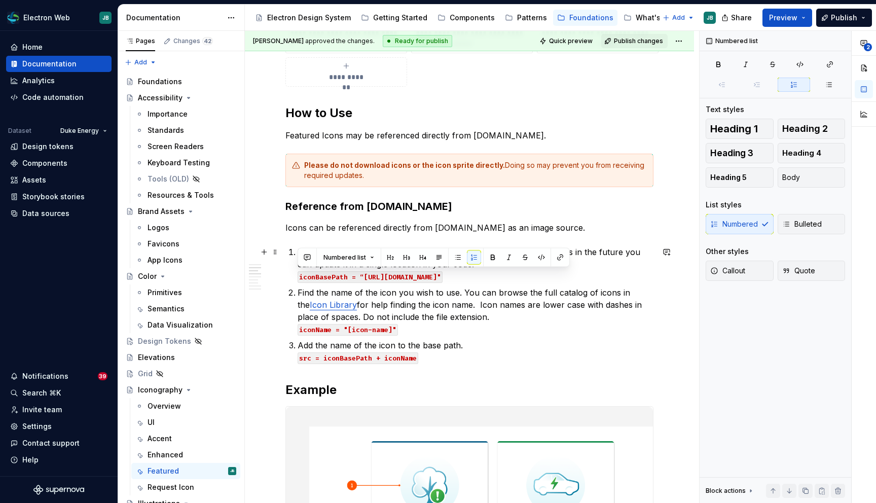
click at [609, 277] on p "Make sure you use a dynamic file path so that if the base path changes in the f…" at bounding box center [476, 264] width 356 height 36
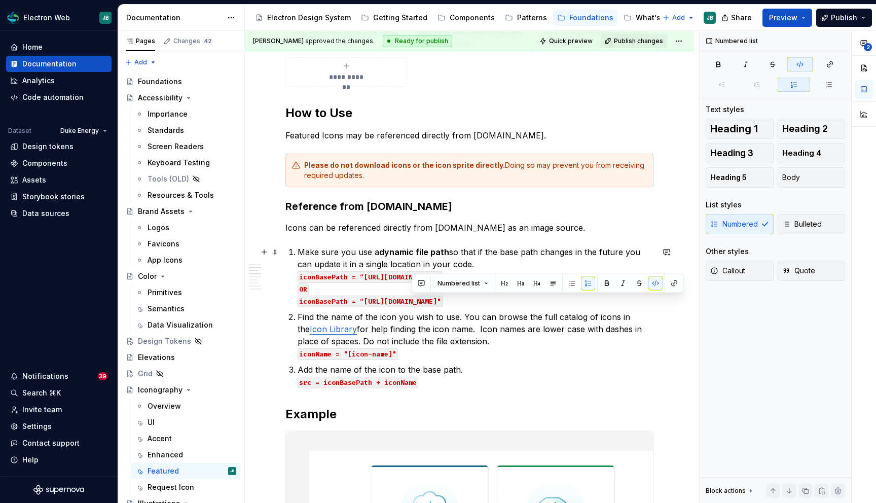
drag, startPoint x: 455, startPoint y: 302, endPoint x: 412, endPoint y: 302, distance: 43.1
click at [412, 302] on code "iconBasePath = “[URL][DOMAIN_NAME]"" at bounding box center [370, 302] width 145 height 12
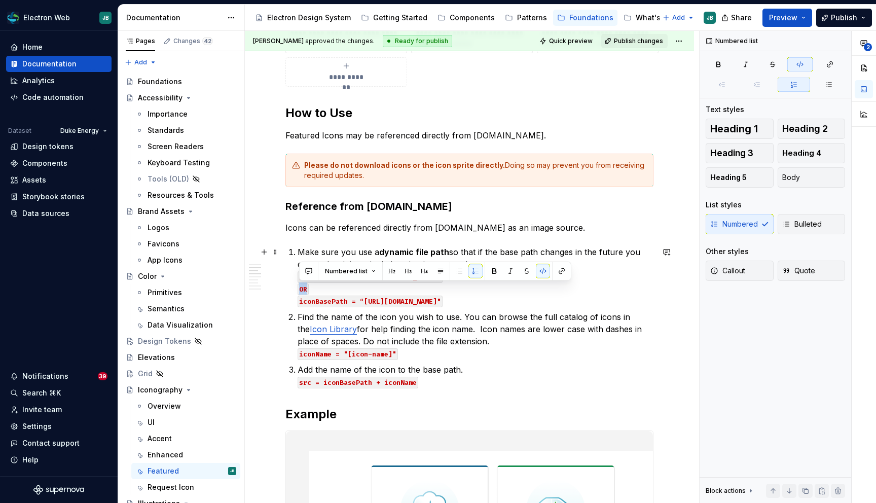
drag, startPoint x: 311, startPoint y: 289, endPoint x: 289, endPoint y: 286, distance: 21.4
click at [289, 286] on div "**********" at bounding box center [469, 472] width 368 height 1031
click at [540, 270] on button "button" at bounding box center [543, 271] width 14 height 14
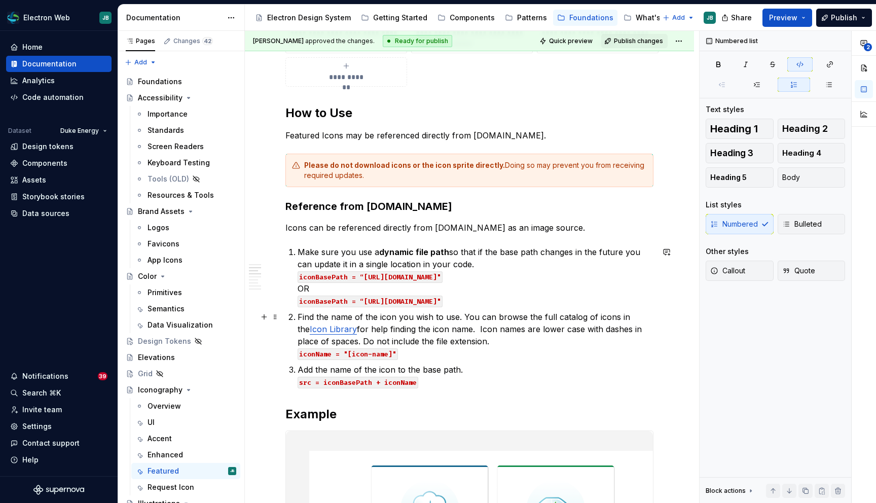
click at [550, 355] on p "Find the name of the icon you wish to use. You can browse the full catalog of i…" at bounding box center [476, 335] width 356 height 49
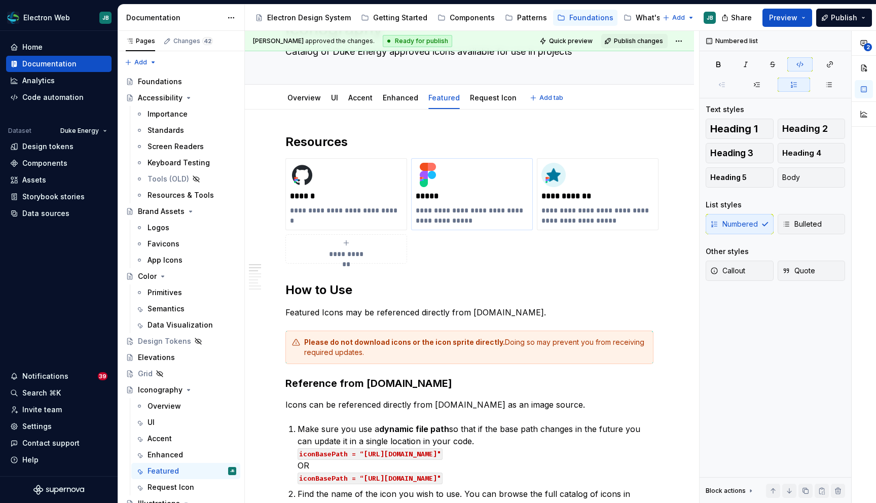
scroll to position [56, 0]
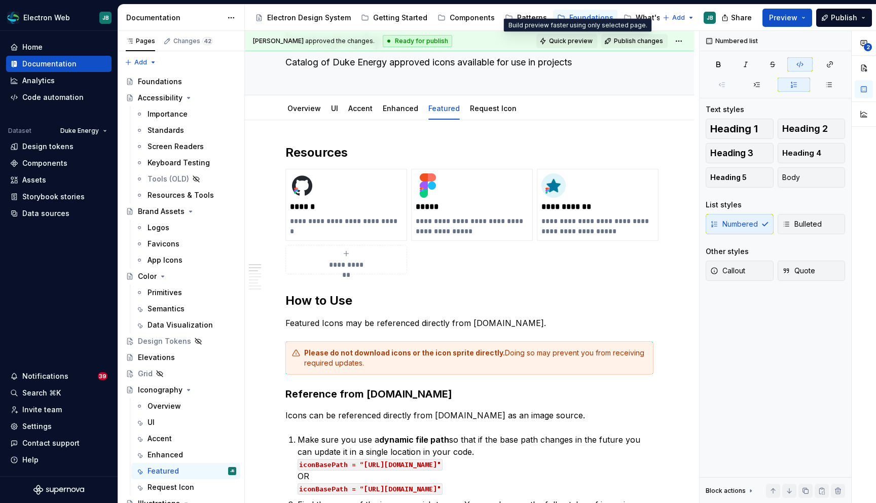
click at [588, 40] on span "Quick preview" at bounding box center [571, 41] width 44 height 8
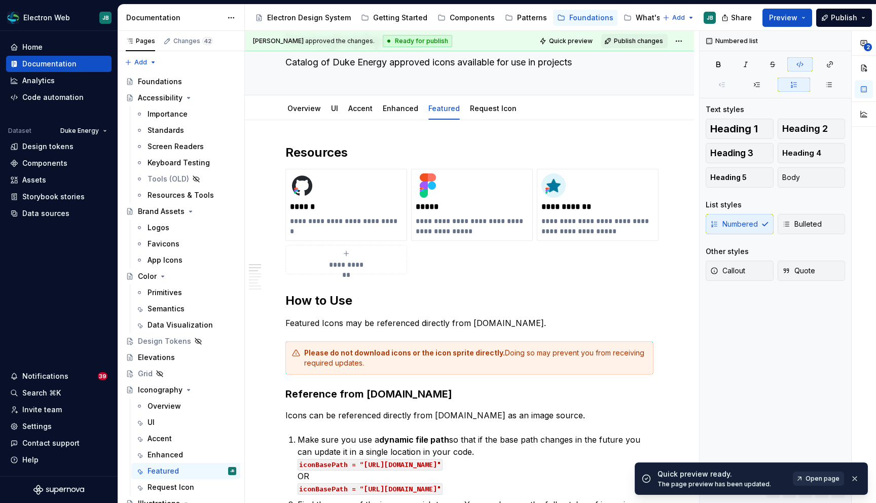
click at [818, 478] on span "Open page" at bounding box center [823, 478] width 34 height 8
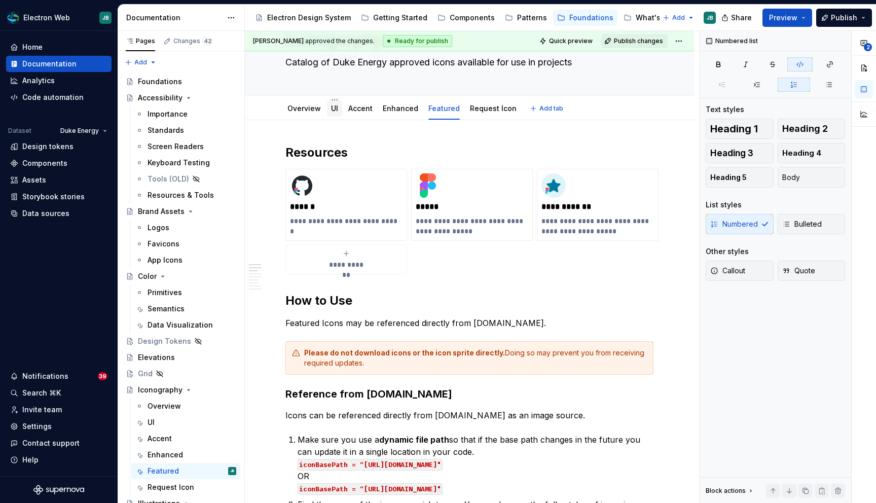
click at [335, 112] on link "UI" at bounding box center [334, 108] width 7 height 9
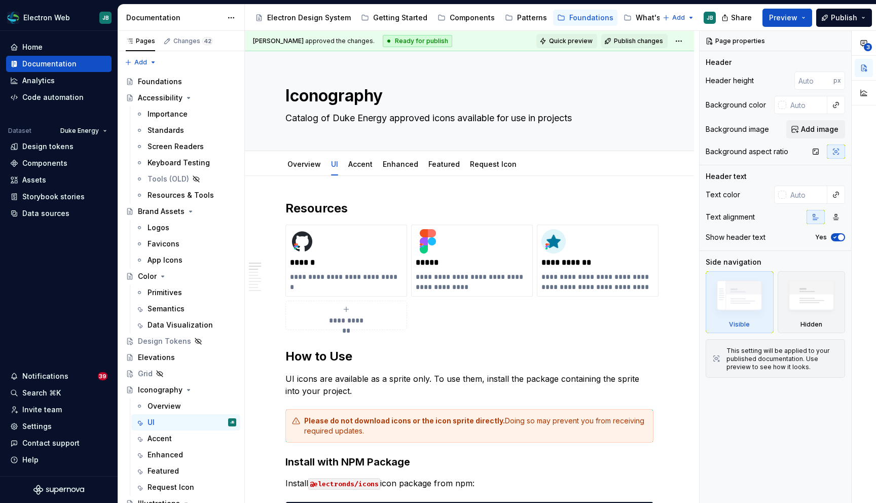
click at [571, 43] on span "Quick preview" at bounding box center [571, 41] width 44 height 8
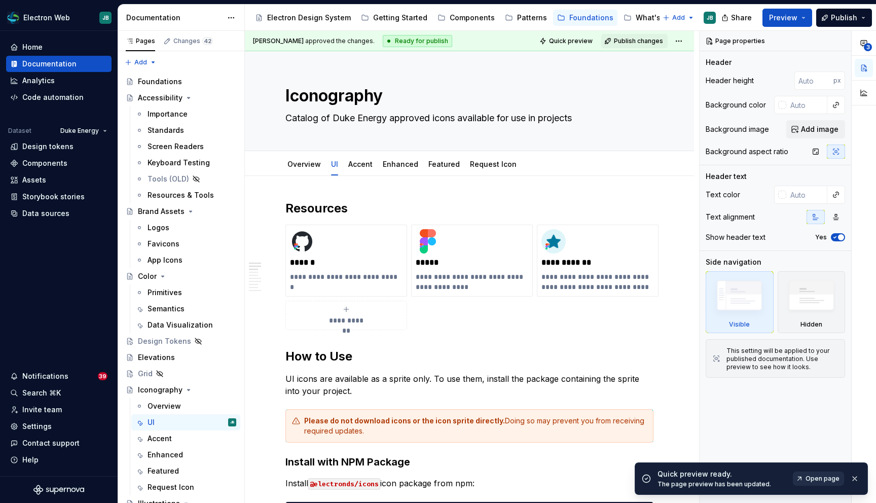
click at [818, 479] on span "Open page" at bounding box center [823, 478] width 34 height 8
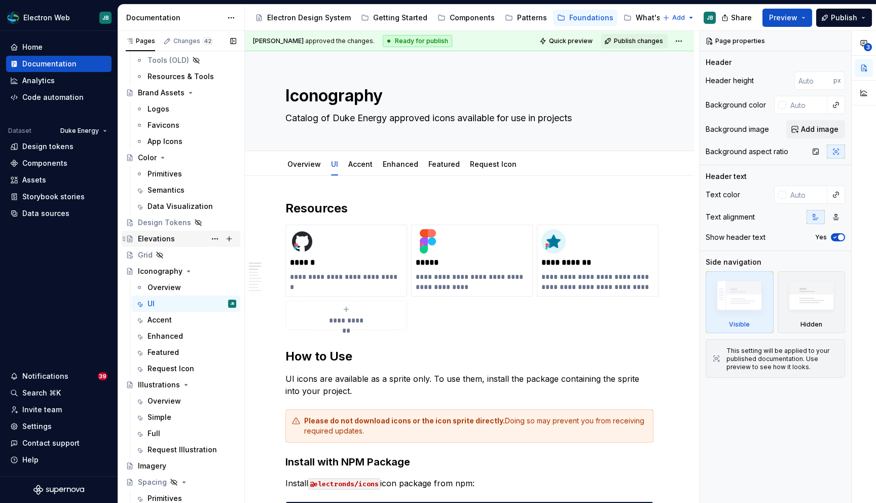
scroll to position [120, 0]
click at [459, 20] on div "Components" at bounding box center [472, 18] width 45 height 10
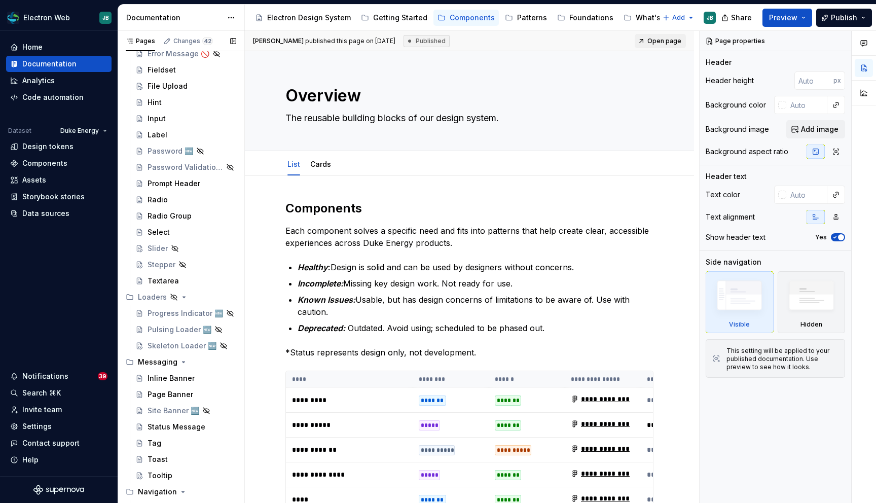
scroll to position [891, 0]
click at [161, 260] on div "Stepper" at bounding box center [162, 262] width 28 height 10
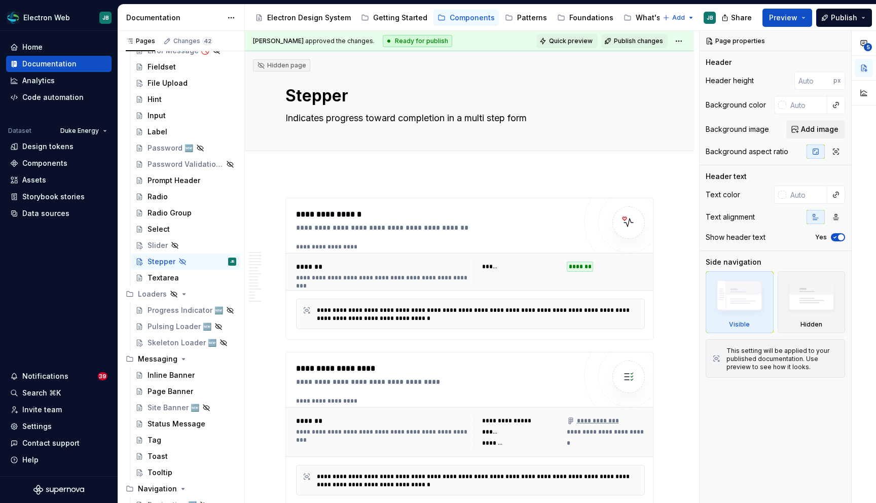
click at [572, 38] on span "Quick preview" at bounding box center [571, 41] width 44 height 8
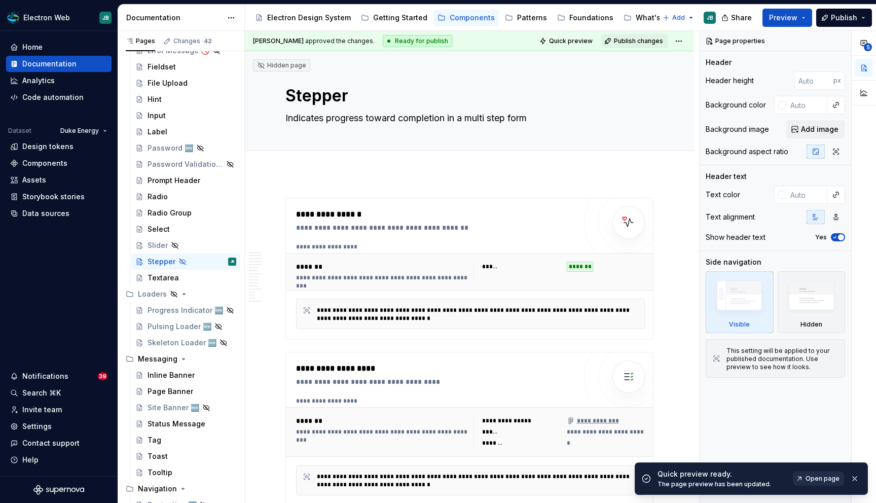
click at [822, 478] on span "Open page" at bounding box center [823, 478] width 34 height 8
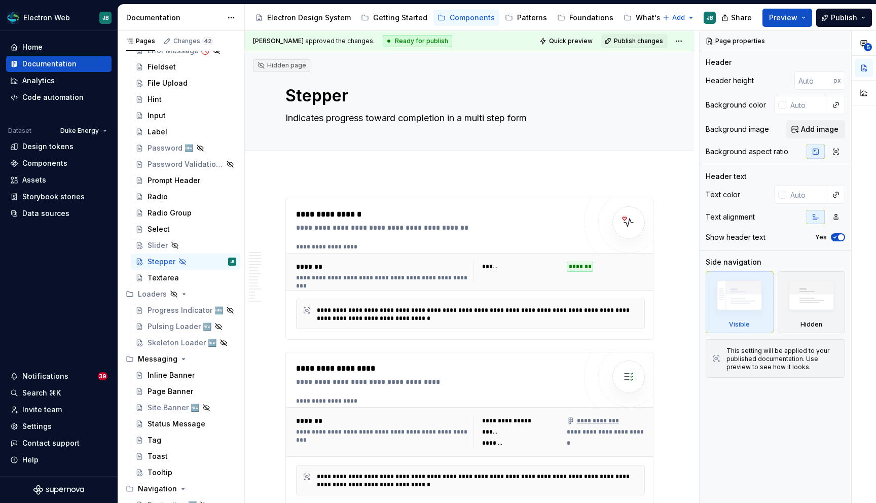
type textarea "*"
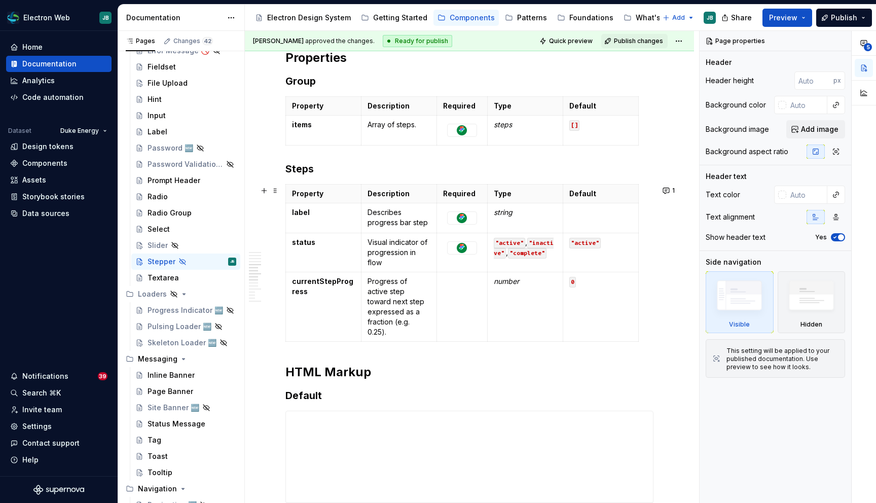
scroll to position [1209, 0]
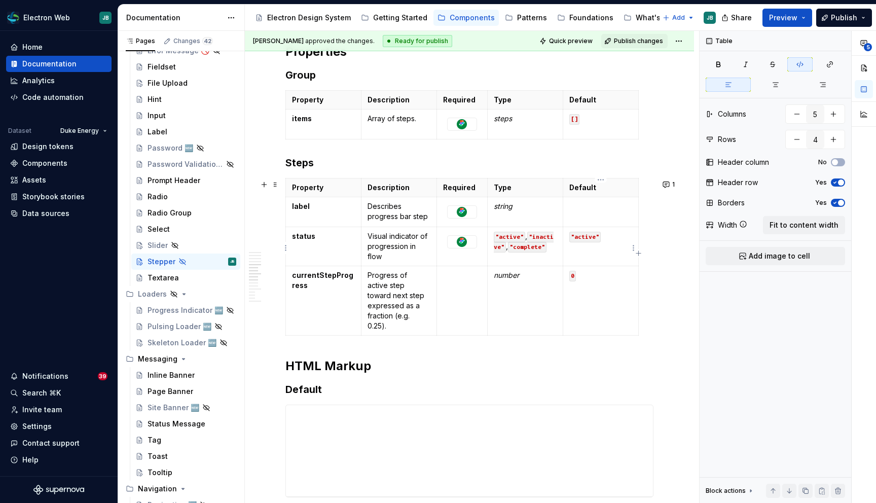
click at [582, 238] on code ""active"" at bounding box center [584, 237] width 31 height 11
click at [507, 236] on code ""active"" at bounding box center [509, 237] width 31 height 11
click at [516, 252] on code ""complete"" at bounding box center [527, 247] width 39 height 11
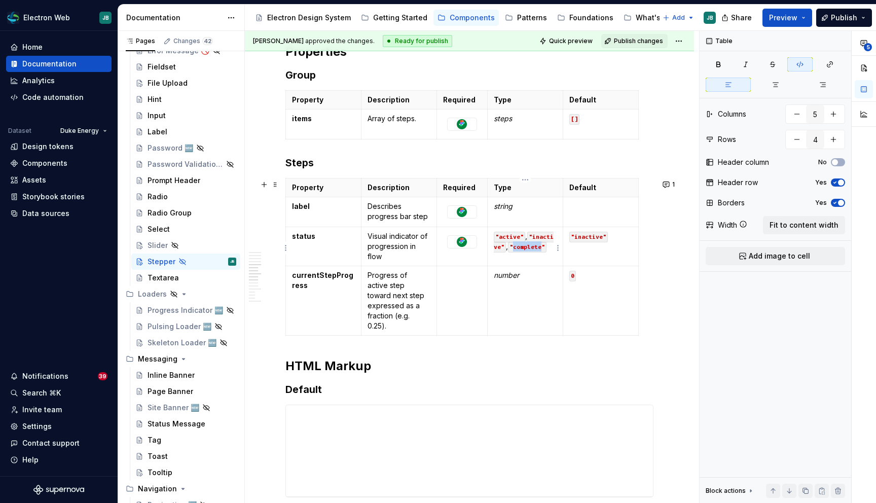
click at [516, 252] on code ""complete"" at bounding box center [527, 247] width 39 height 11
click at [527, 252] on code ""complete"" at bounding box center [527, 247] width 39 height 11
click at [504, 246] on code ""inactive"" at bounding box center [524, 242] width 60 height 21
click at [482, 247] on html "Electron Web JB Home Documentation Analytics Code automation Dataset Duke Energ…" at bounding box center [438, 251] width 876 height 503
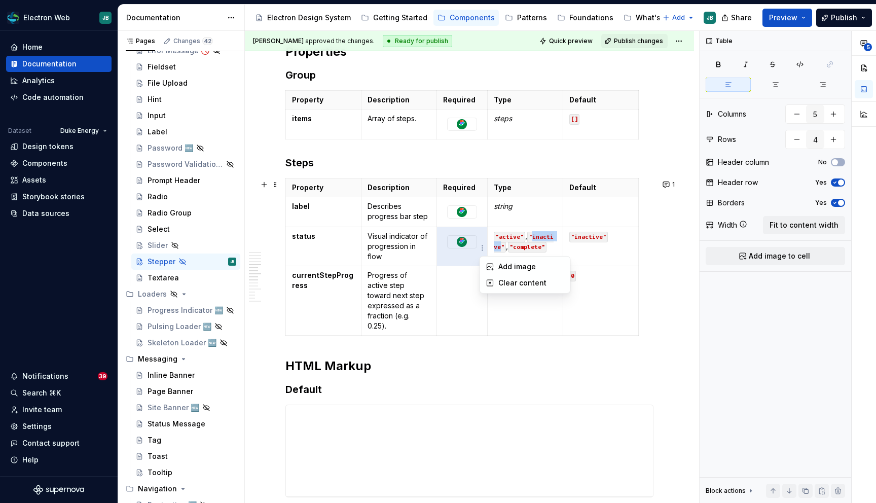
click at [508, 237] on html "Electron Web JB Home Documentation Analytics Code automation Dataset Duke Energ…" at bounding box center [438, 251] width 876 height 503
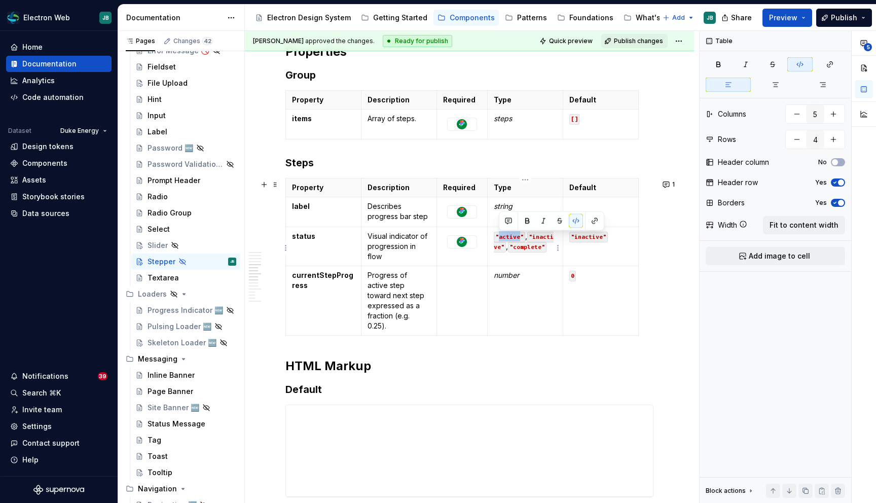
click at [508, 237] on code ""active"" at bounding box center [509, 237] width 31 height 11
click at [512, 252] on code ""inactive"" at bounding box center [524, 242] width 60 height 21
click at [526, 252] on code ""complete"" at bounding box center [527, 247] width 39 height 11
click at [590, 238] on code ""inactive"" at bounding box center [588, 237] width 39 height 11
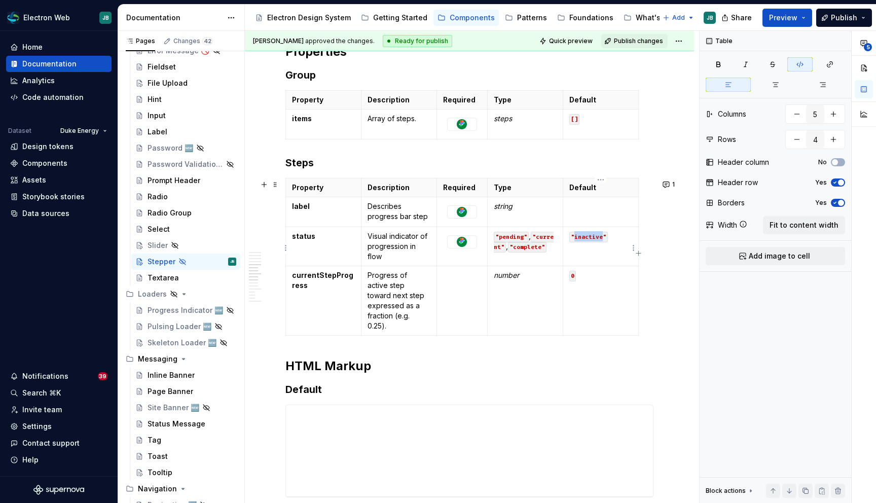
click at [590, 238] on code ""inactive"" at bounding box center [588, 237] width 39 height 11
click at [675, 289] on div "**********" at bounding box center [469, 337] width 449 height 2744
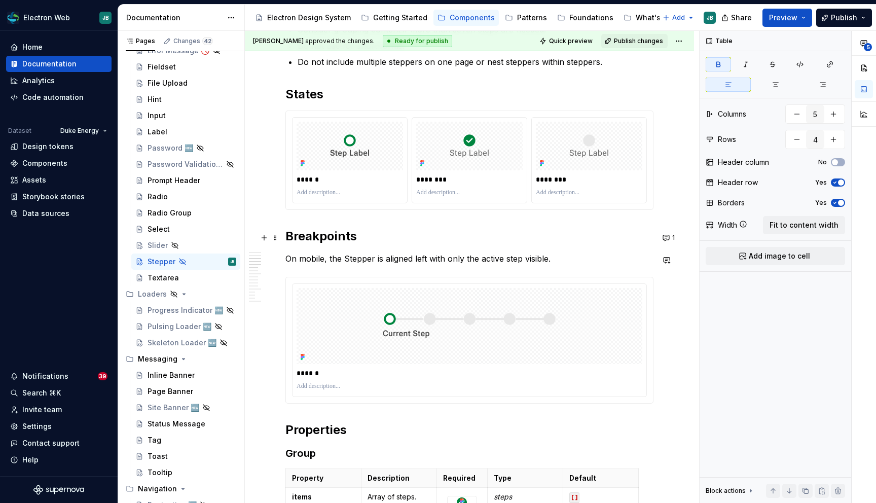
scroll to position [829, 0]
click at [304, 181] on p "******" at bounding box center [351, 181] width 108 height 10
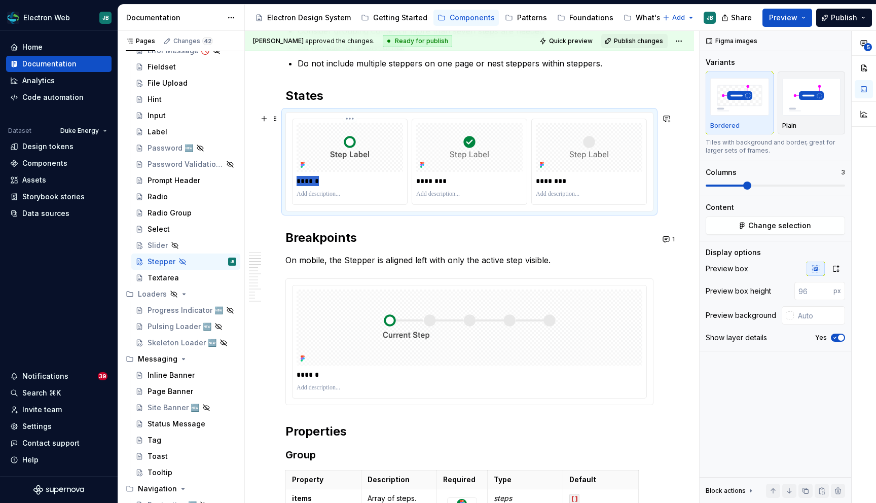
click at [304, 181] on p "******" at bounding box center [351, 181] width 108 height 10
click at [556, 182] on p "********" at bounding box center [590, 181] width 108 height 10
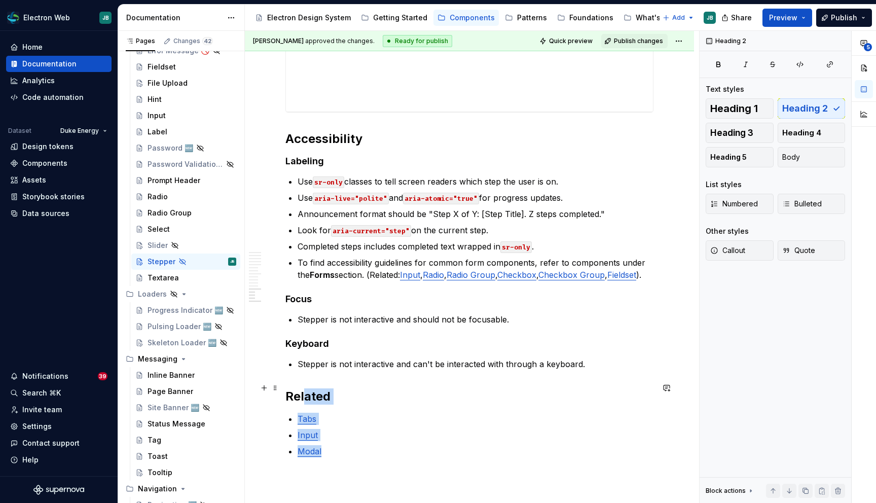
scroll to position [2405, 0]
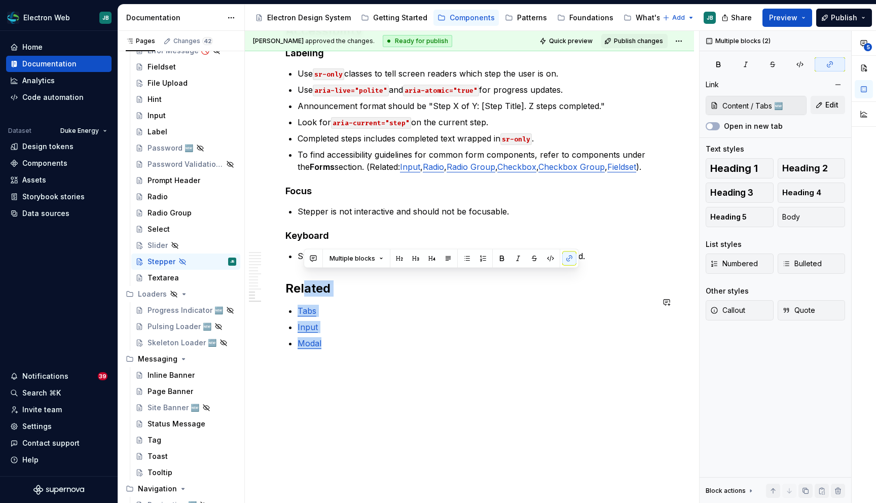
drag, startPoint x: 302, startPoint y: 384, endPoint x: 314, endPoint y: 455, distance: 72.0
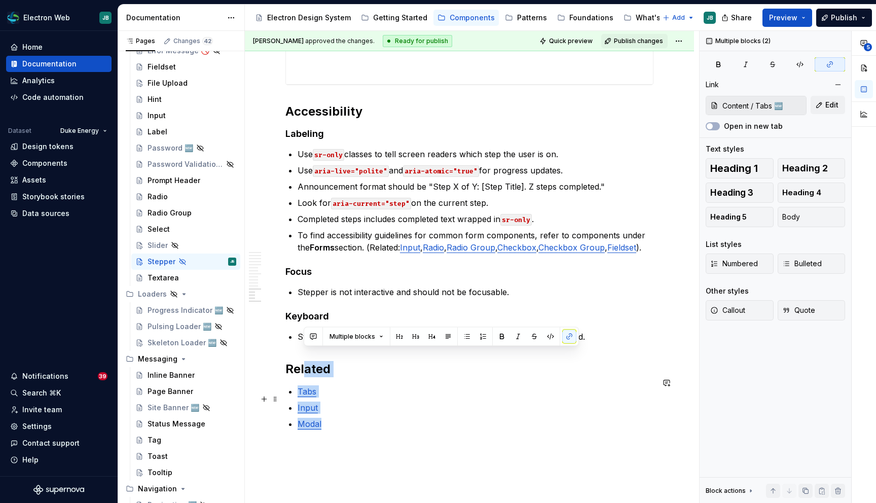
scroll to position [2320, 0]
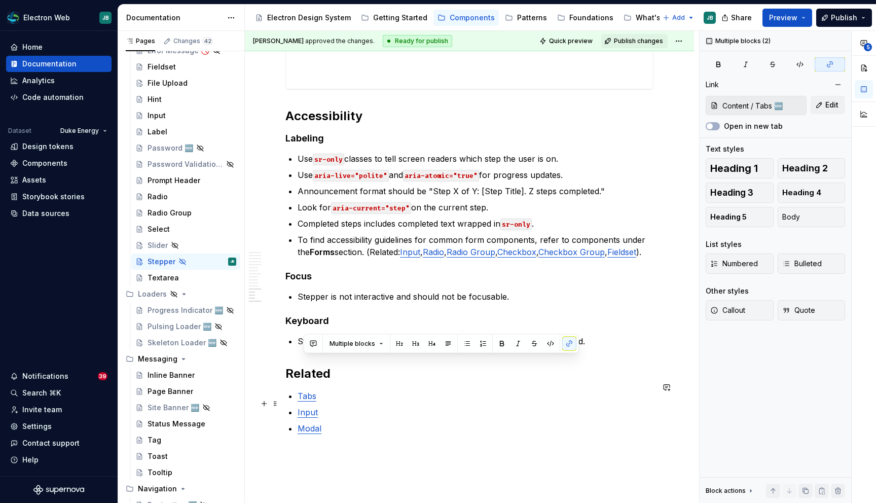
click at [421, 394] on ul "Tabs Input Modal" at bounding box center [476, 412] width 356 height 45
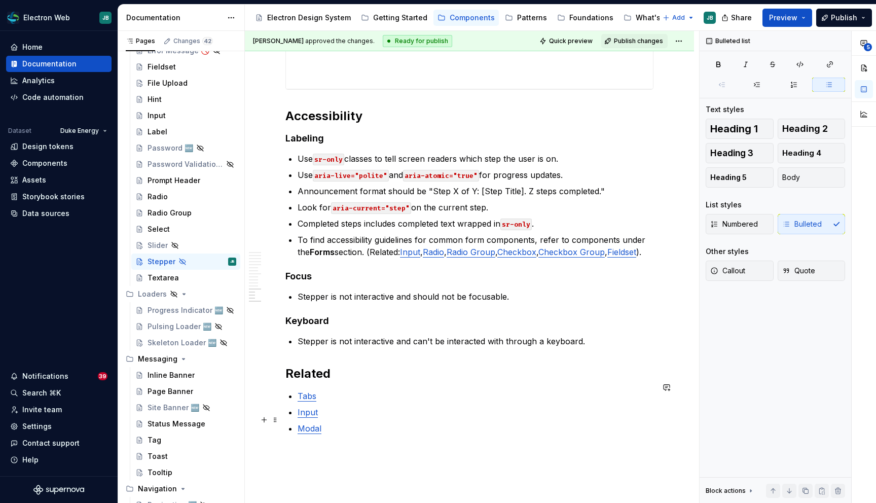
drag, startPoint x: 331, startPoint y: 425, endPoint x: 335, endPoint y: 420, distance: 5.8
click at [335, 422] on p "Modal" at bounding box center [476, 428] width 356 height 12
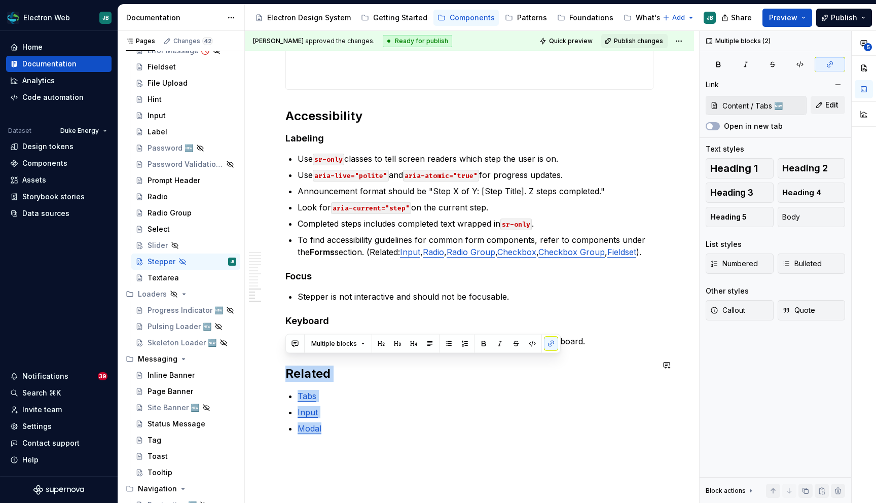
drag, startPoint x: 333, startPoint y: 423, endPoint x: 272, endPoint y: 354, distance: 92.3
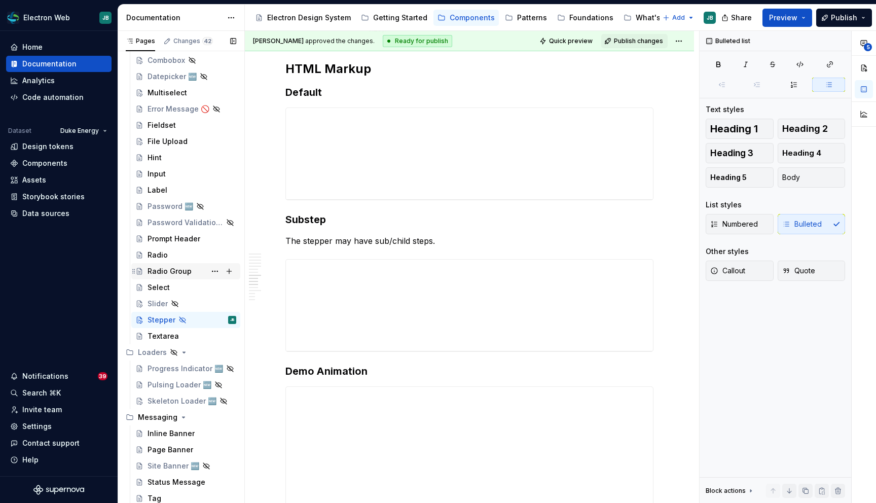
scroll to position [835, 0]
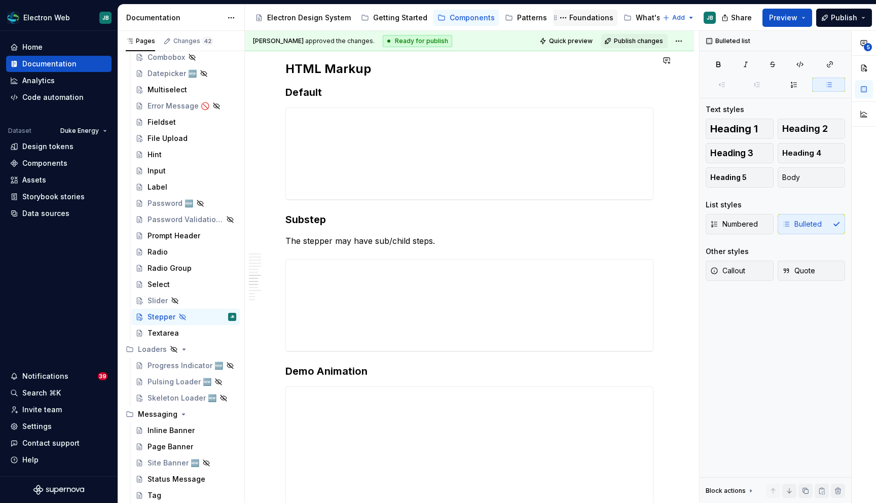
click at [575, 15] on div "Foundations" at bounding box center [591, 18] width 44 height 10
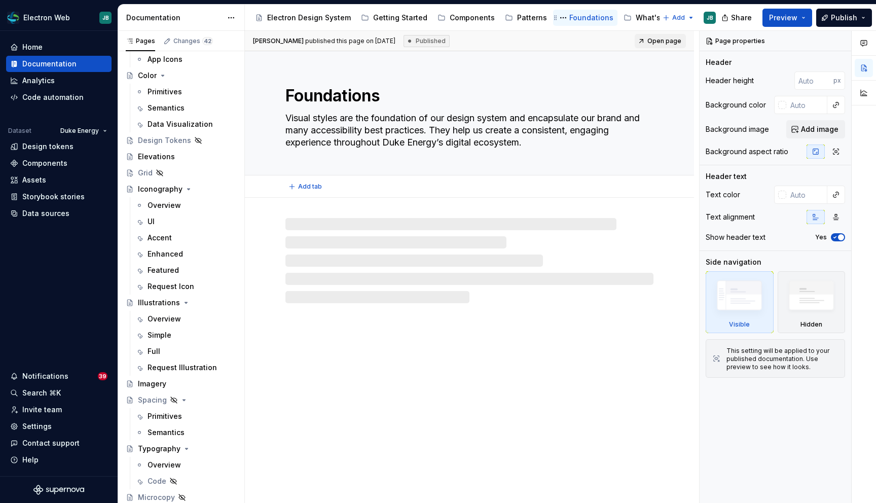
scroll to position [201, 0]
click at [160, 207] on div "Overview" at bounding box center [164, 205] width 33 height 10
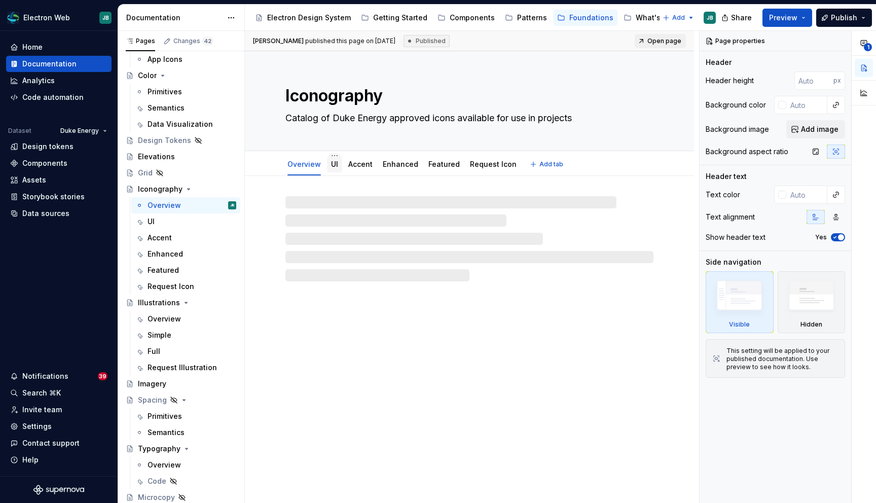
click at [331, 162] on link "UI" at bounding box center [334, 164] width 7 height 9
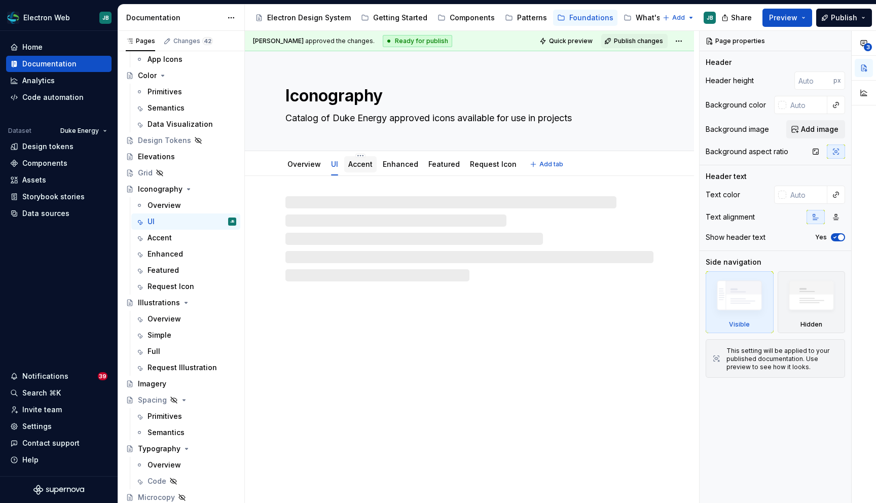
click at [364, 163] on link "Accent" at bounding box center [360, 164] width 24 height 9
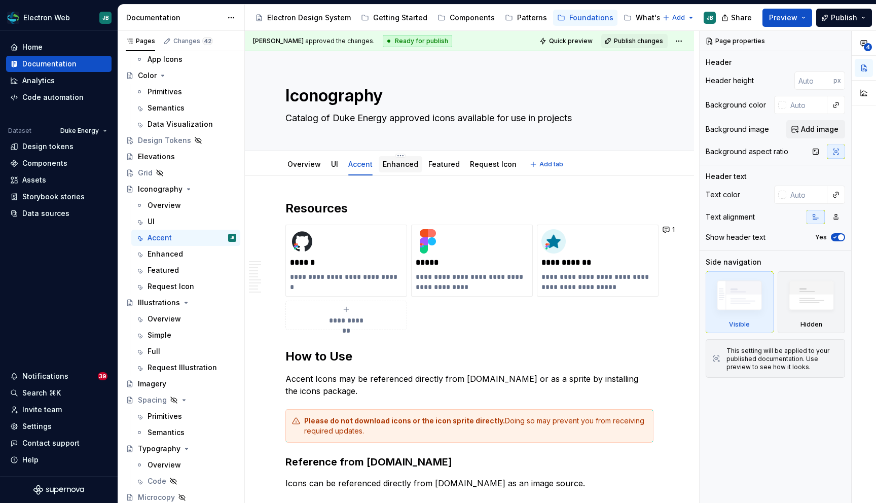
click at [398, 167] on link "Enhanced" at bounding box center [400, 164] width 35 height 9
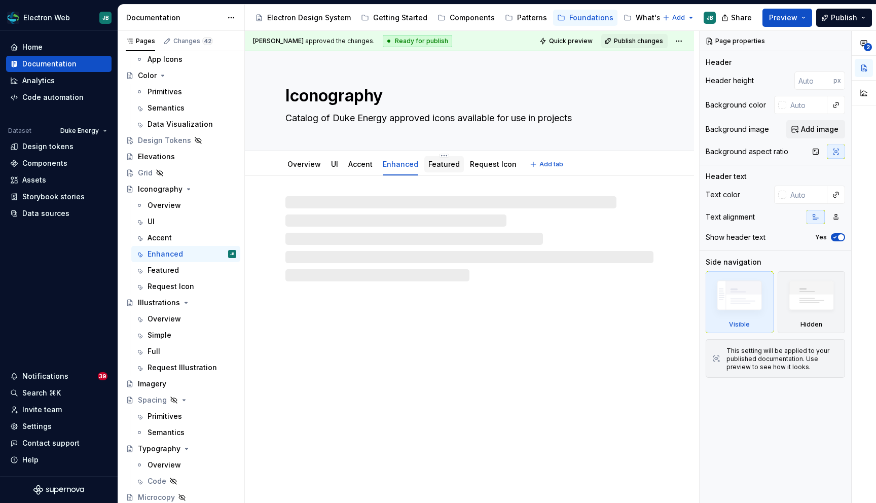
click at [452, 167] on link "Featured" at bounding box center [443, 164] width 31 height 9
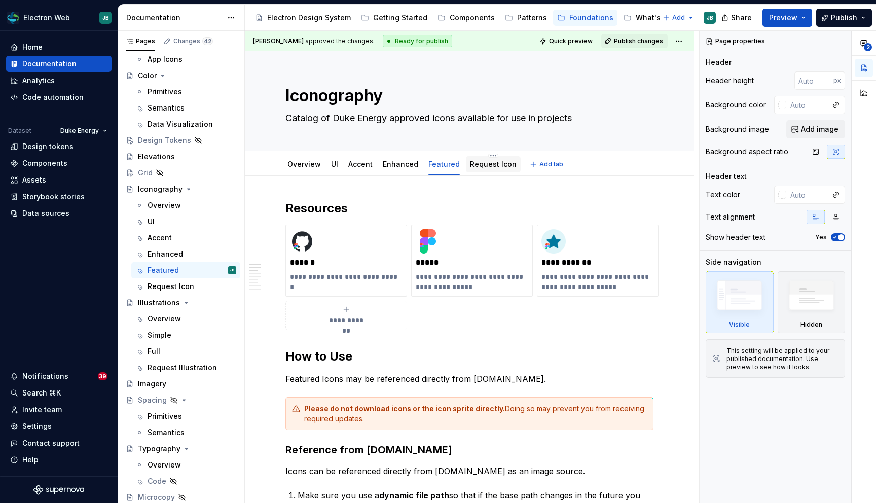
click at [488, 169] on div "Request Icon" at bounding box center [493, 164] width 47 height 12
click at [482, 165] on link "Request Icon" at bounding box center [493, 164] width 47 height 9
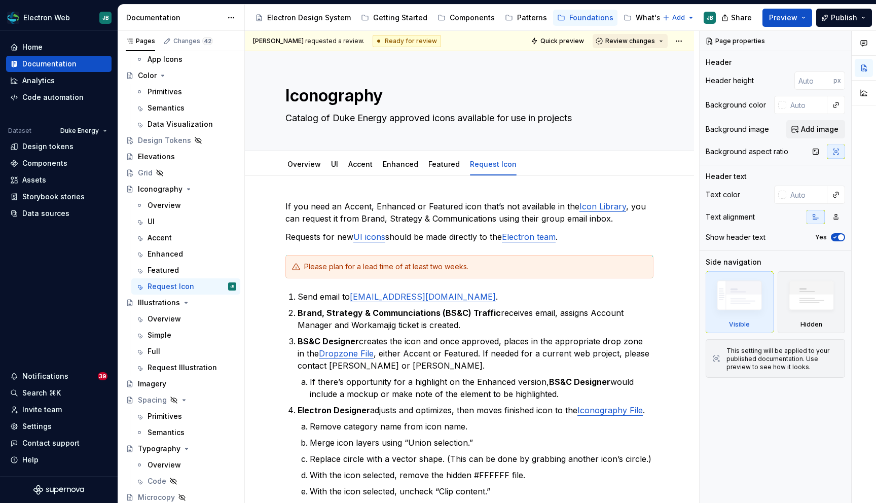
click at [636, 40] on span "Review changes" at bounding box center [630, 41] width 50 height 8
click at [632, 64] on div "Approve" at bounding box center [663, 61] width 89 height 10
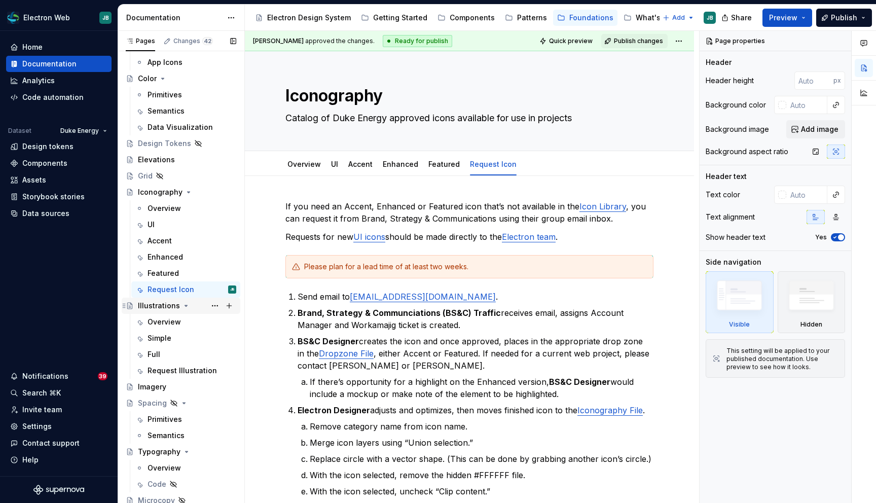
scroll to position [197, 0]
click at [466, 19] on div "Components" at bounding box center [472, 18] width 45 height 10
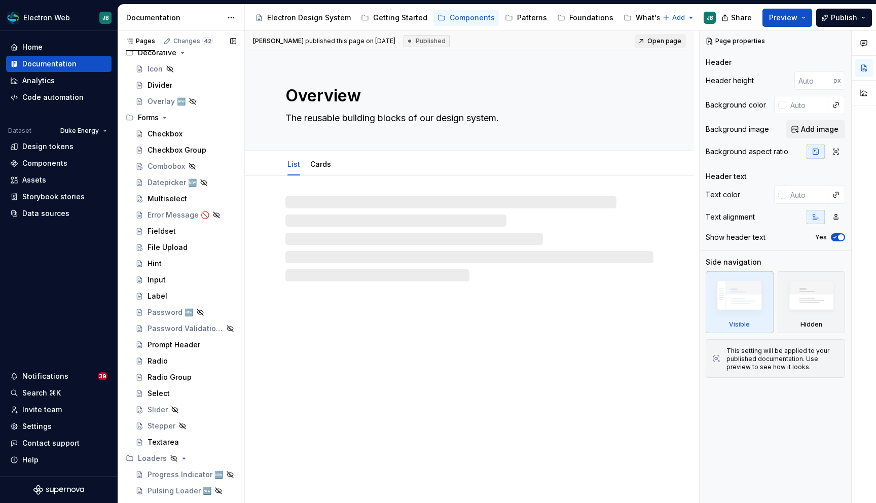
scroll to position [727, 0]
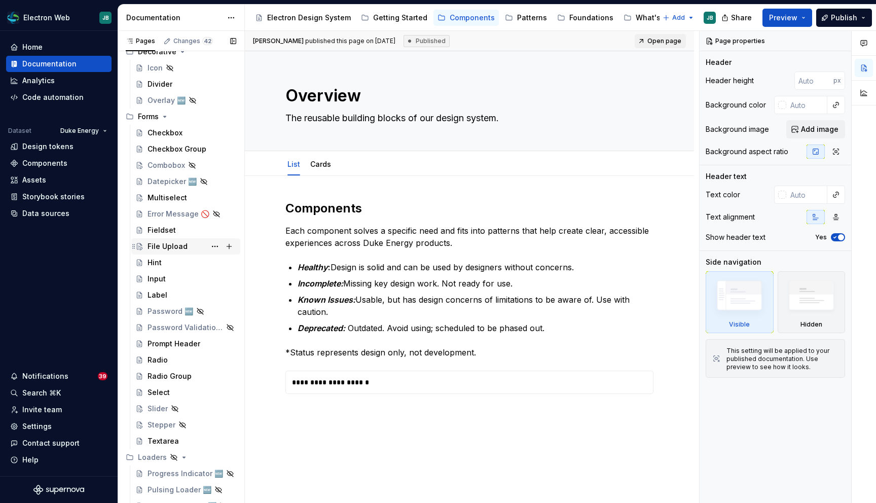
click at [173, 248] on div "File Upload" at bounding box center [168, 246] width 40 height 10
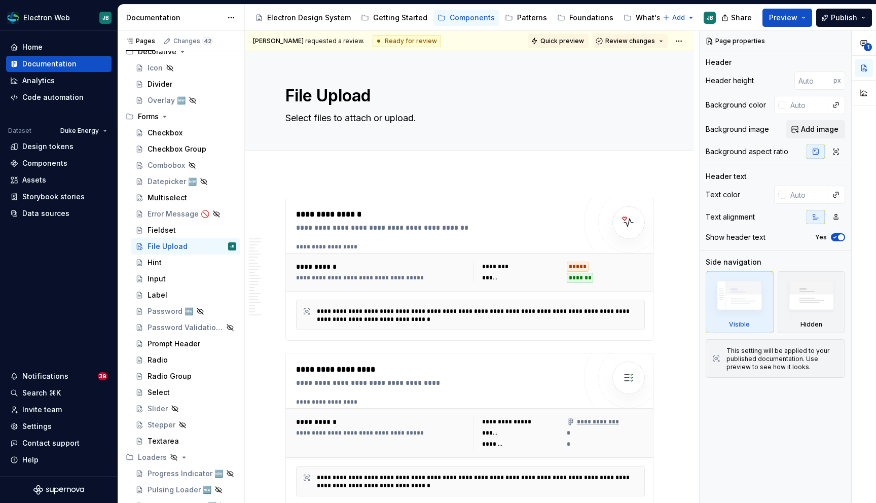
click at [571, 38] on span "Quick preview" at bounding box center [562, 41] width 44 height 8
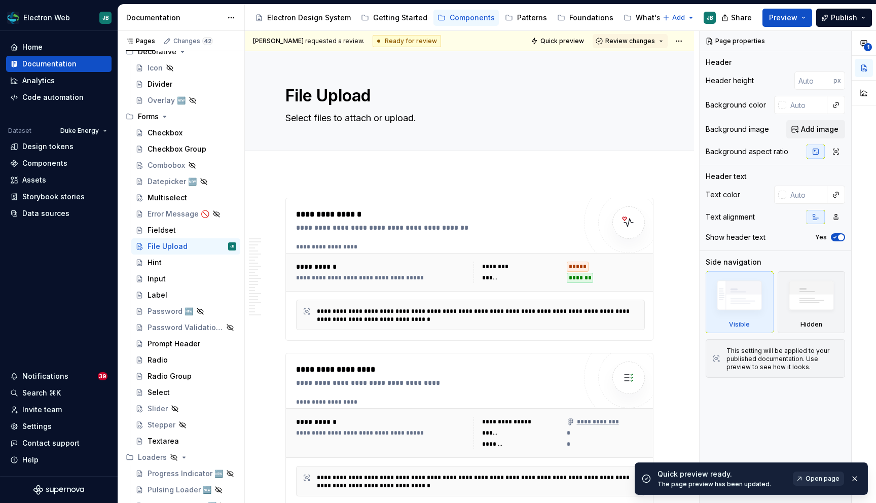
click at [822, 478] on span "Open page" at bounding box center [823, 478] width 34 height 8
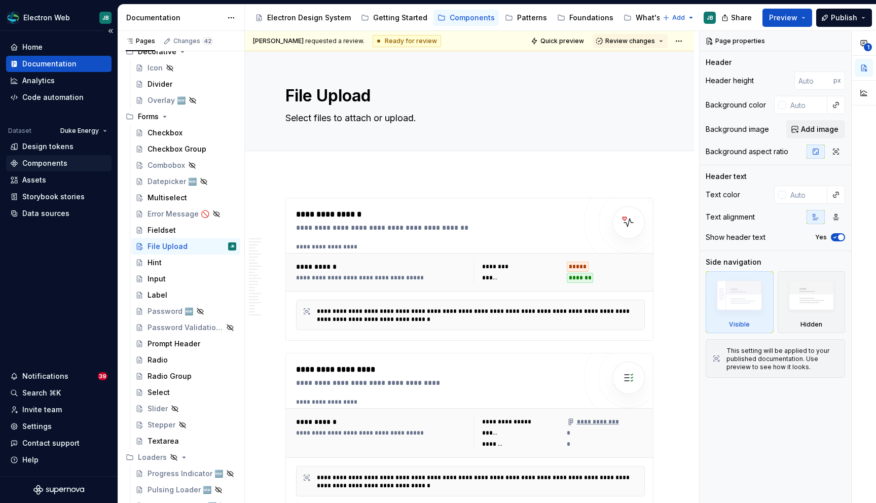
click at [45, 166] on div "Components" at bounding box center [44, 163] width 45 height 10
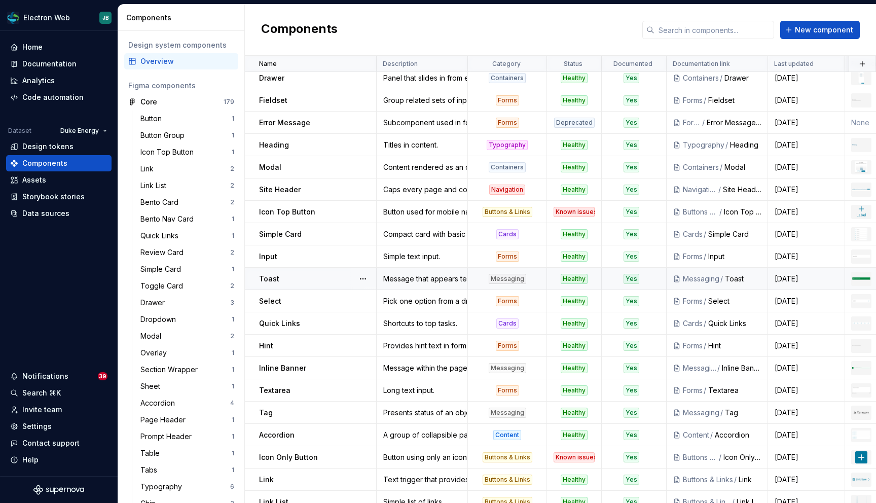
scroll to position [337, 0]
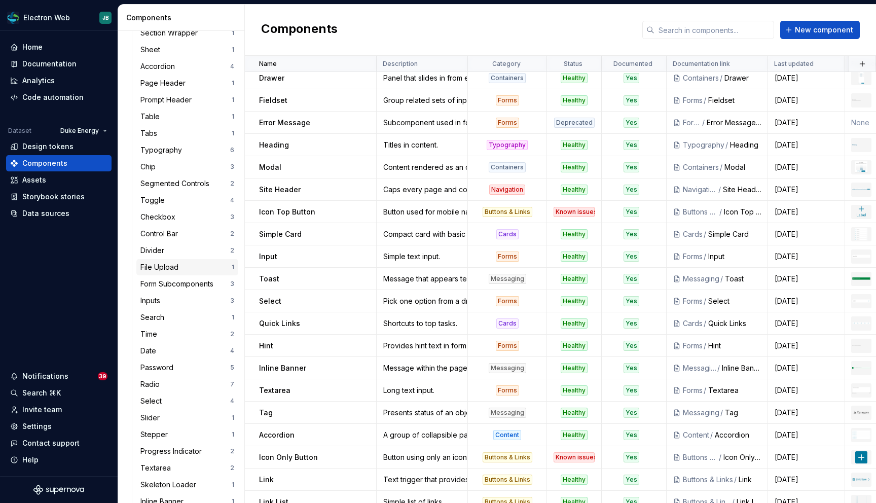
click at [160, 267] on div "File Upload" at bounding box center [161, 267] width 42 height 10
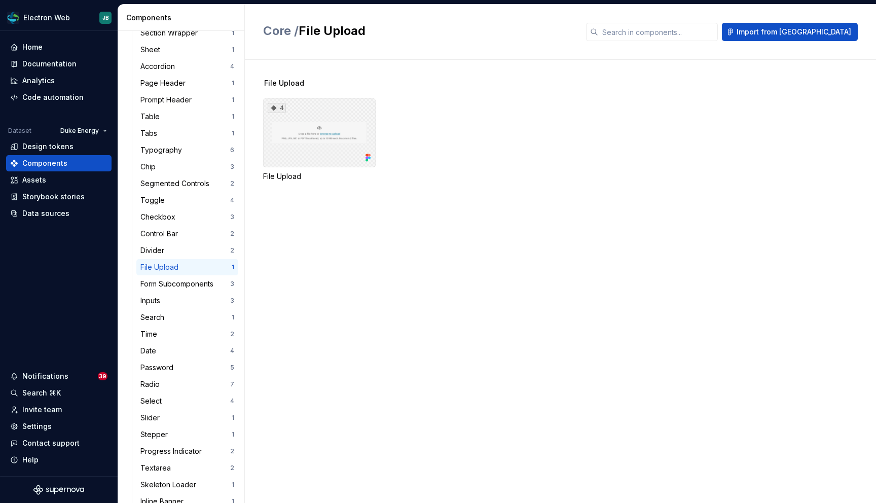
click at [336, 150] on div "4" at bounding box center [319, 132] width 113 height 69
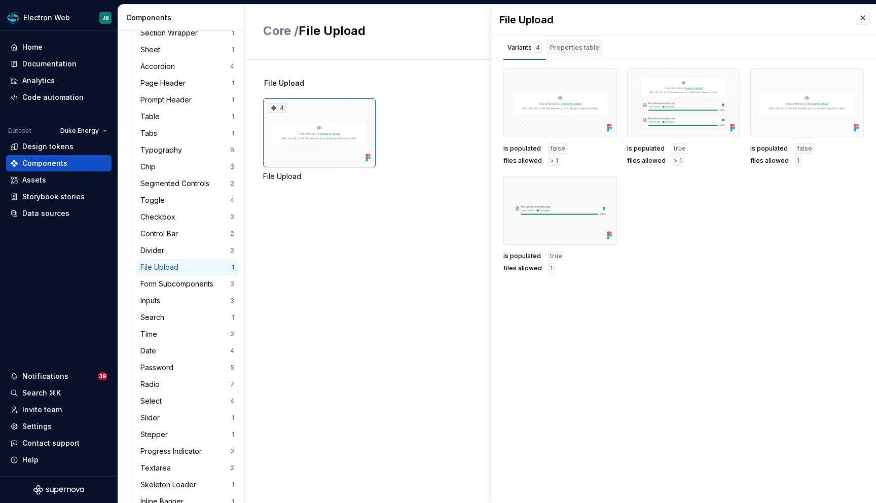
click at [580, 46] on div "Properties table" at bounding box center [574, 48] width 49 height 10
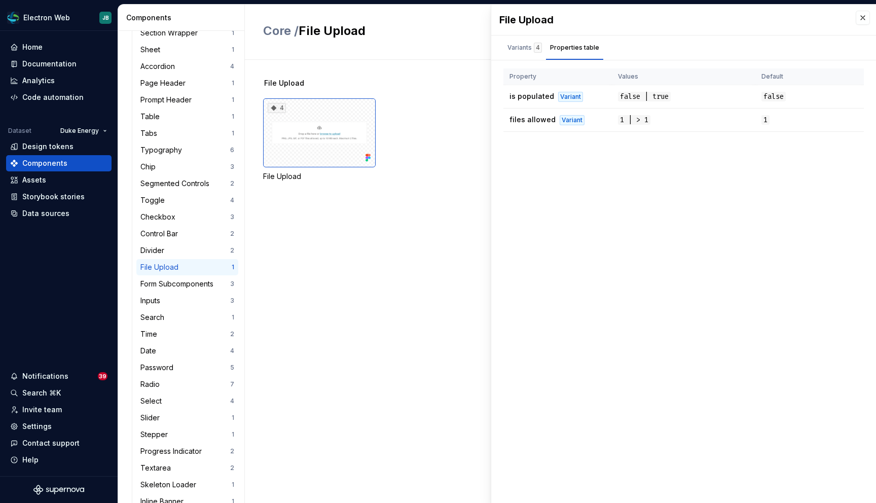
click at [426, 78] on div "File Upload" at bounding box center [569, 83] width 613 height 10
click at [351, 224] on div "File Upload 4 File Upload" at bounding box center [569, 281] width 613 height 443
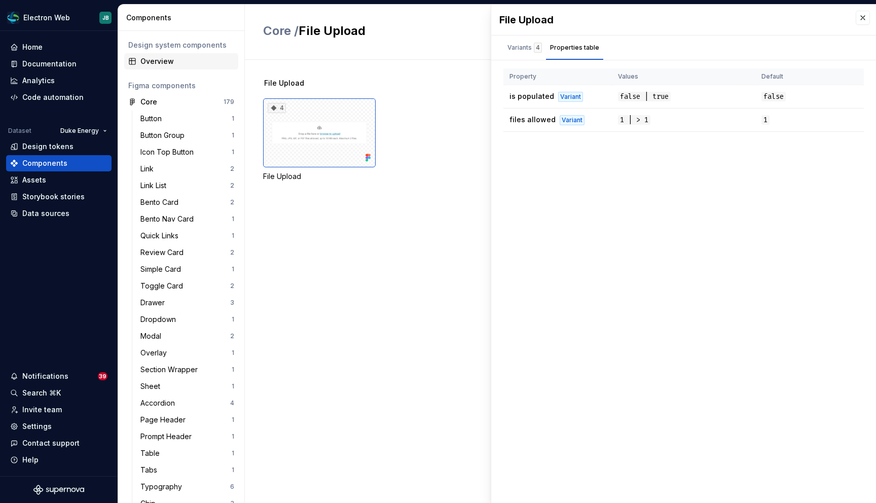
click at [174, 57] on div "Overview" at bounding box center [187, 61] width 94 height 10
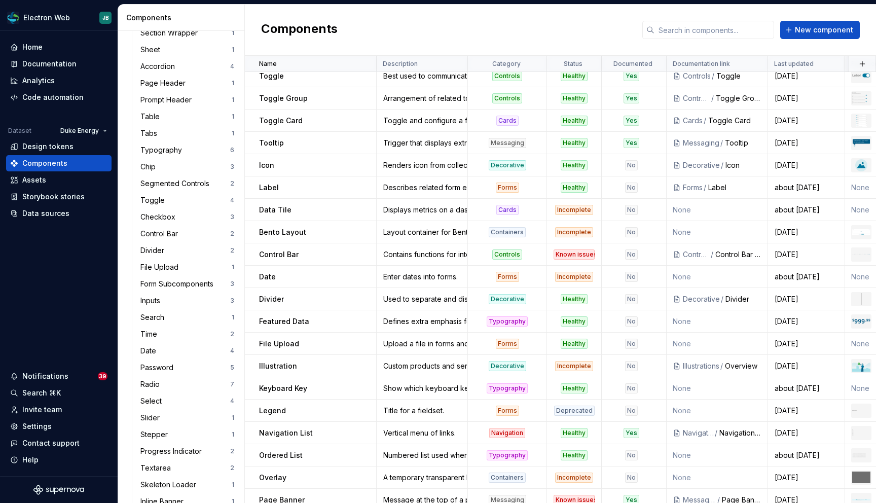
scroll to position [948, 0]
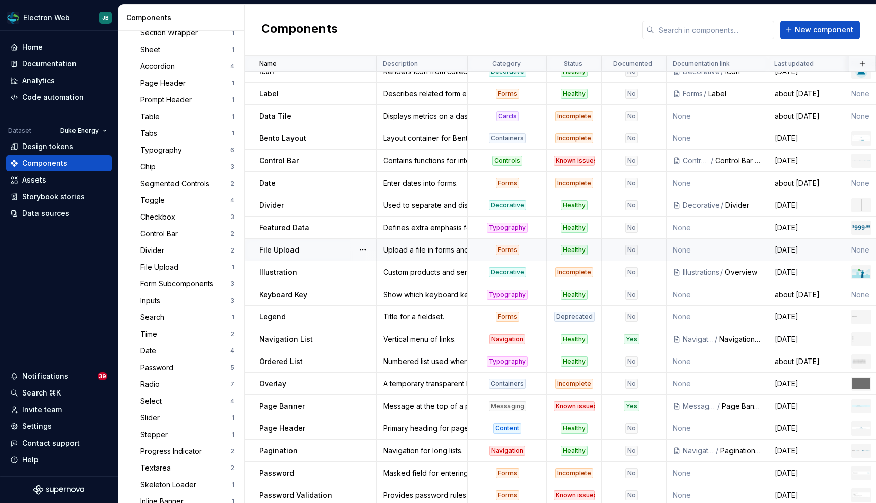
click at [310, 247] on div "File Upload" at bounding box center [317, 250] width 117 height 10
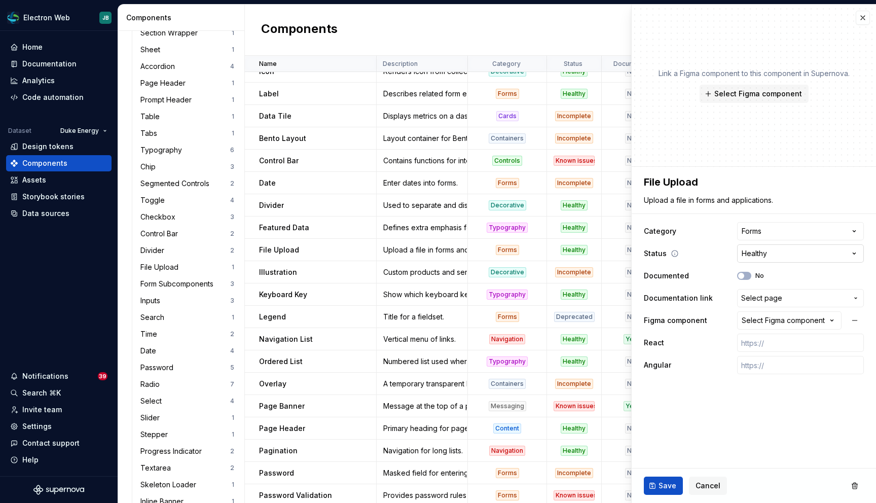
click at [821, 253] on html "Electron Web JB Home Documentation Analytics Code automation Dataset Duke Energ…" at bounding box center [438, 251] width 876 height 503
click at [748, 178] on html "Electron Web JB Home Documentation Analytics Code automation Dataset Duke Energ…" at bounding box center [438, 251] width 876 height 503
type textarea "*"
click at [481, 26] on div "Components New component" at bounding box center [560, 30] width 631 height 51
click at [866, 16] on button "button" at bounding box center [863, 18] width 14 height 14
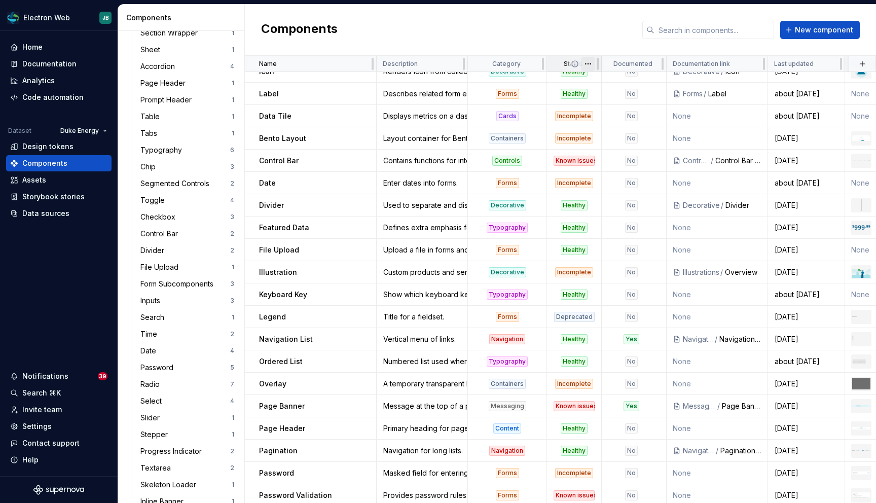
click at [592, 64] on html "Electron Web JB Home Documentation Analytics Code automation Dataset Duke Energ…" at bounding box center [438, 251] width 876 height 503
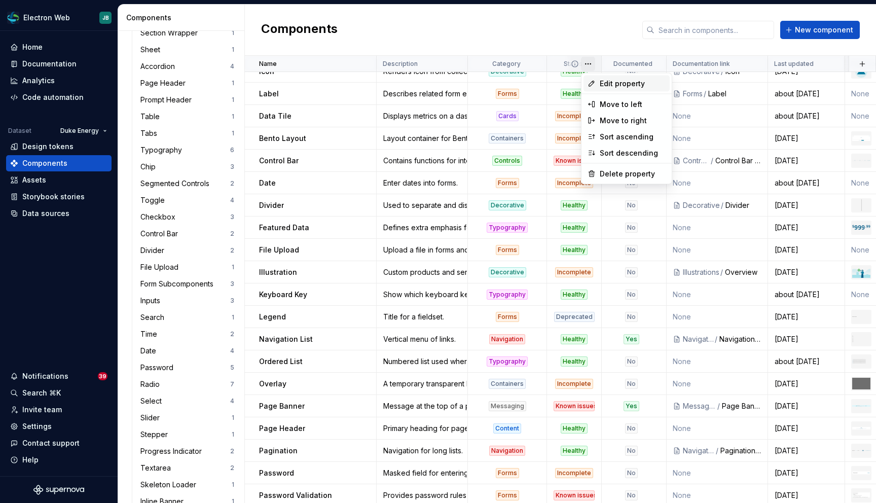
click at [597, 81] on div "Edit property" at bounding box center [626, 84] width 86 height 16
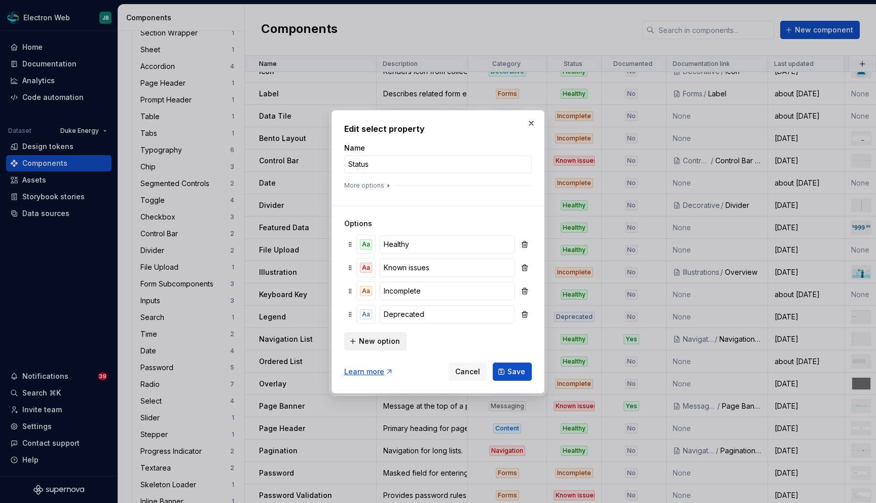
click at [372, 344] on span "New option" at bounding box center [379, 341] width 41 height 10
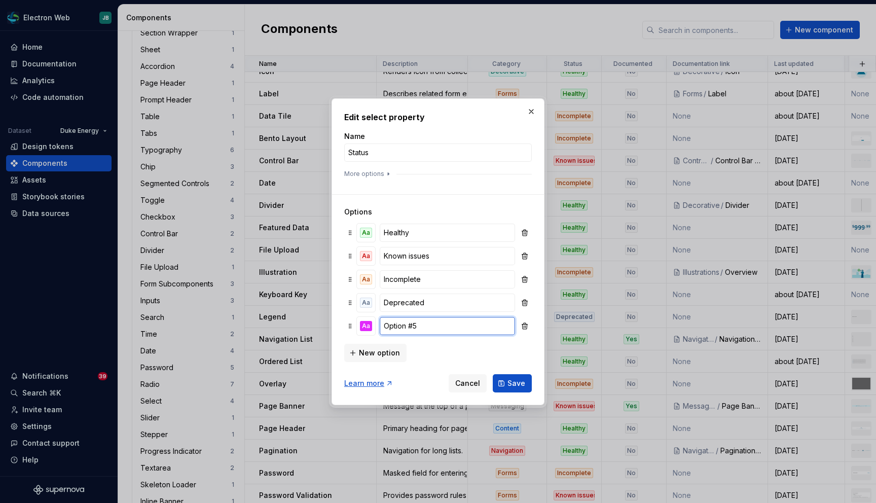
click at [399, 324] on input "Option #5" at bounding box center [447, 326] width 135 height 18
type input "Draft"
click at [370, 328] on div "Aa" at bounding box center [366, 326] width 12 height 10
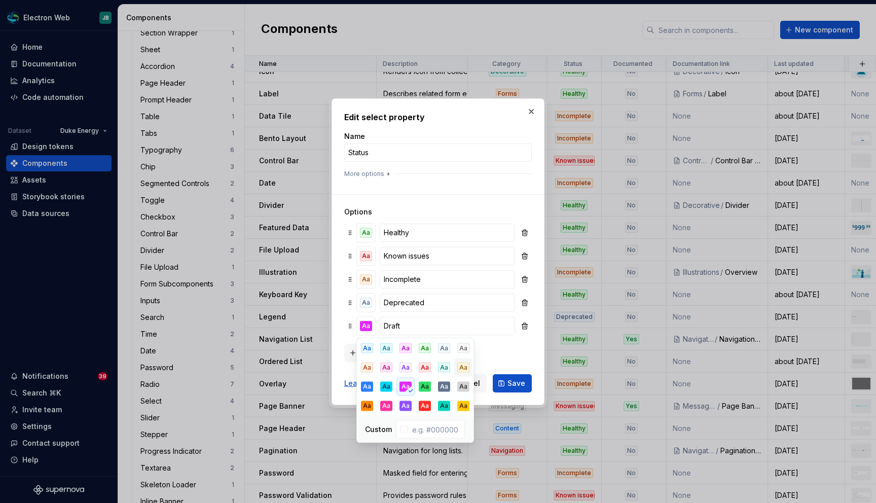
click at [464, 364] on div "Aa" at bounding box center [463, 367] width 12 height 10
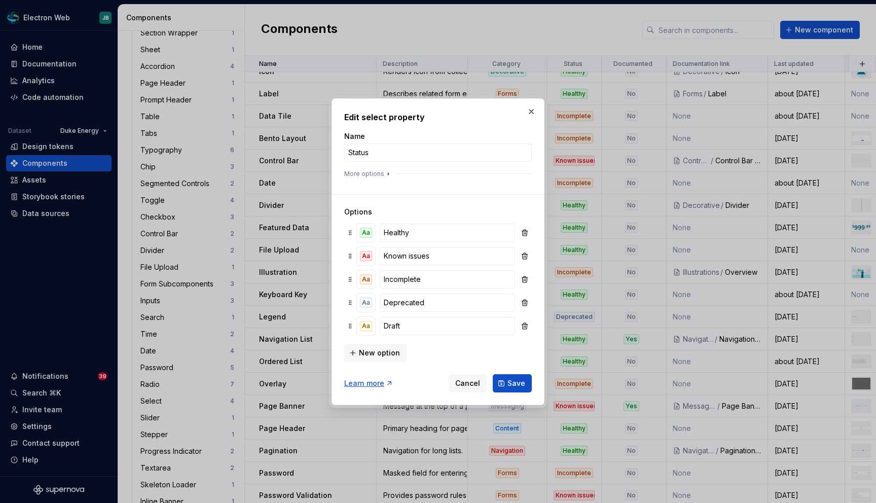
click at [501, 352] on div "New option" at bounding box center [438, 352] width 188 height 20
click at [512, 381] on span "Save" at bounding box center [516, 383] width 18 height 10
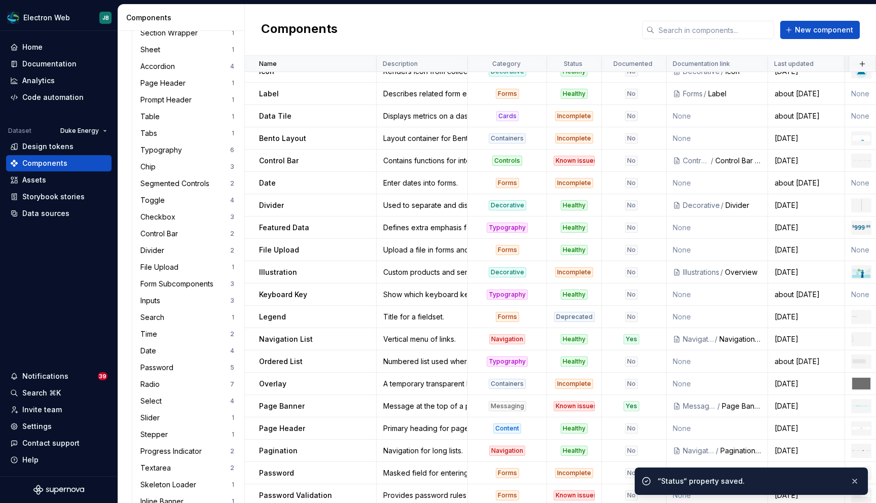
click at [293, 251] on p "File Upload" at bounding box center [279, 250] width 40 height 10
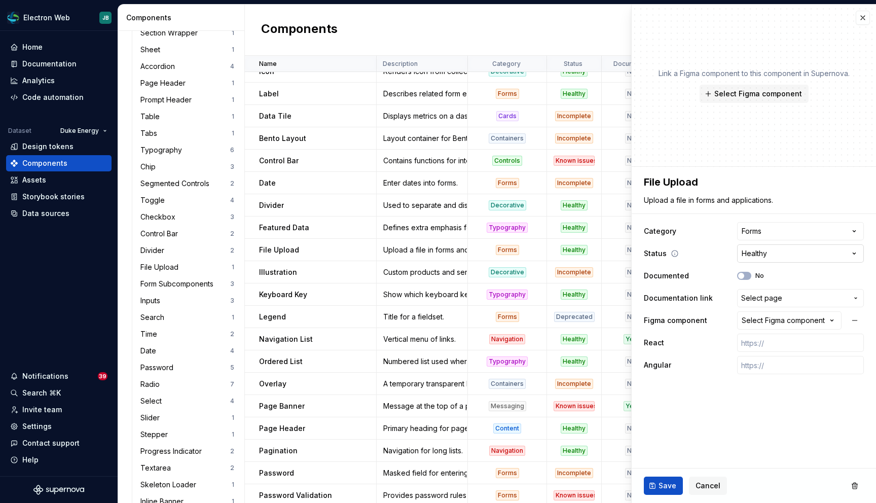
click at [788, 254] on html "Electron Web JB Home Documentation Analytics Code automation Dataset Duke Energ…" at bounding box center [438, 251] width 876 height 503
type textarea "*"
select select "**********"
click at [660, 488] on span "Save" at bounding box center [668, 486] width 18 height 10
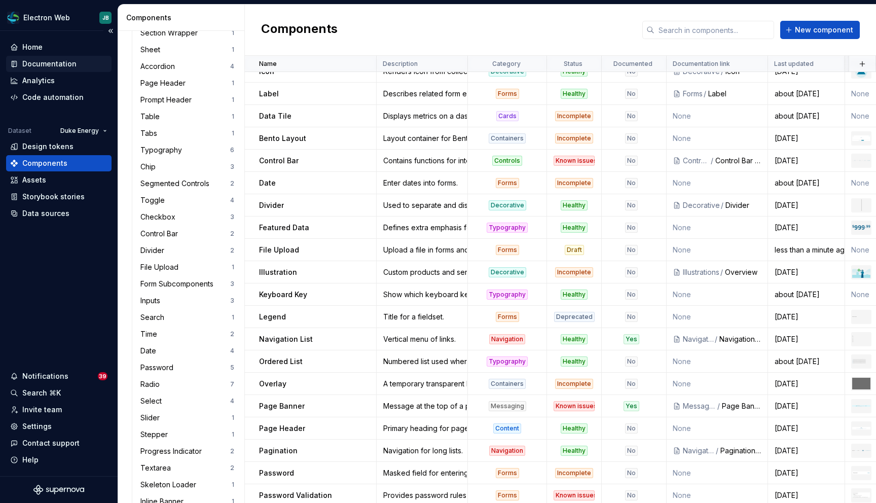
click at [68, 63] on div "Documentation" at bounding box center [49, 64] width 54 height 10
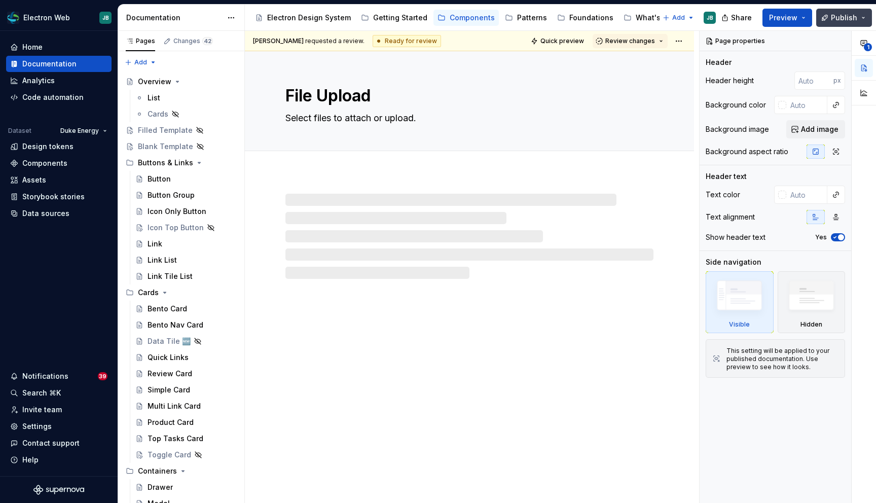
click at [866, 16] on button "Publish" at bounding box center [844, 18] width 56 height 18
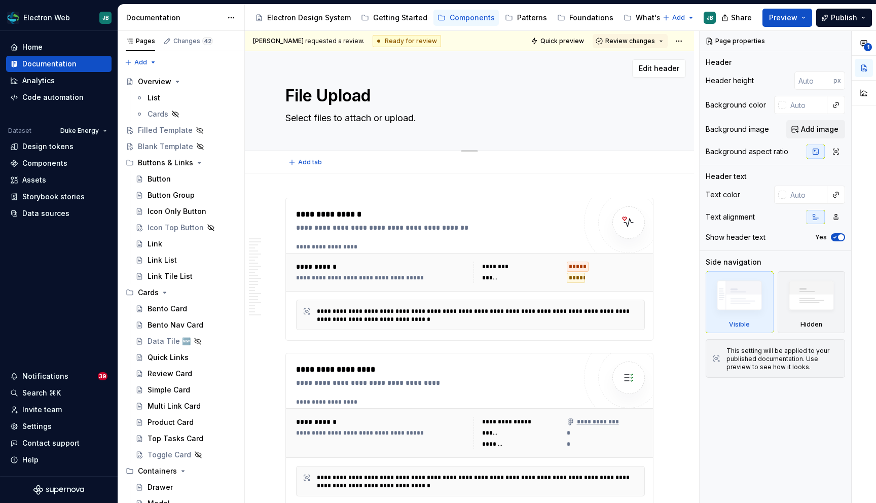
click at [332, 140] on div "File Upload Select files to attach or upload." at bounding box center [469, 100] width 368 height 99
click at [635, 38] on span "Review changes" at bounding box center [630, 41] width 50 height 8
click at [627, 67] on div "This page is ready to publish." at bounding box center [663, 71] width 89 height 8
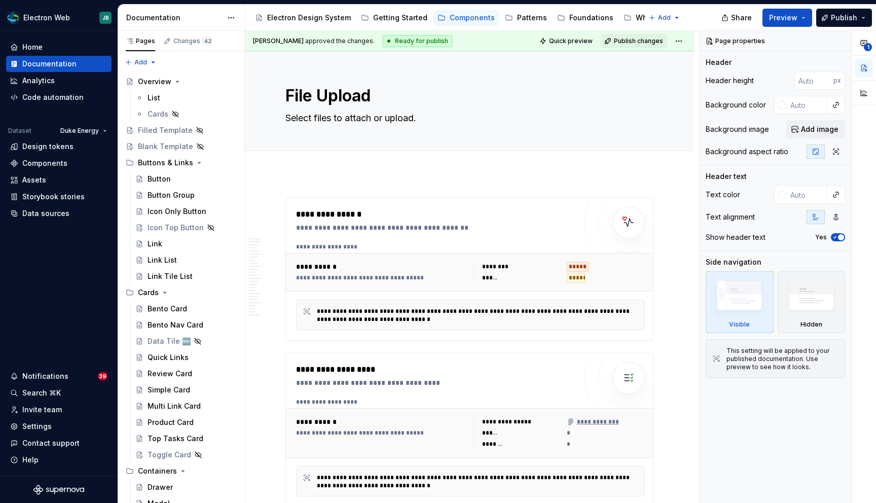
type textarea "*"
